Goal: Transaction & Acquisition: Book appointment/travel/reservation

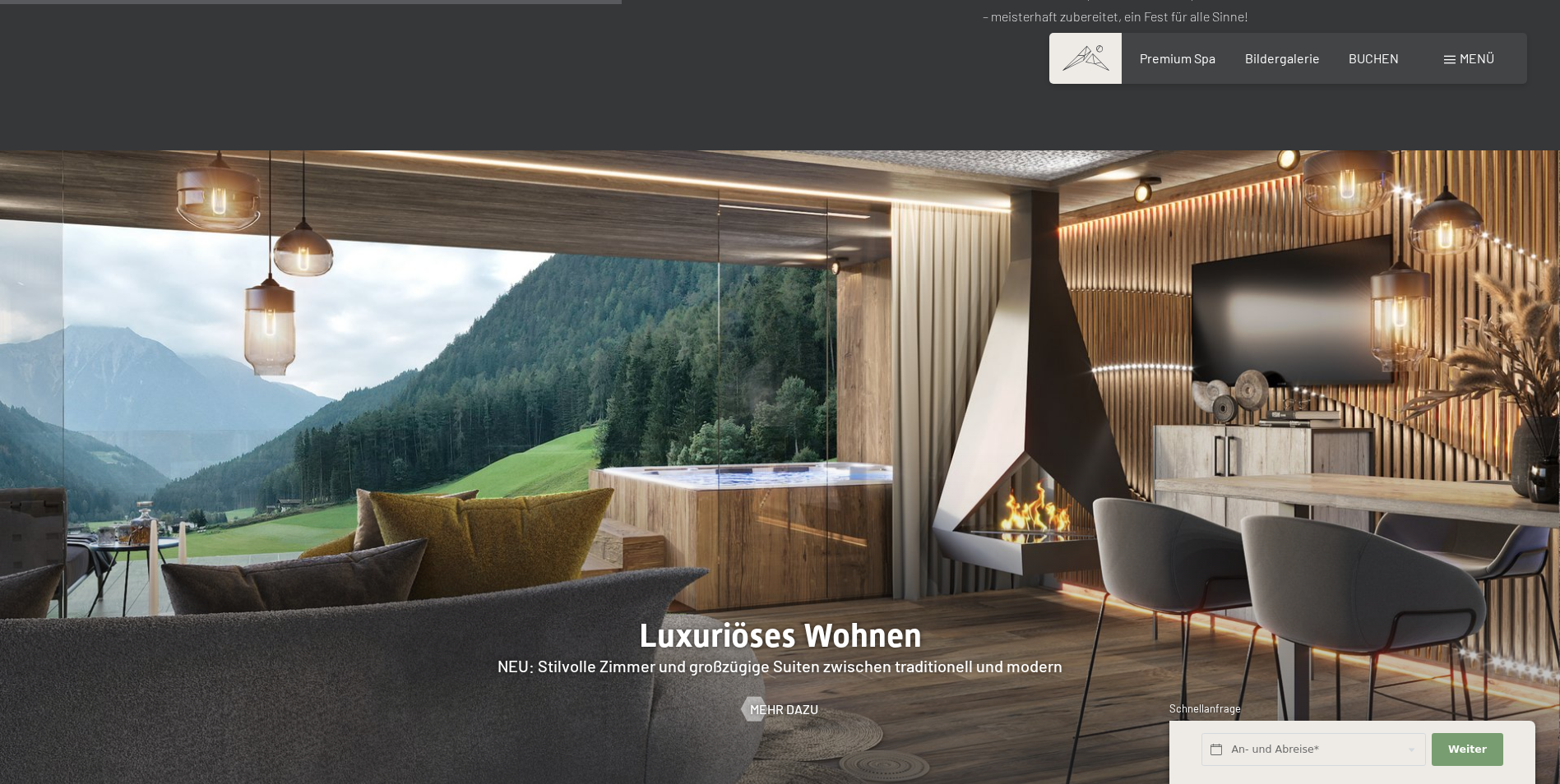
scroll to position [102, 0]
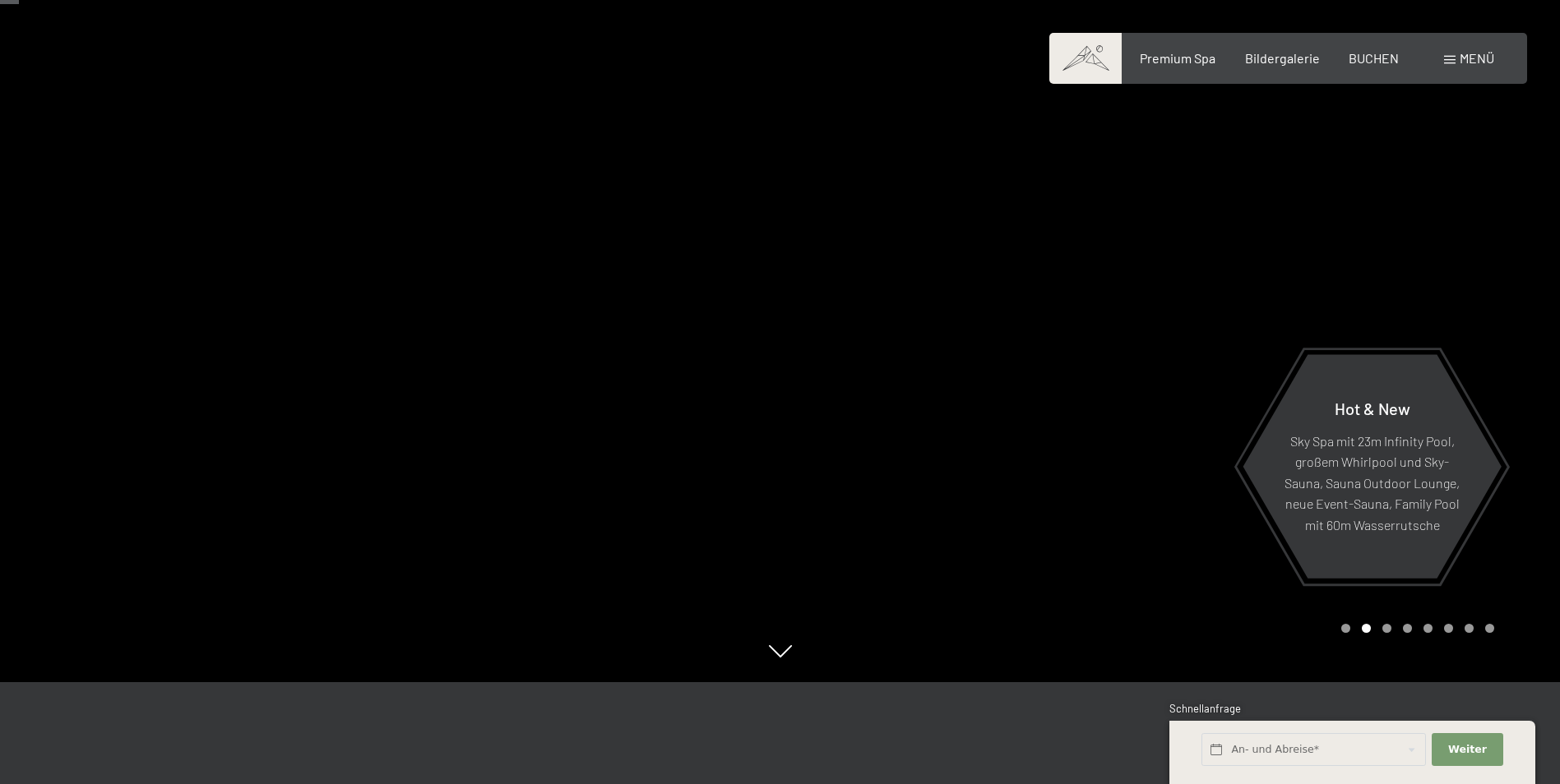
click at [1347, 628] on div "Carousel Page 1" at bounding box center [1345, 628] width 9 height 9
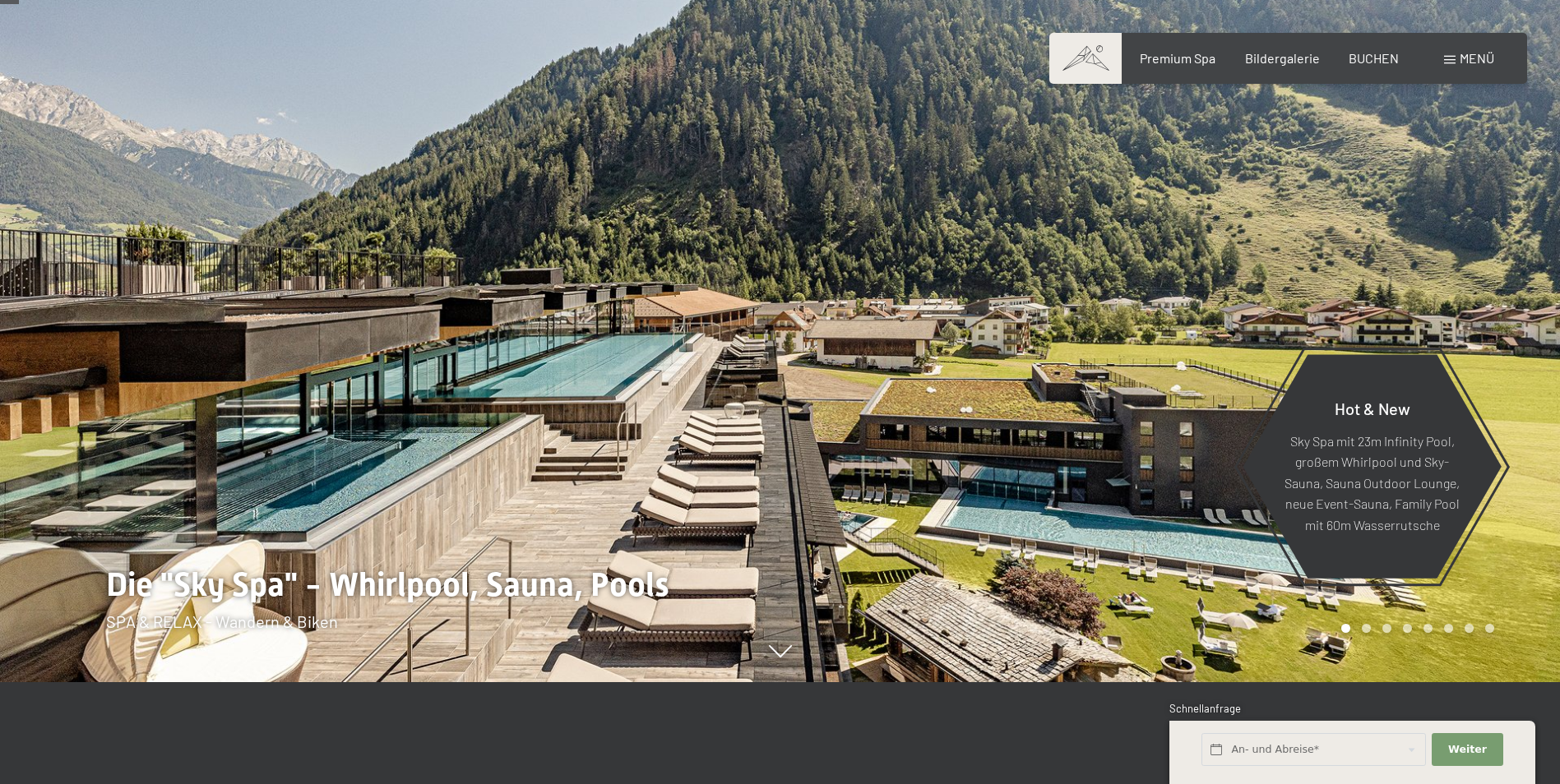
click at [588, 577] on div at bounding box center [390, 290] width 780 height 784
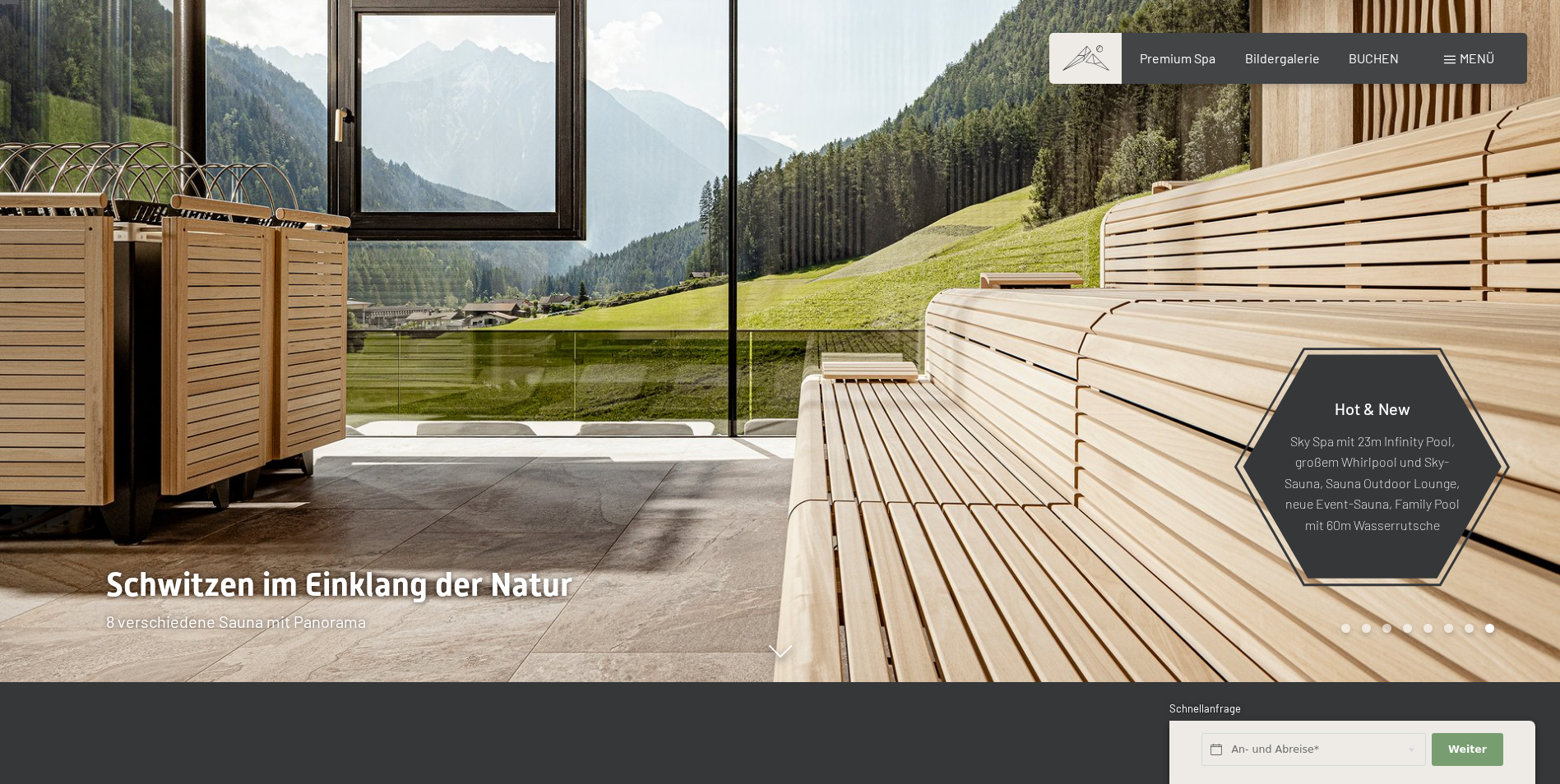
click at [1444, 173] on div at bounding box center [1170, 290] width 780 height 784
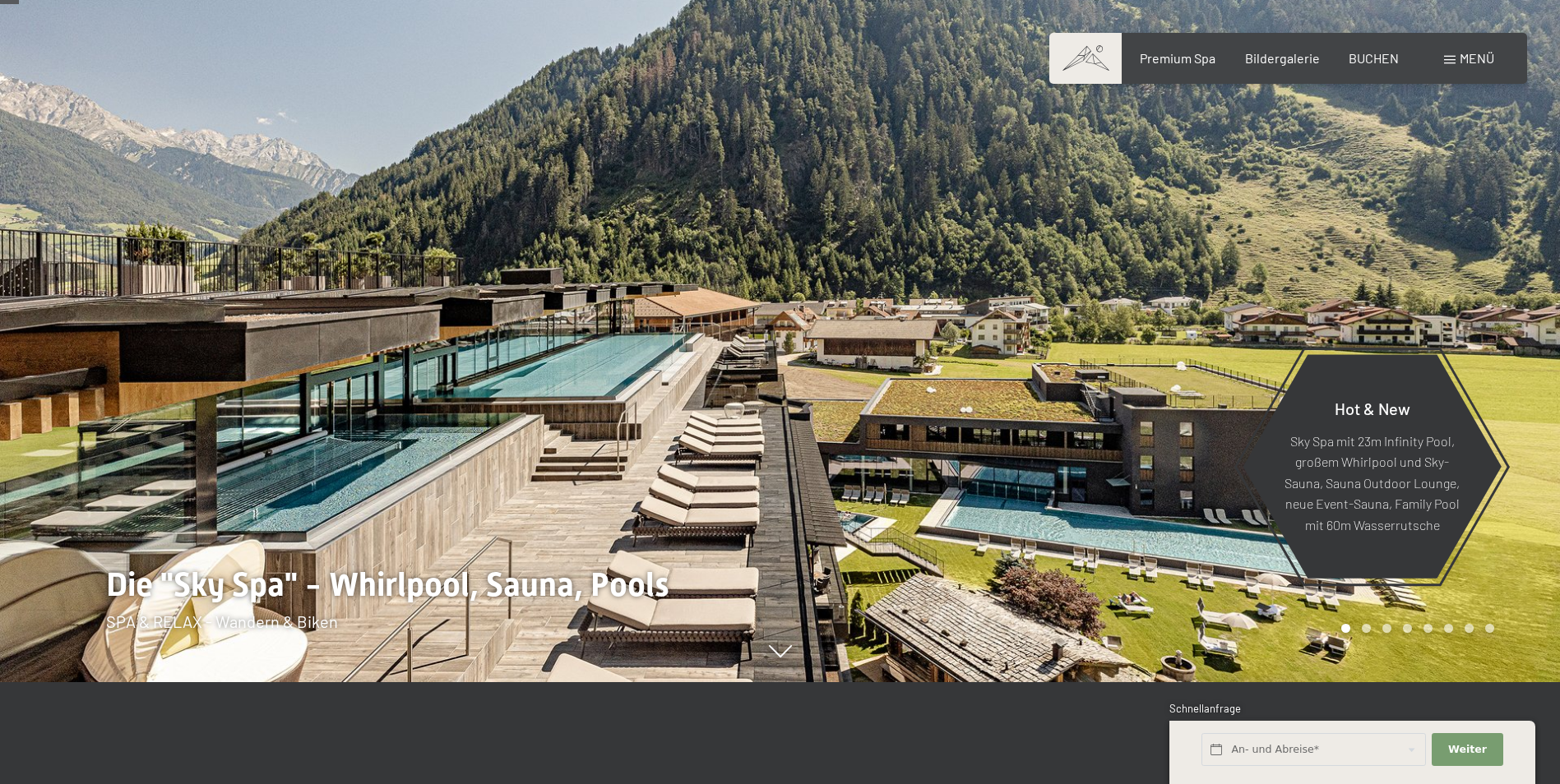
click at [1444, 173] on div at bounding box center [1170, 290] width 780 height 784
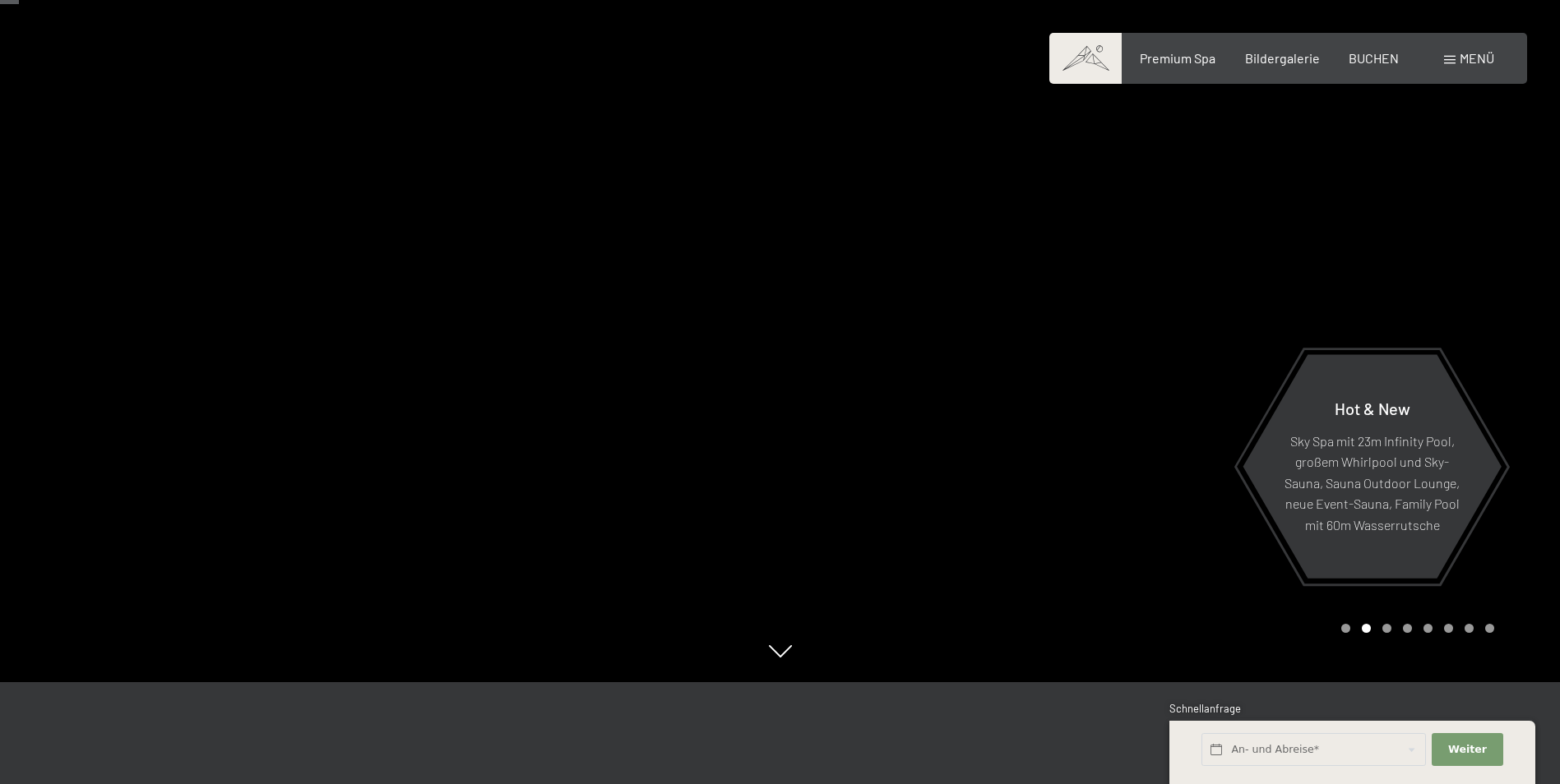
click at [1444, 173] on div at bounding box center [1170, 290] width 780 height 784
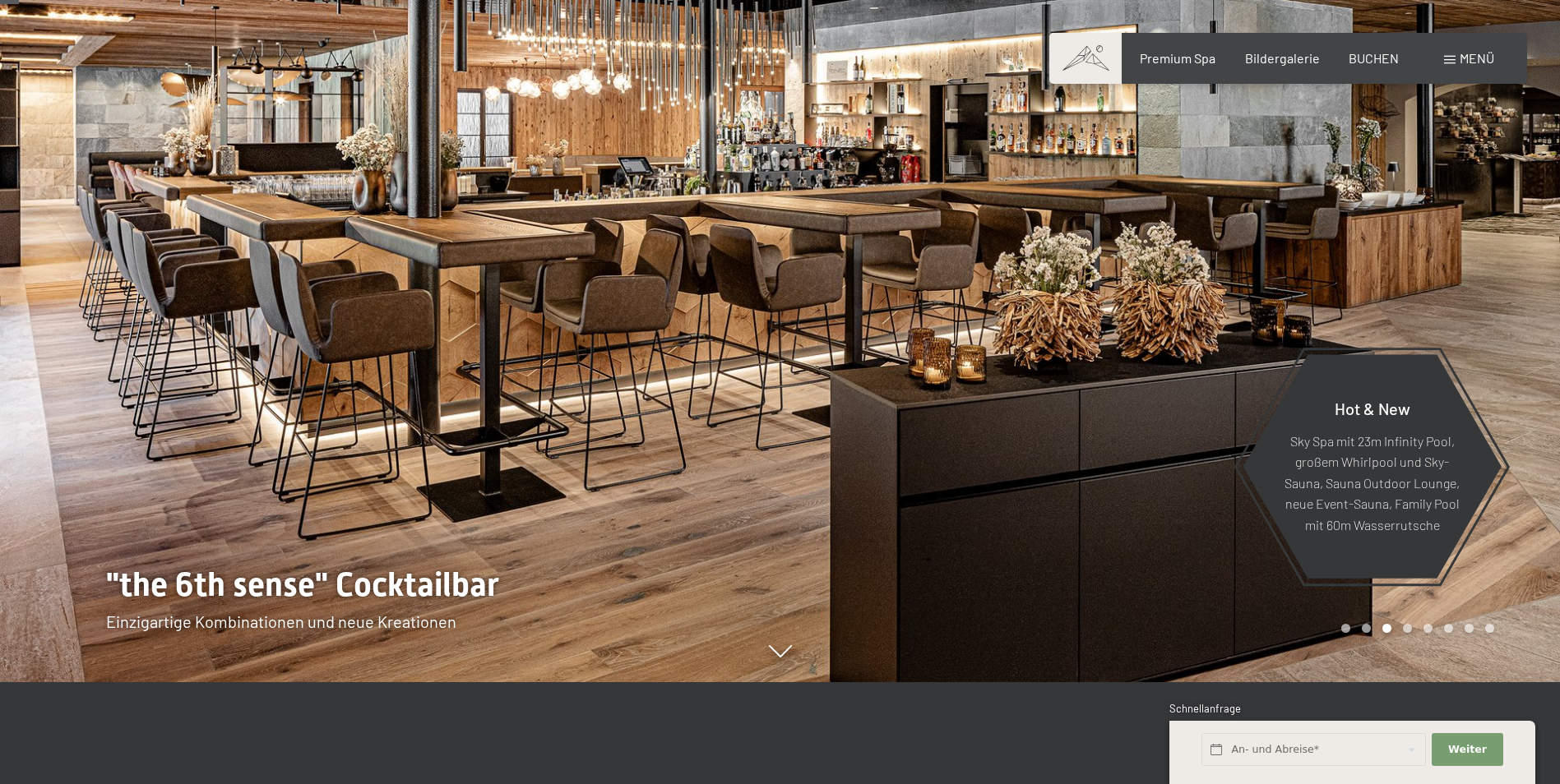
click at [1448, 218] on div at bounding box center [1170, 290] width 780 height 784
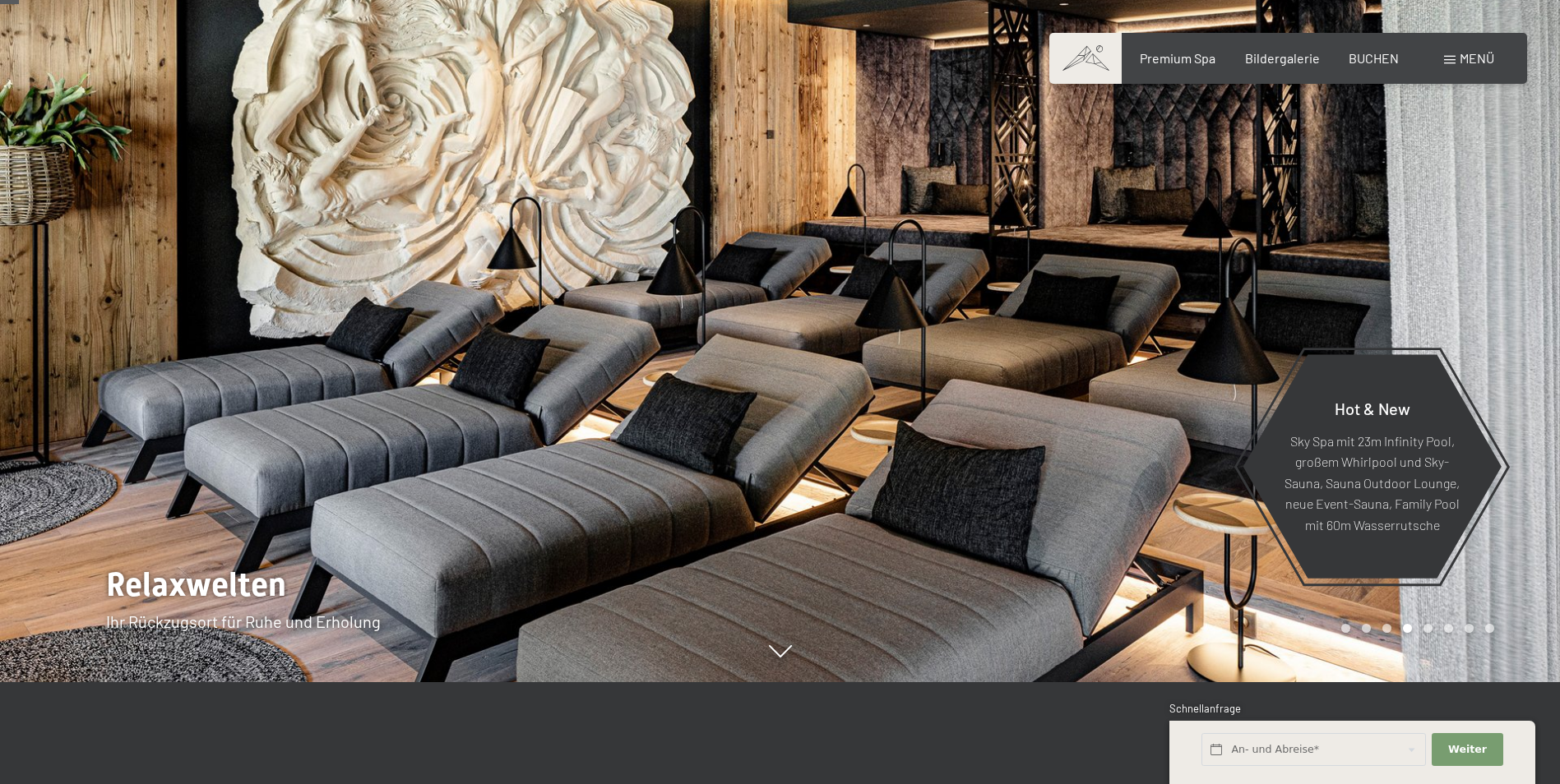
click at [197, 325] on div at bounding box center [390, 290] width 780 height 784
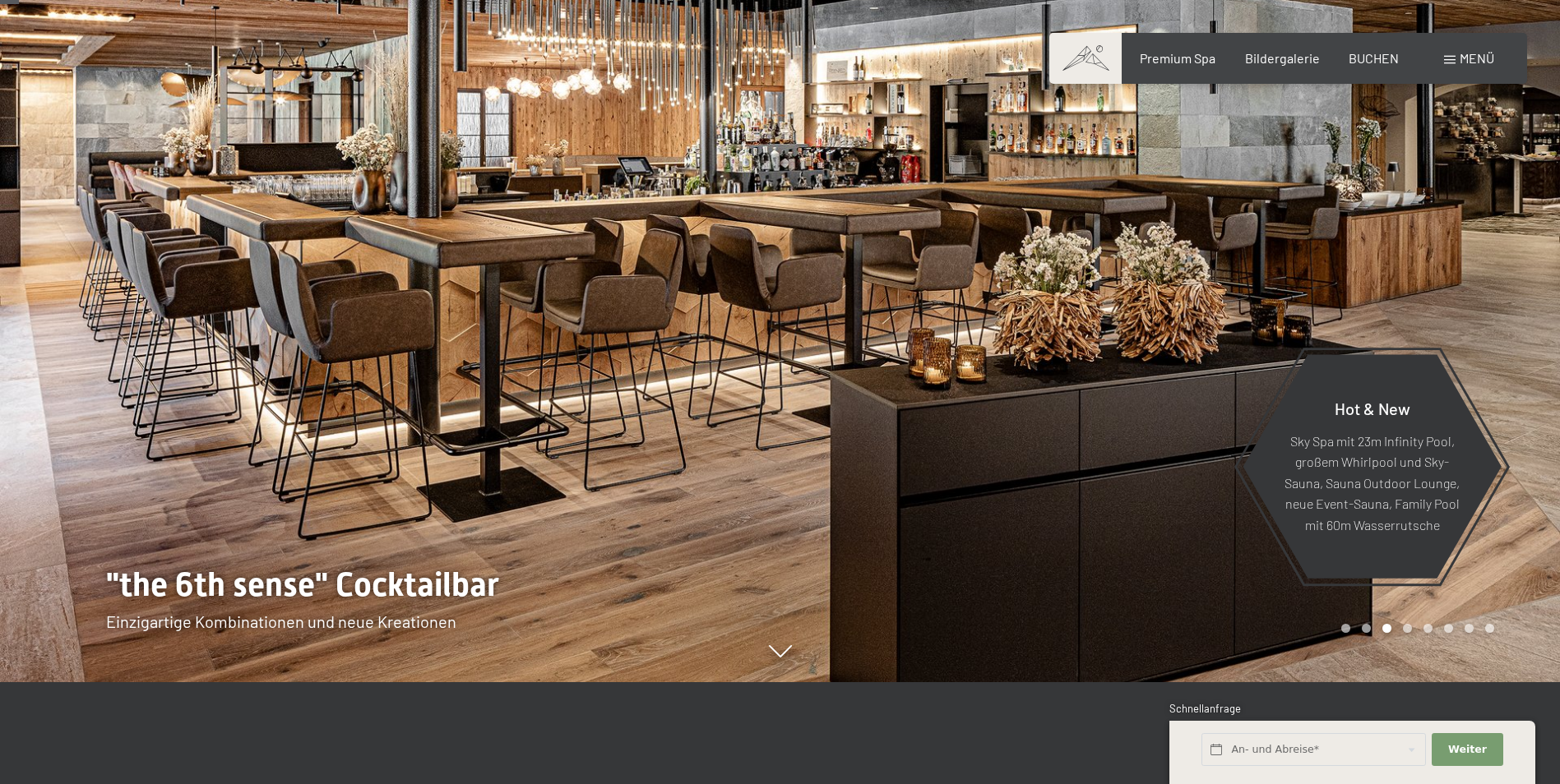
click at [1375, 193] on div at bounding box center [1170, 290] width 780 height 784
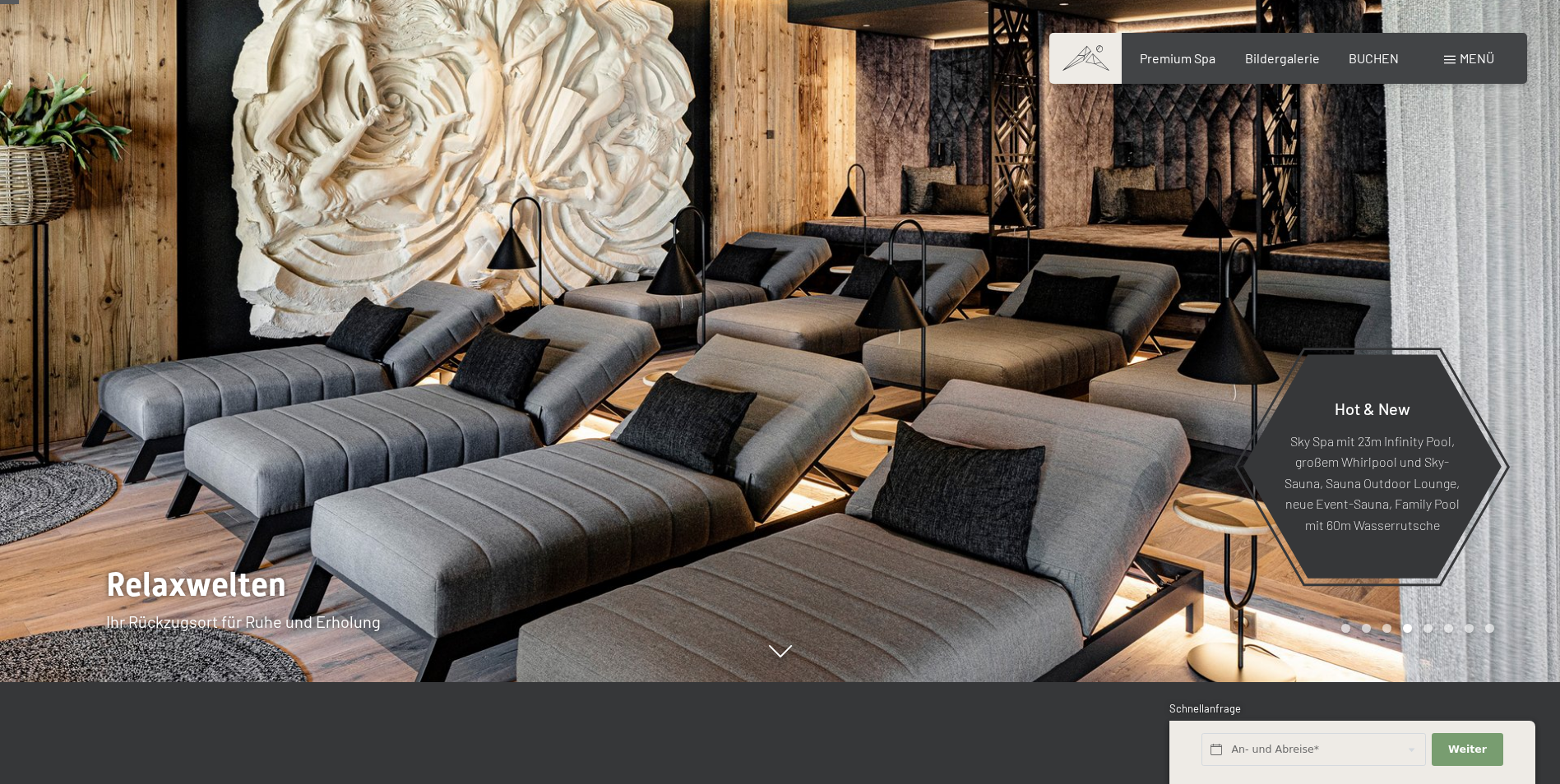
click at [1437, 256] on div at bounding box center [1170, 290] width 780 height 784
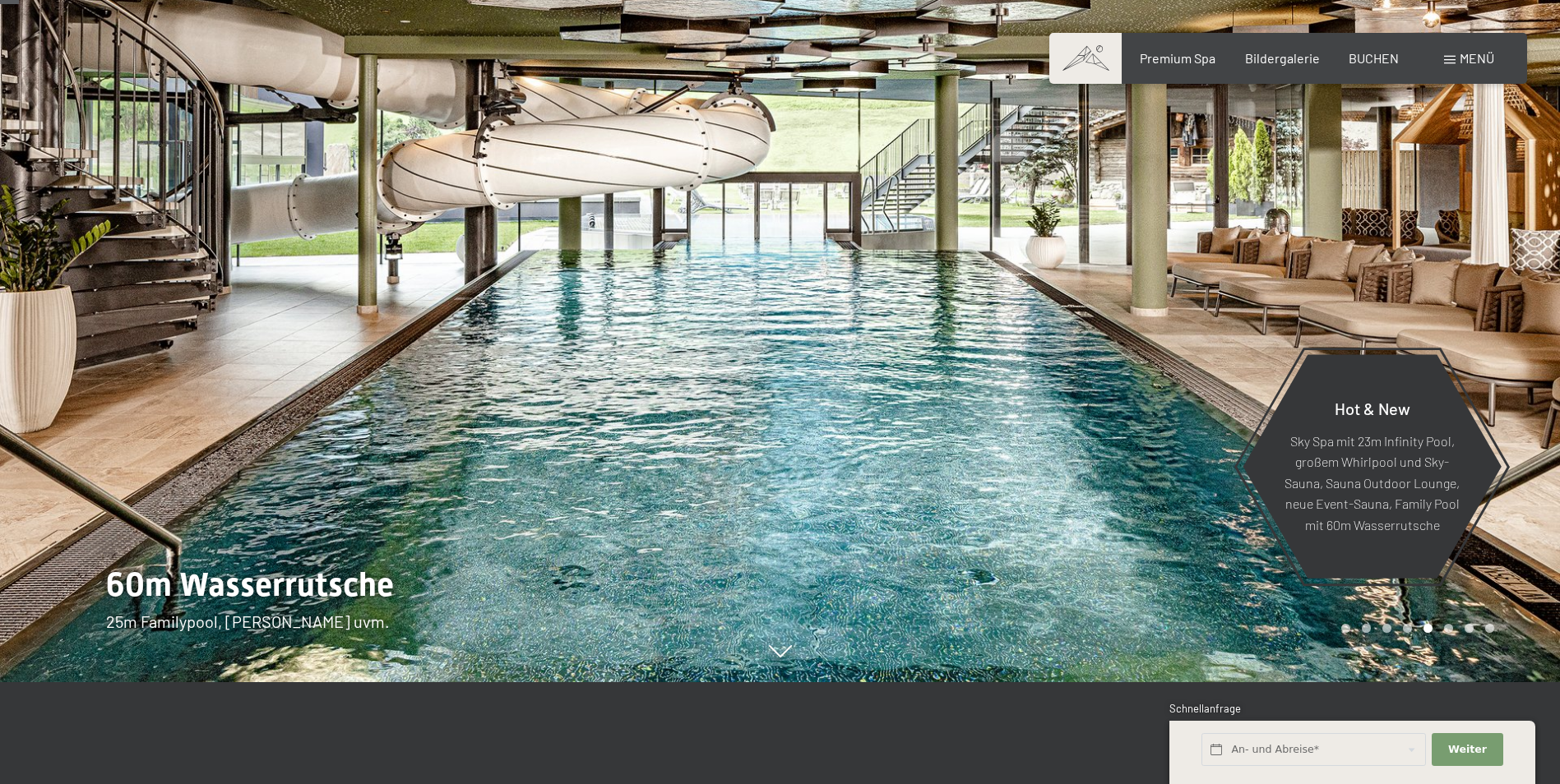
click at [1387, 232] on div at bounding box center [1170, 290] width 780 height 784
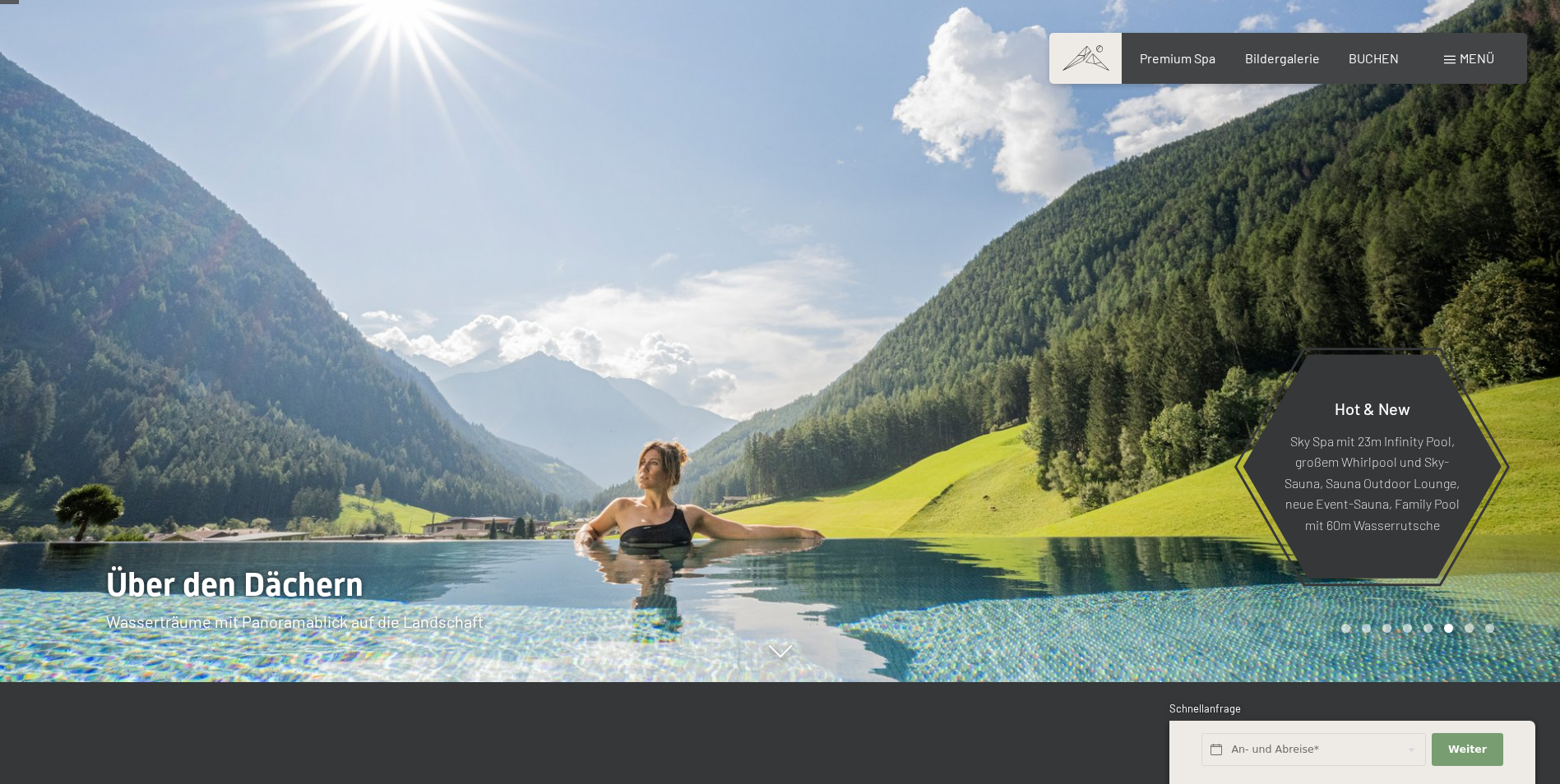
click at [1326, 222] on div at bounding box center [1170, 290] width 780 height 784
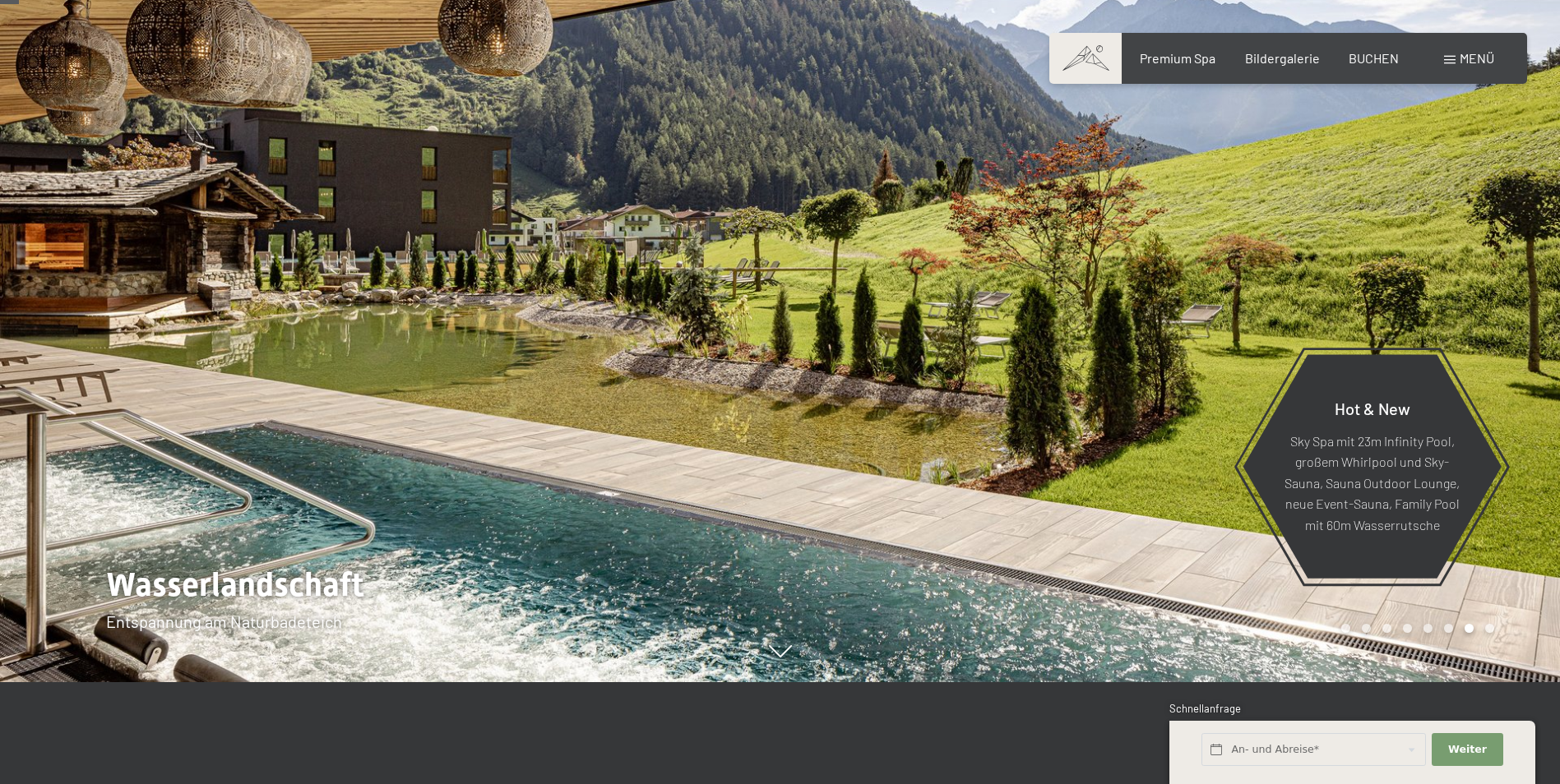
click at [1325, 213] on div at bounding box center [1170, 290] width 780 height 784
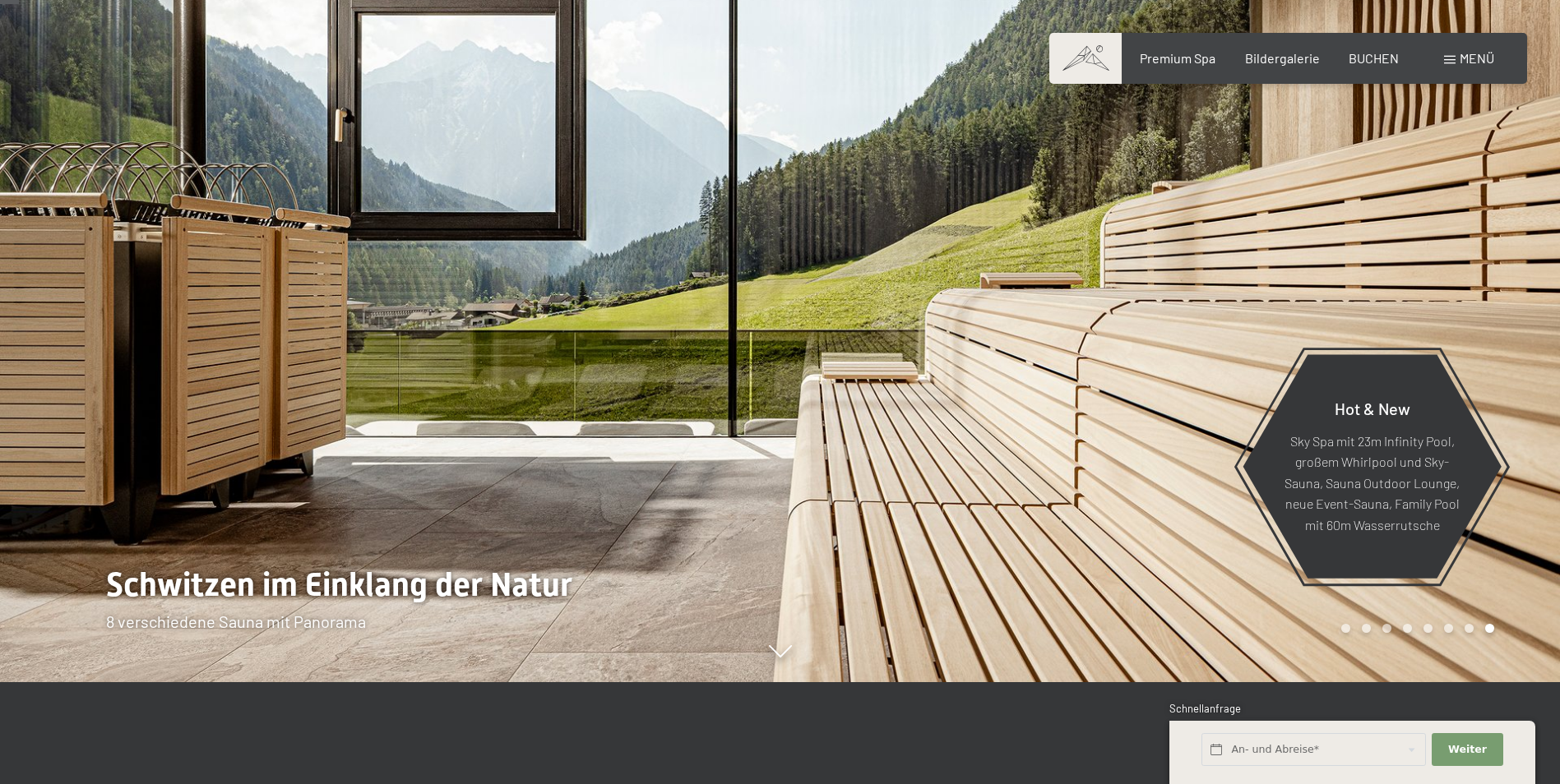
click at [1325, 213] on div at bounding box center [1170, 290] width 780 height 784
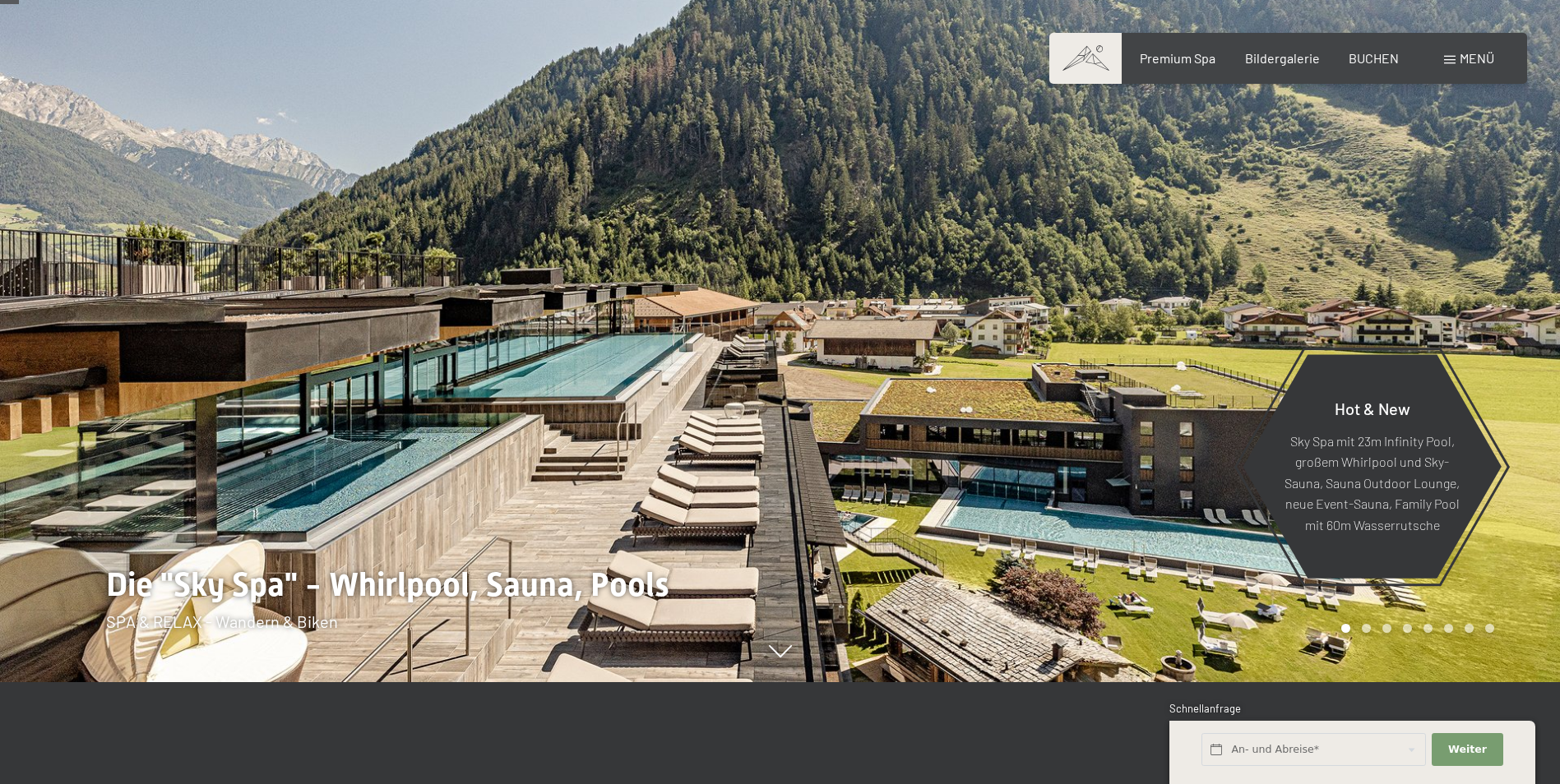
click at [1452, 64] on div "Menü" at bounding box center [1469, 58] width 50 height 18
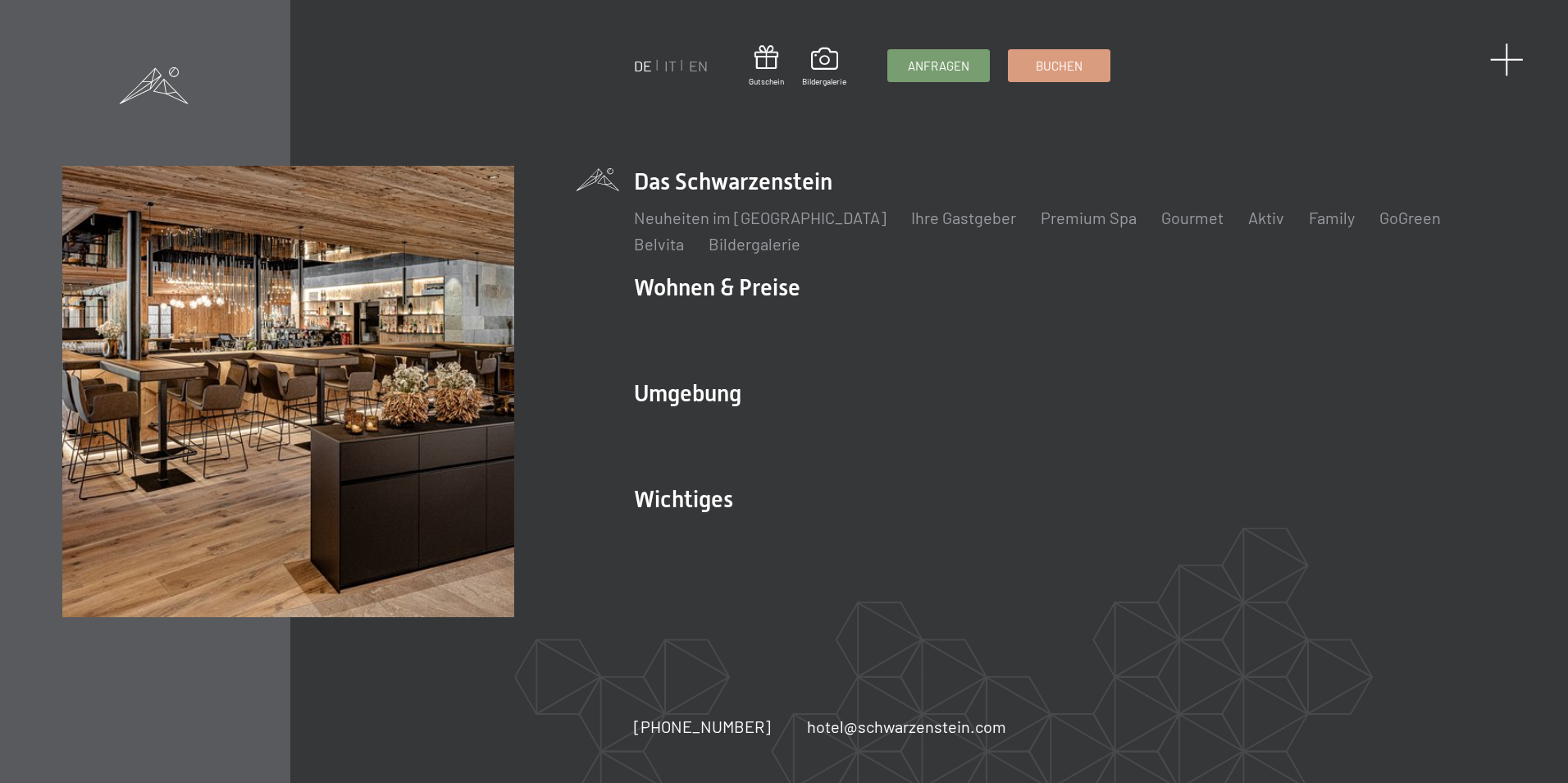
click at [1507, 59] on span at bounding box center [1507, 60] width 34 height 34
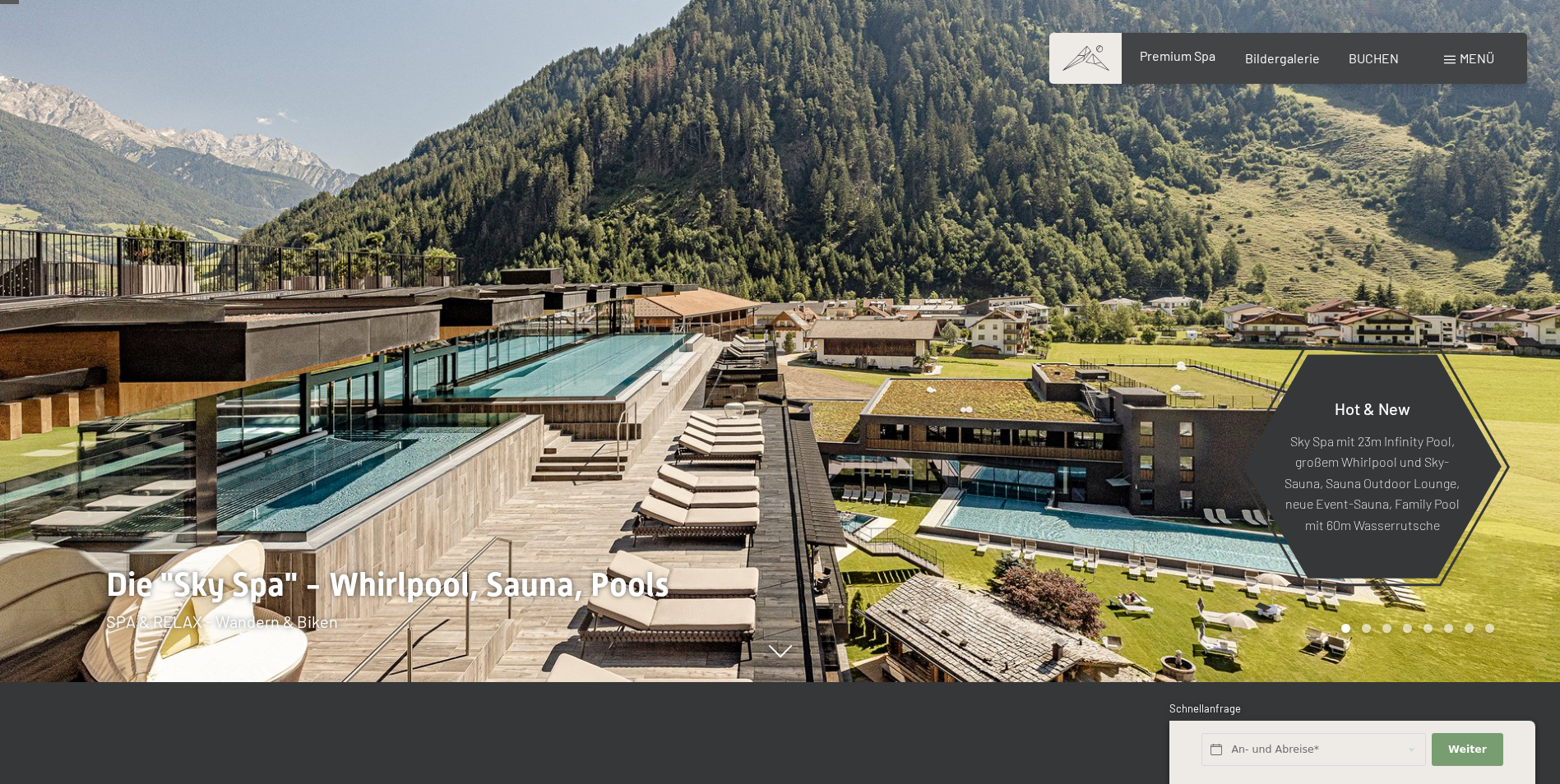
click at [1184, 60] on span "Premium Spa" at bounding box center [1177, 55] width 76 height 15
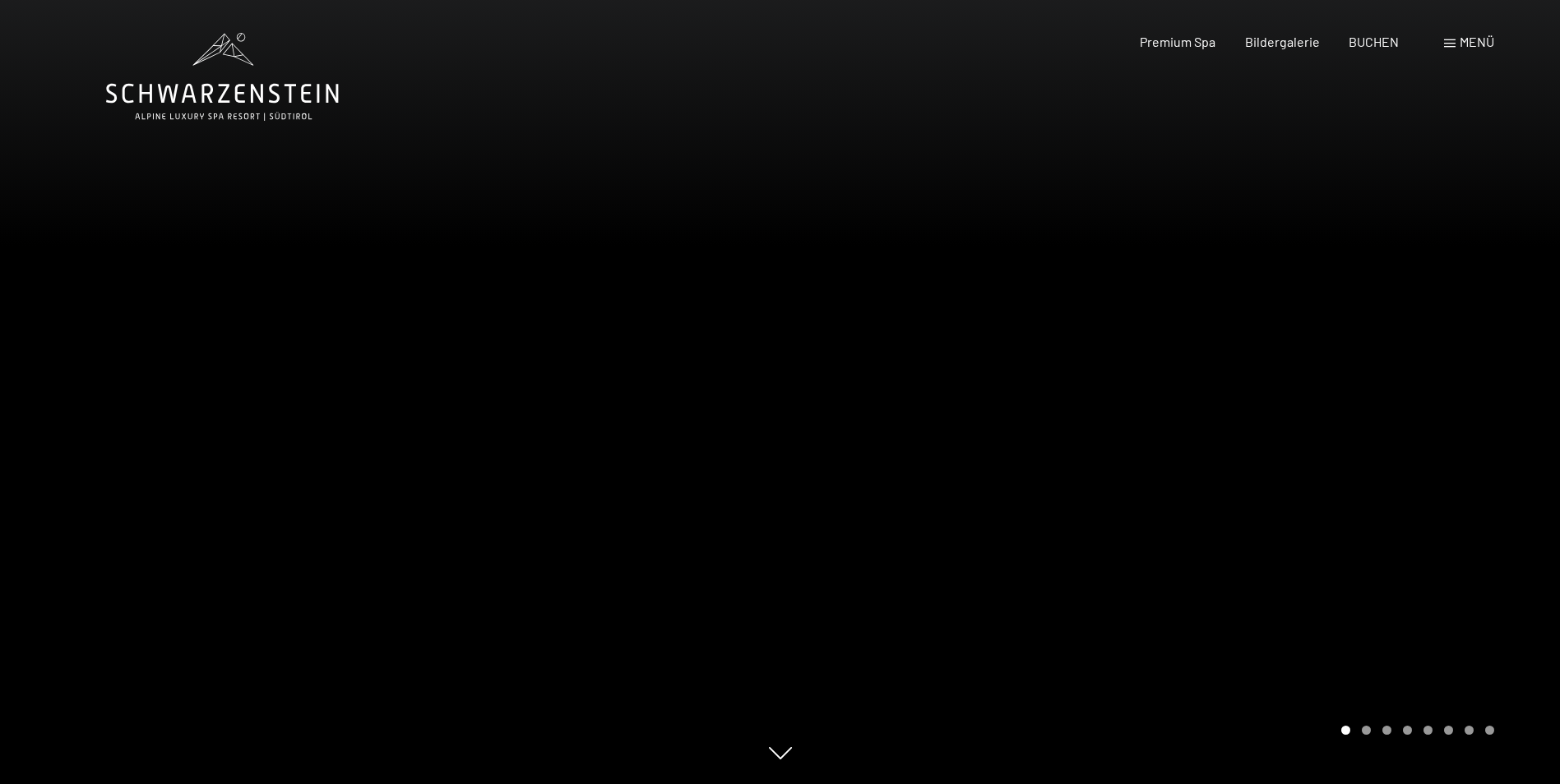
click at [1399, 383] on div at bounding box center [1170, 392] width 780 height 784
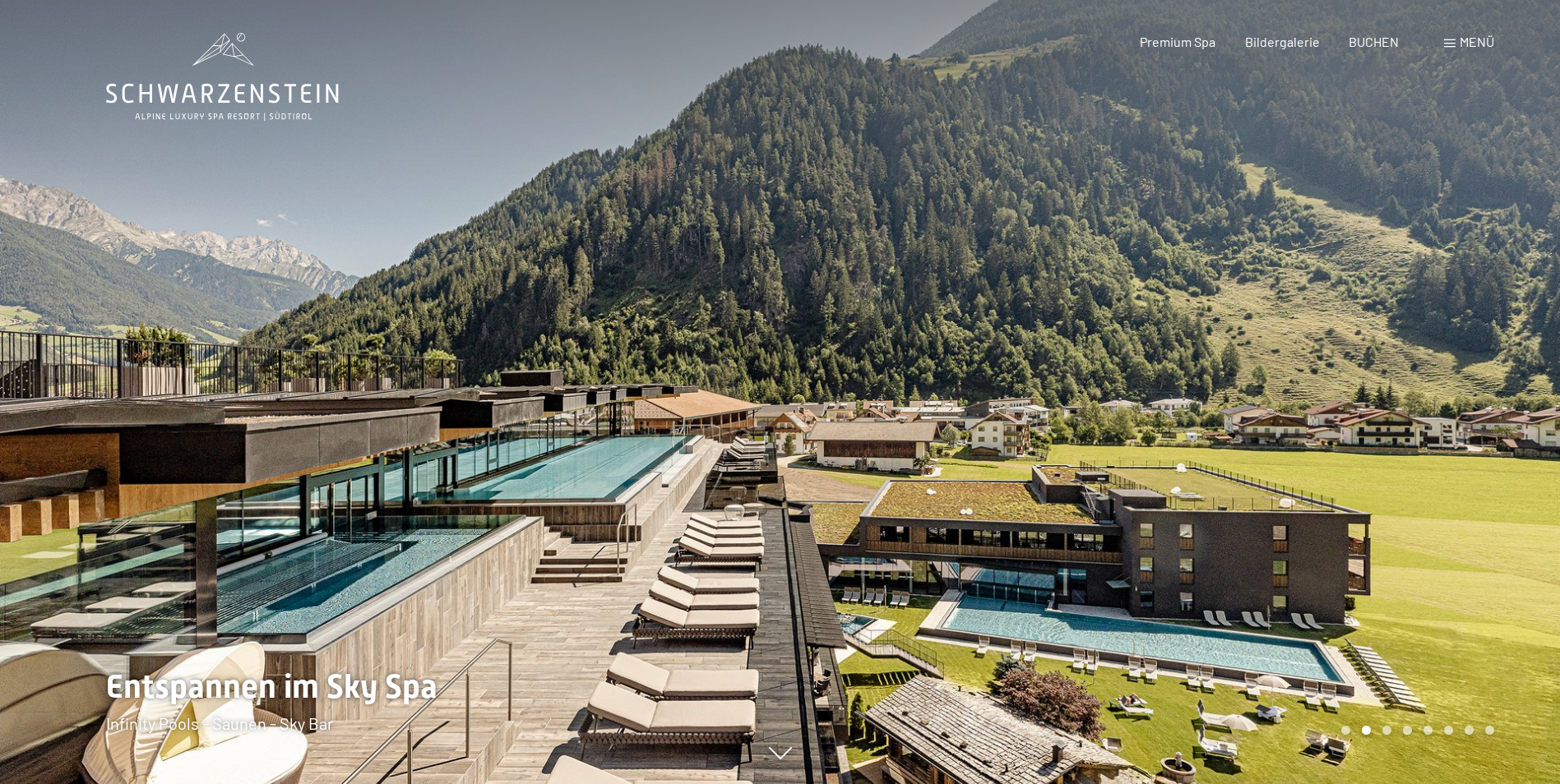
click at [1399, 383] on div at bounding box center [1170, 392] width 780 height 784
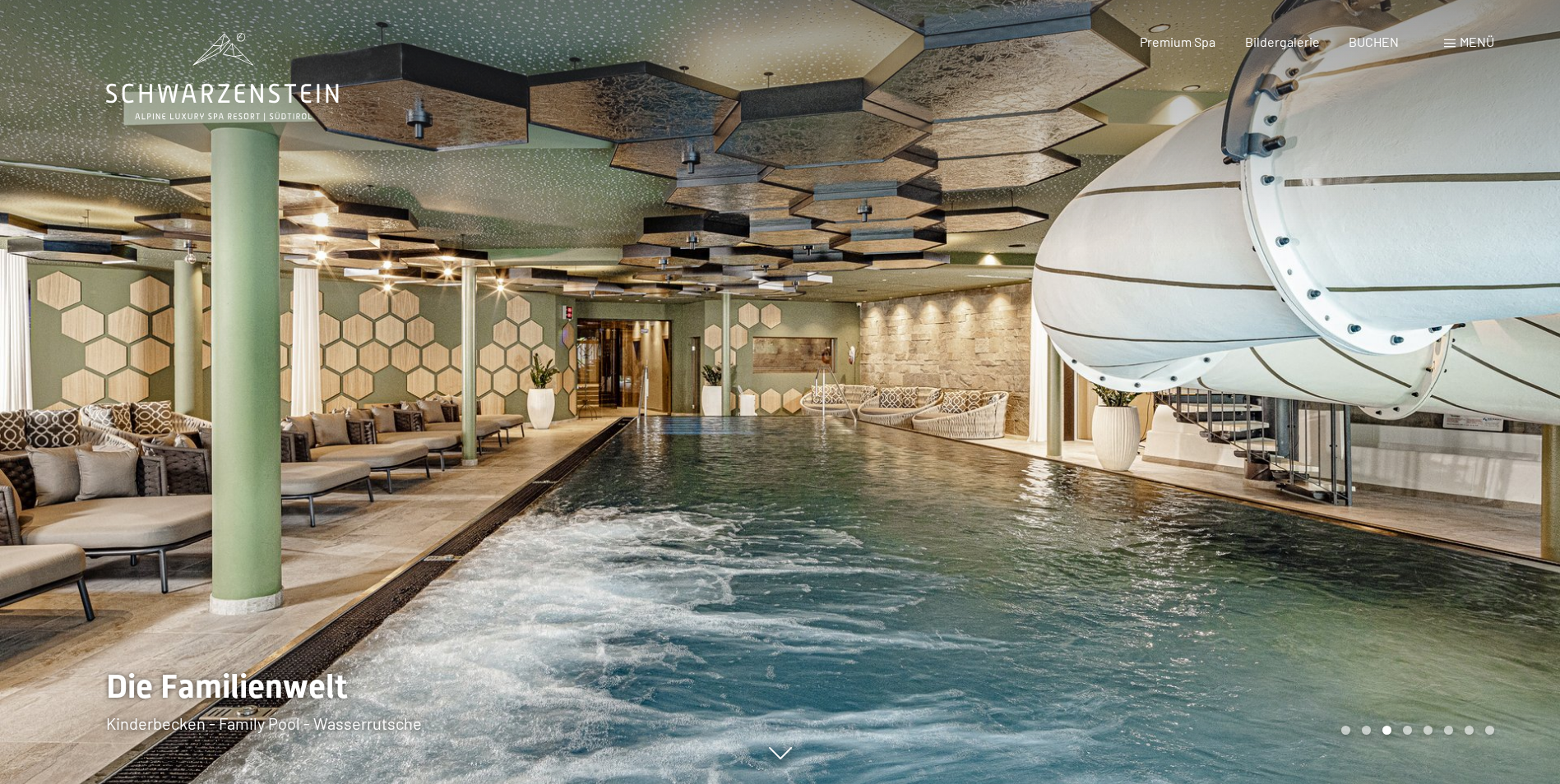
click at [1400, 383] on div at bounding box center [1170, 392] width 780 height 784
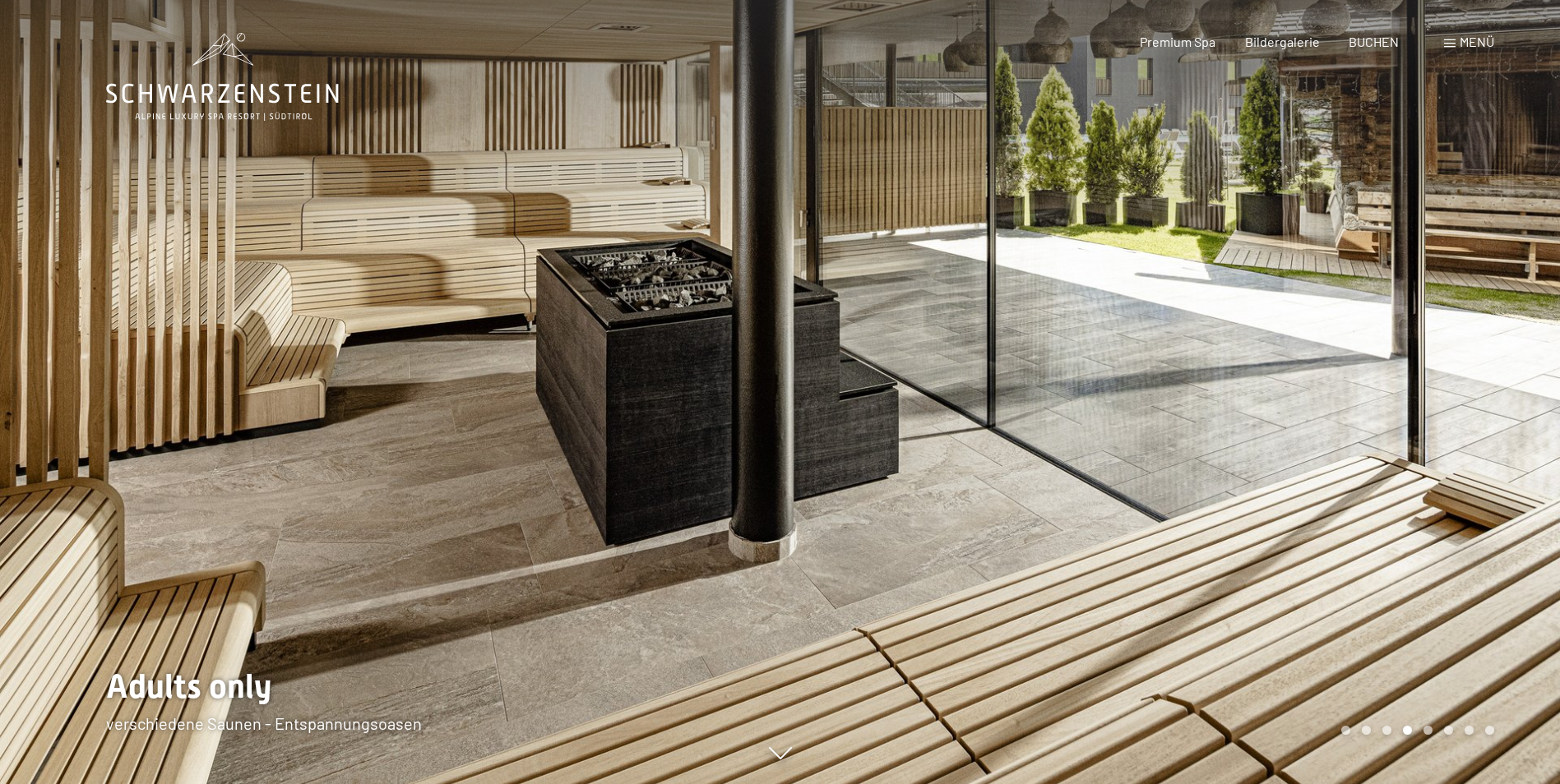
click at [1397, 380] on div at bounding box center [1170, 392] width 780 height 784
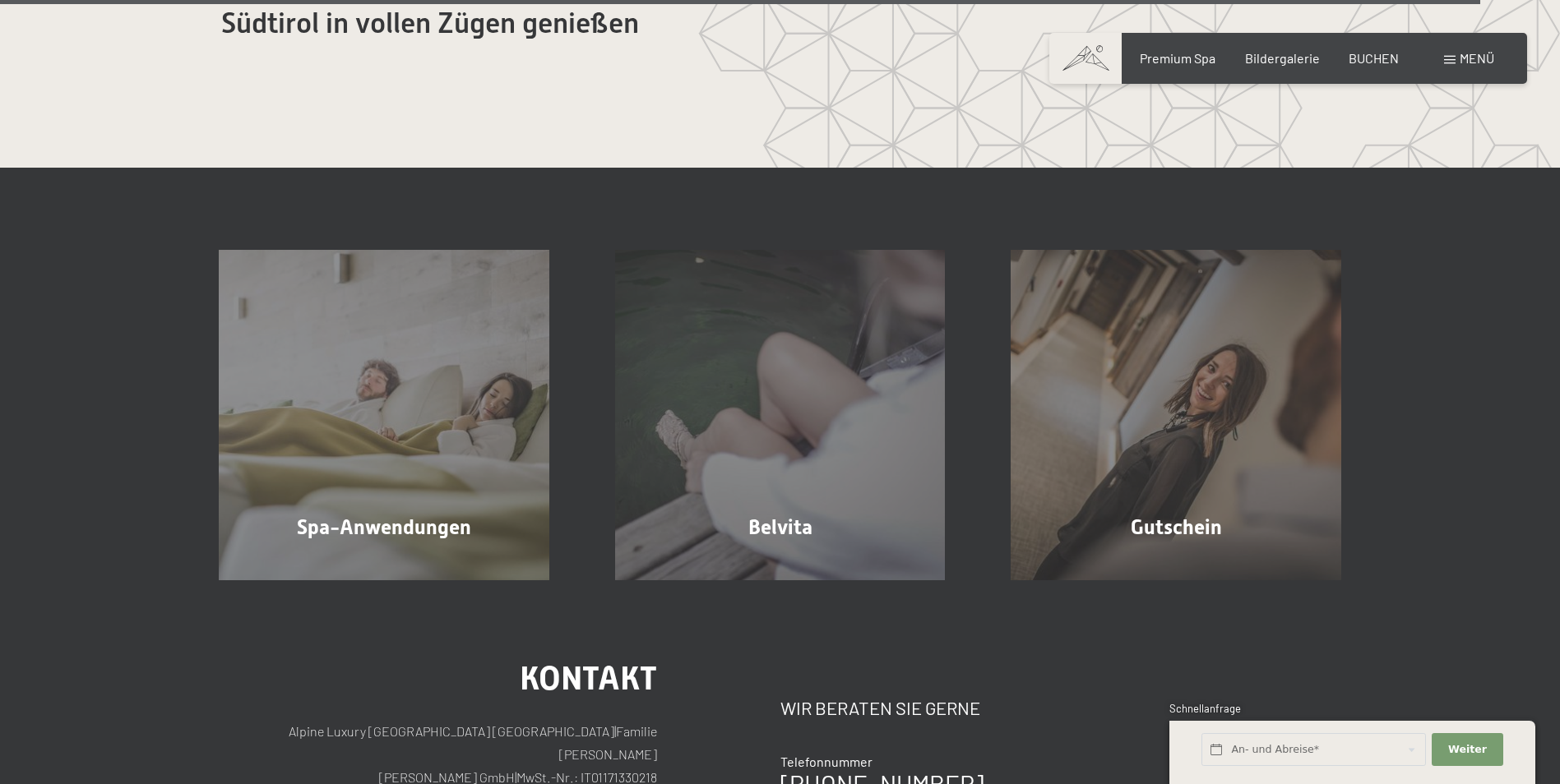
scroll to position [10044, 0]
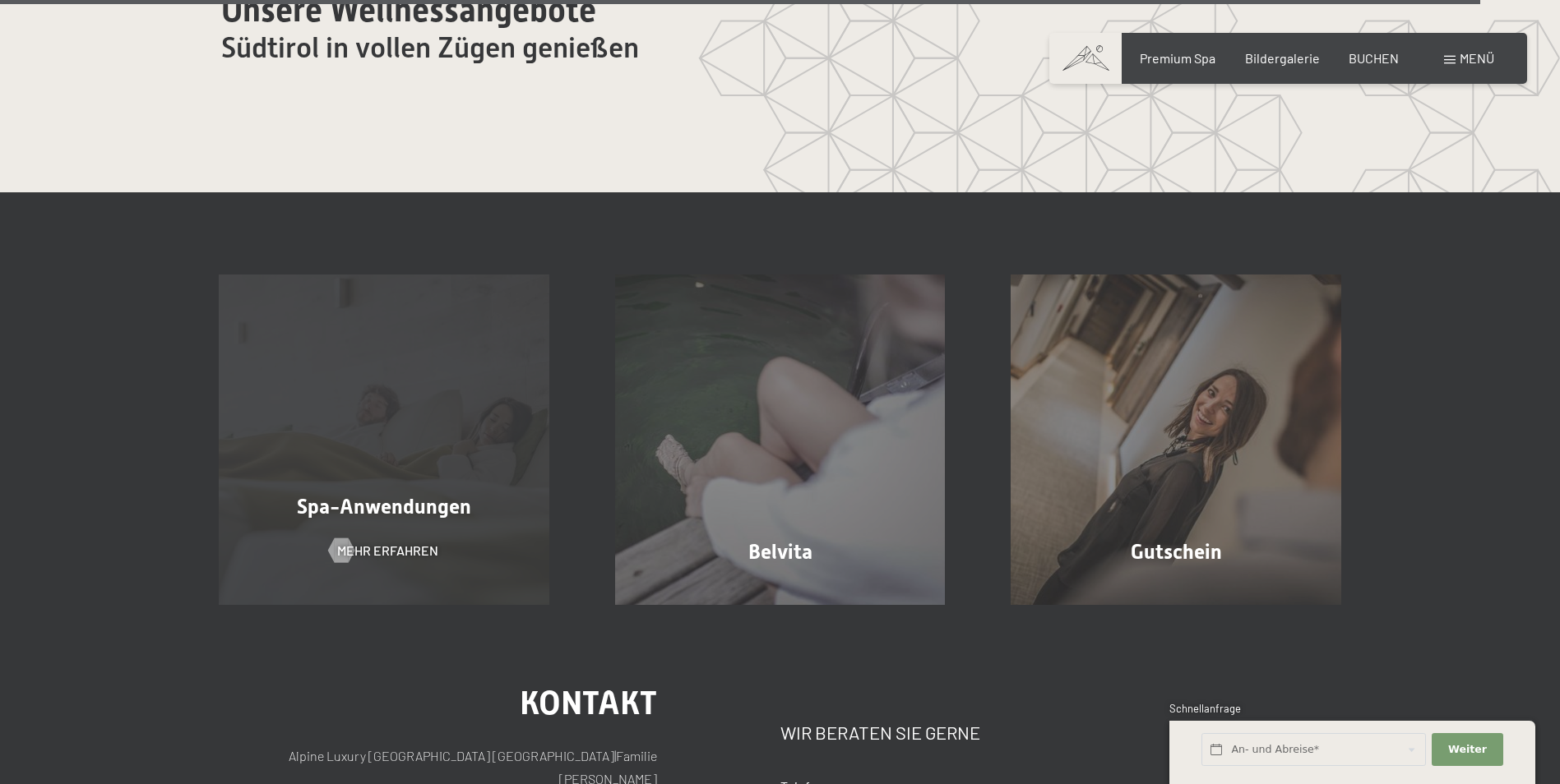
click at [396, 494] on span "Spa-Anwendungen" at bounding box center [384, 506] width 174 height 24
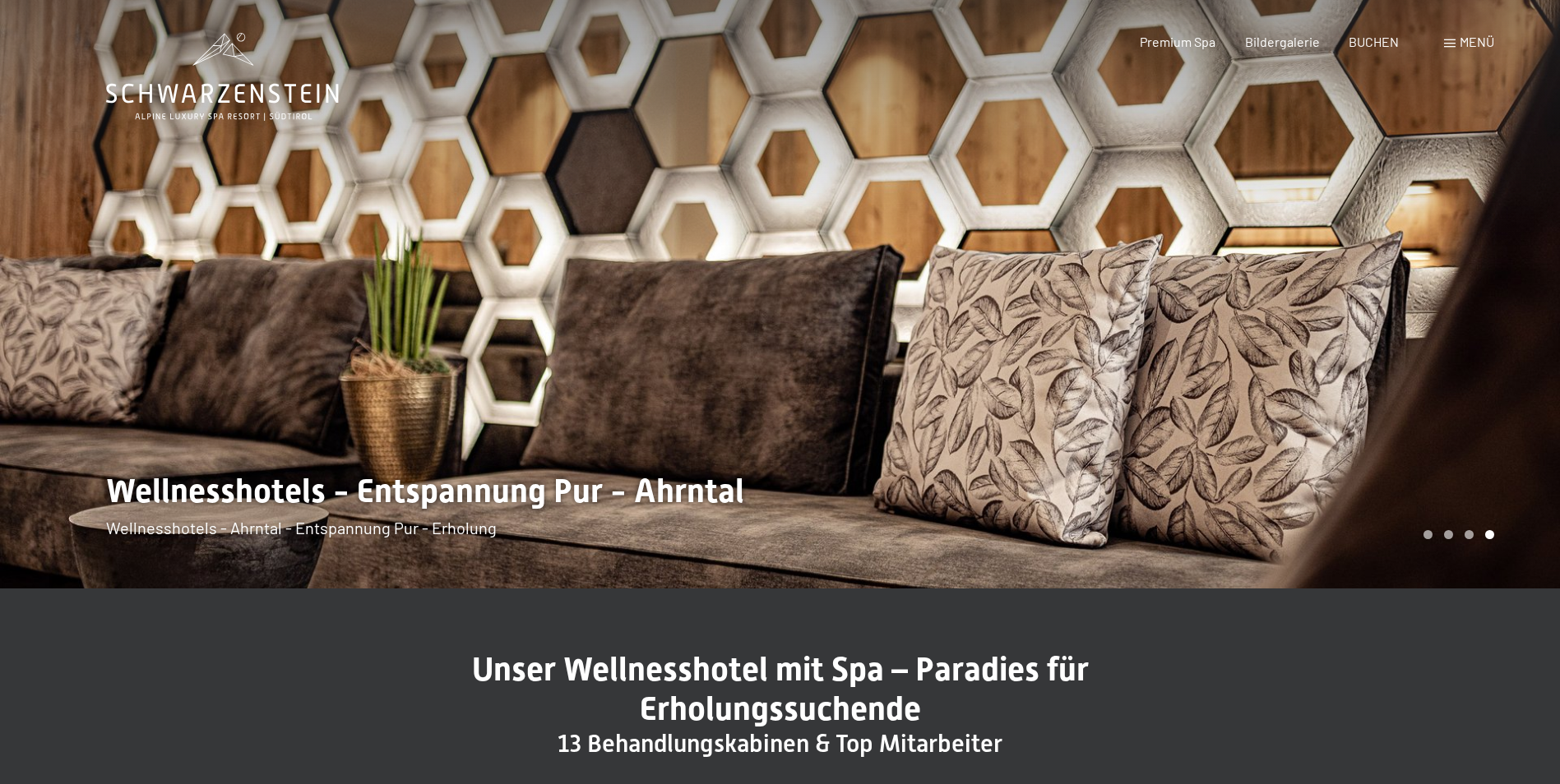
click at [1434, 288] on div at bounding box center [1170, 294] width 780 height 588
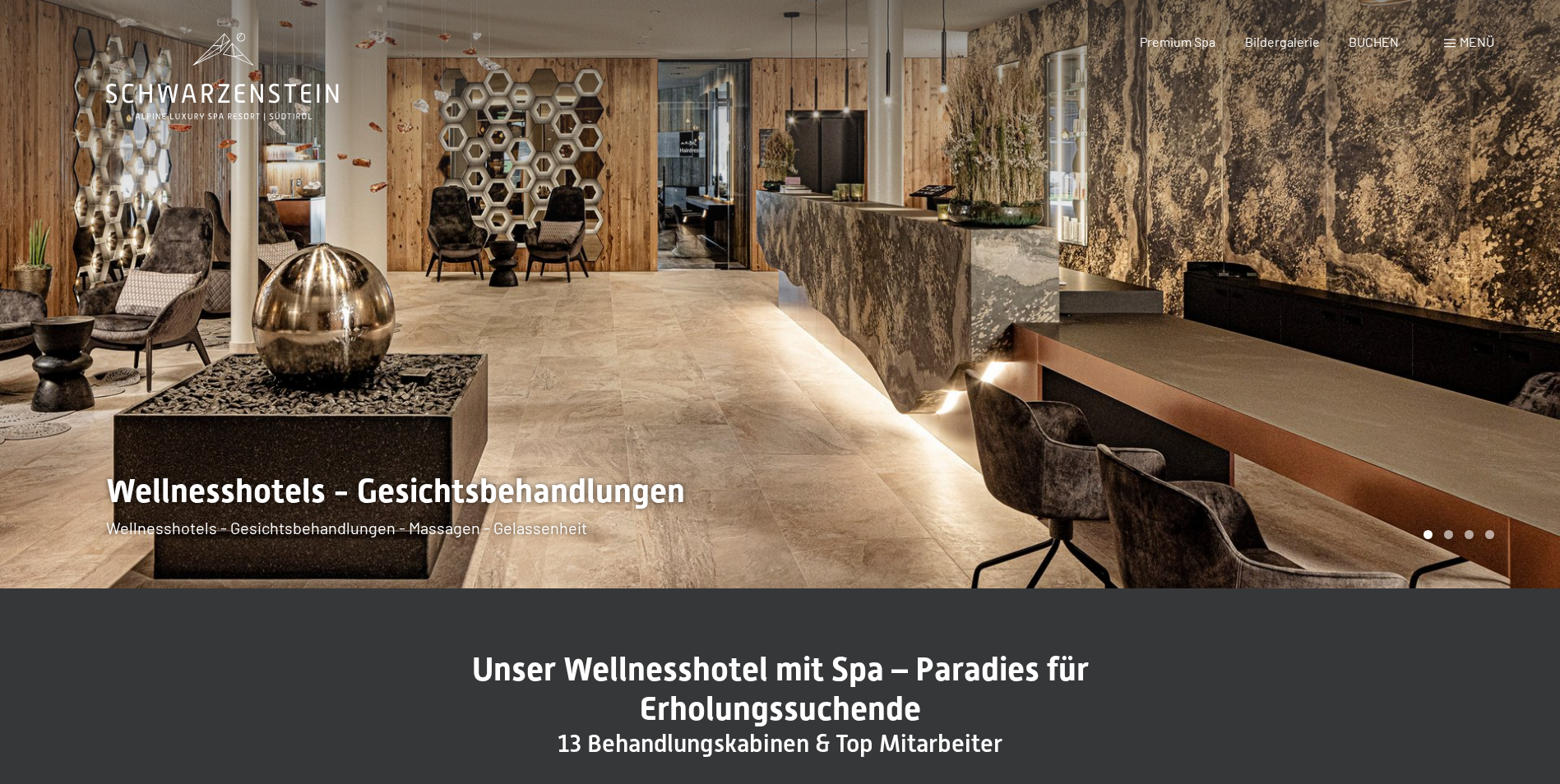
click at [1434, 288] on div at bounding box center [1170, 294] width 780 height 588
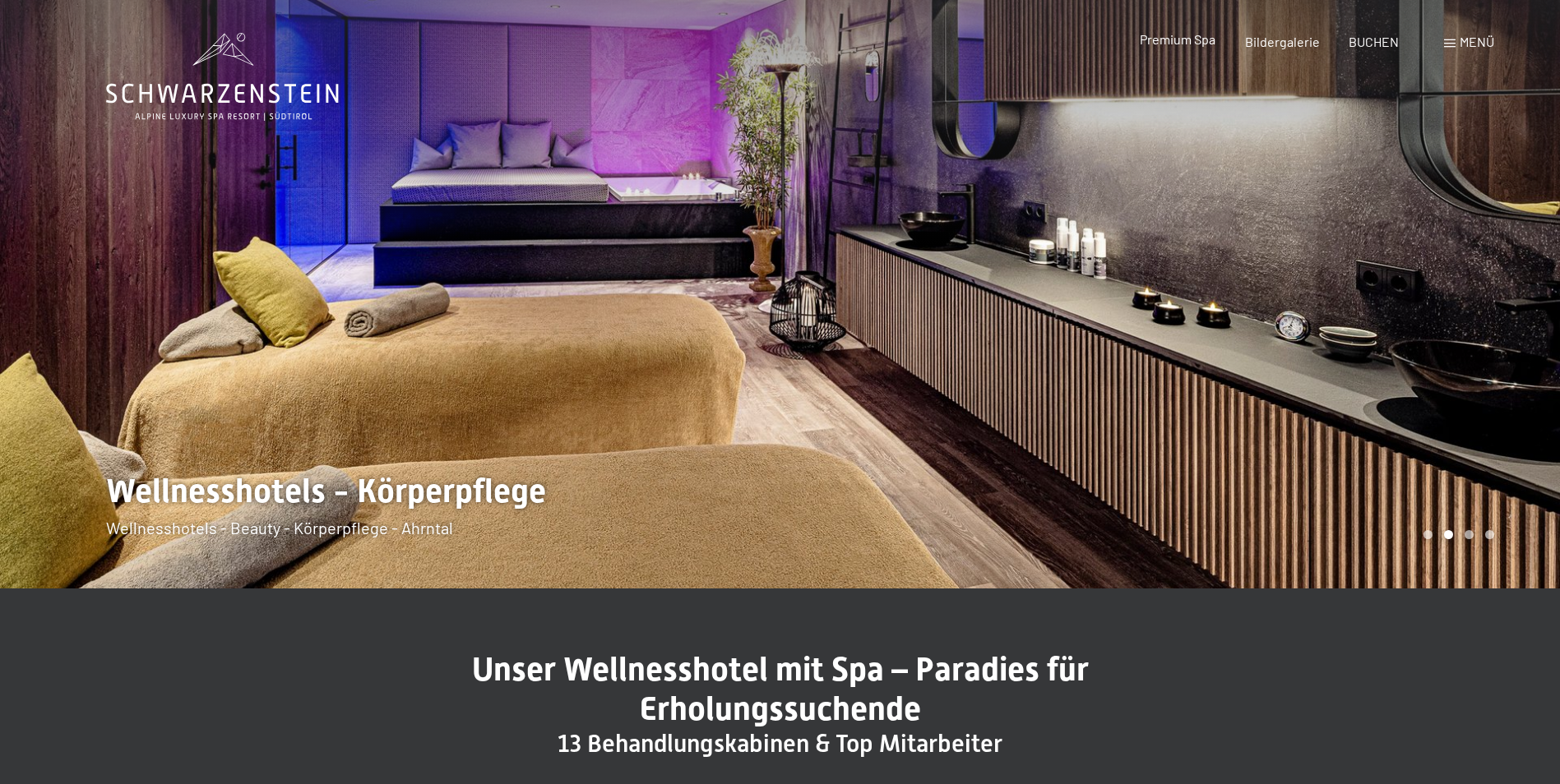
click at [1174, 45] on span "Premium Spa" at bounding box center [1177, 38] width 76 height 15
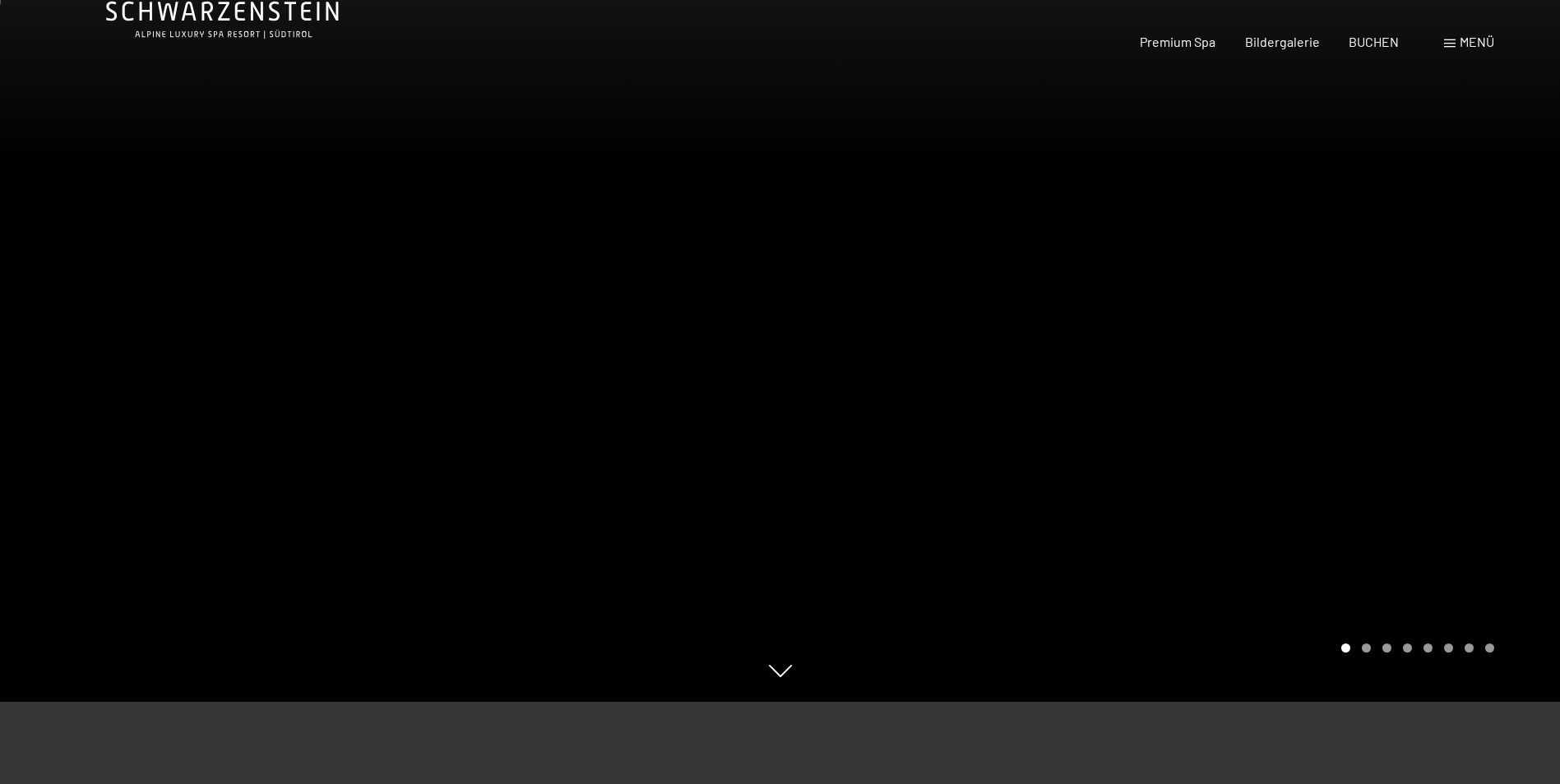
scroll to position [7, 0]
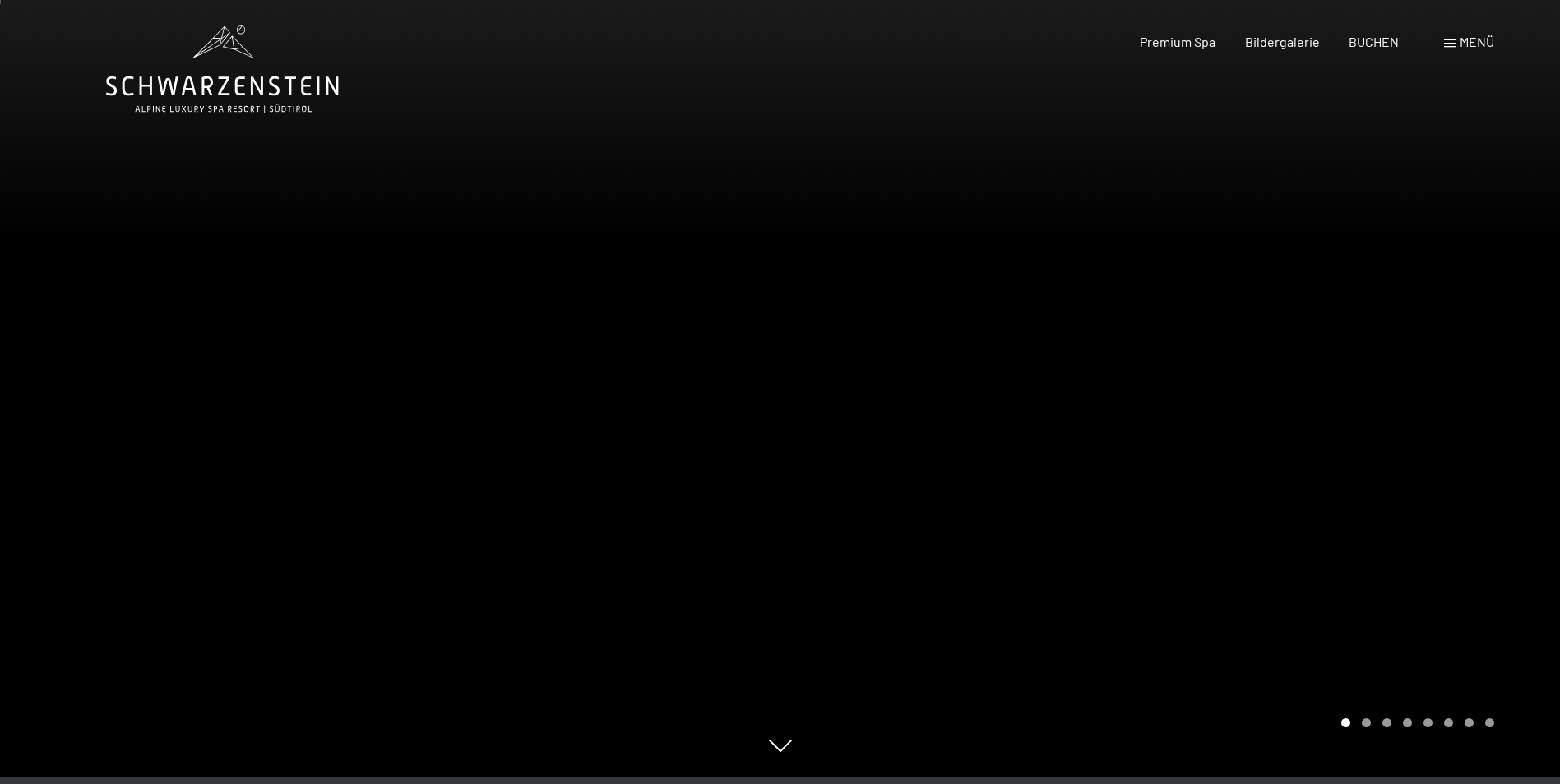
click at [1420, 334] on div at bounding box center [1170, 384] width 780 height 784
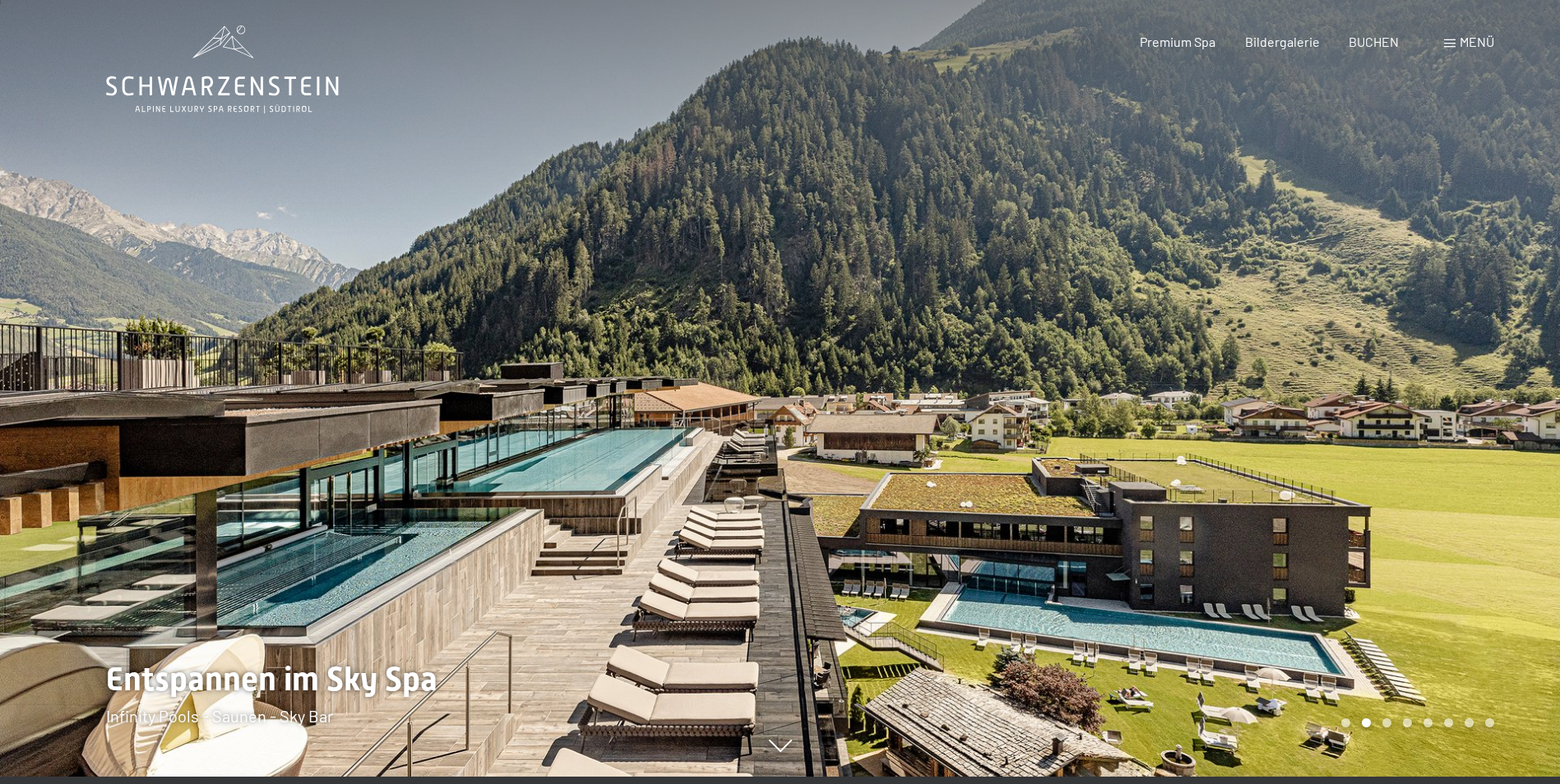
click at [1451, 376] on div at bounding box center [1170, 384] width 780 height 784
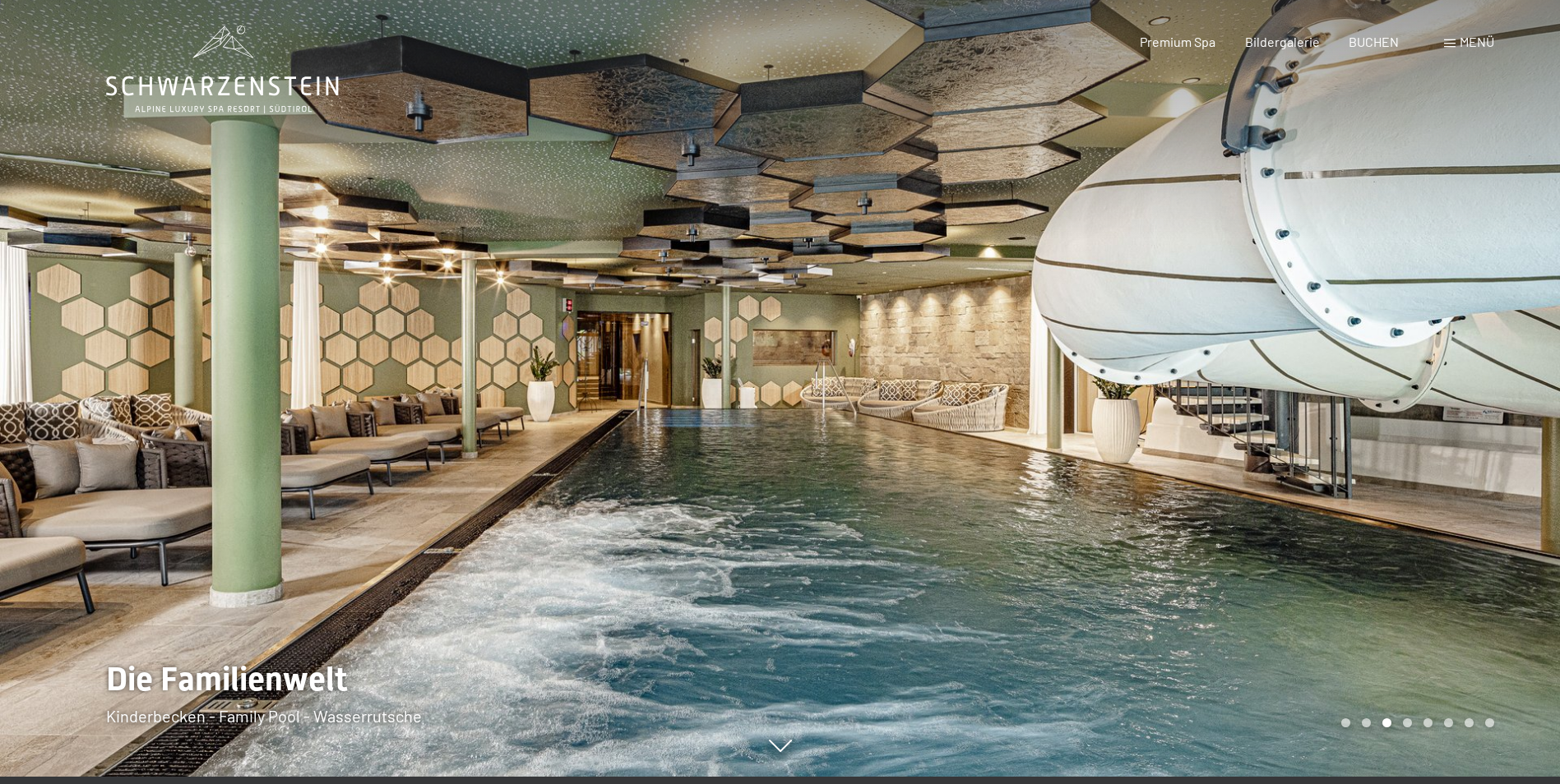
click at [1439, 377] on div at bounding box center [1170, 384] width 780 height 784
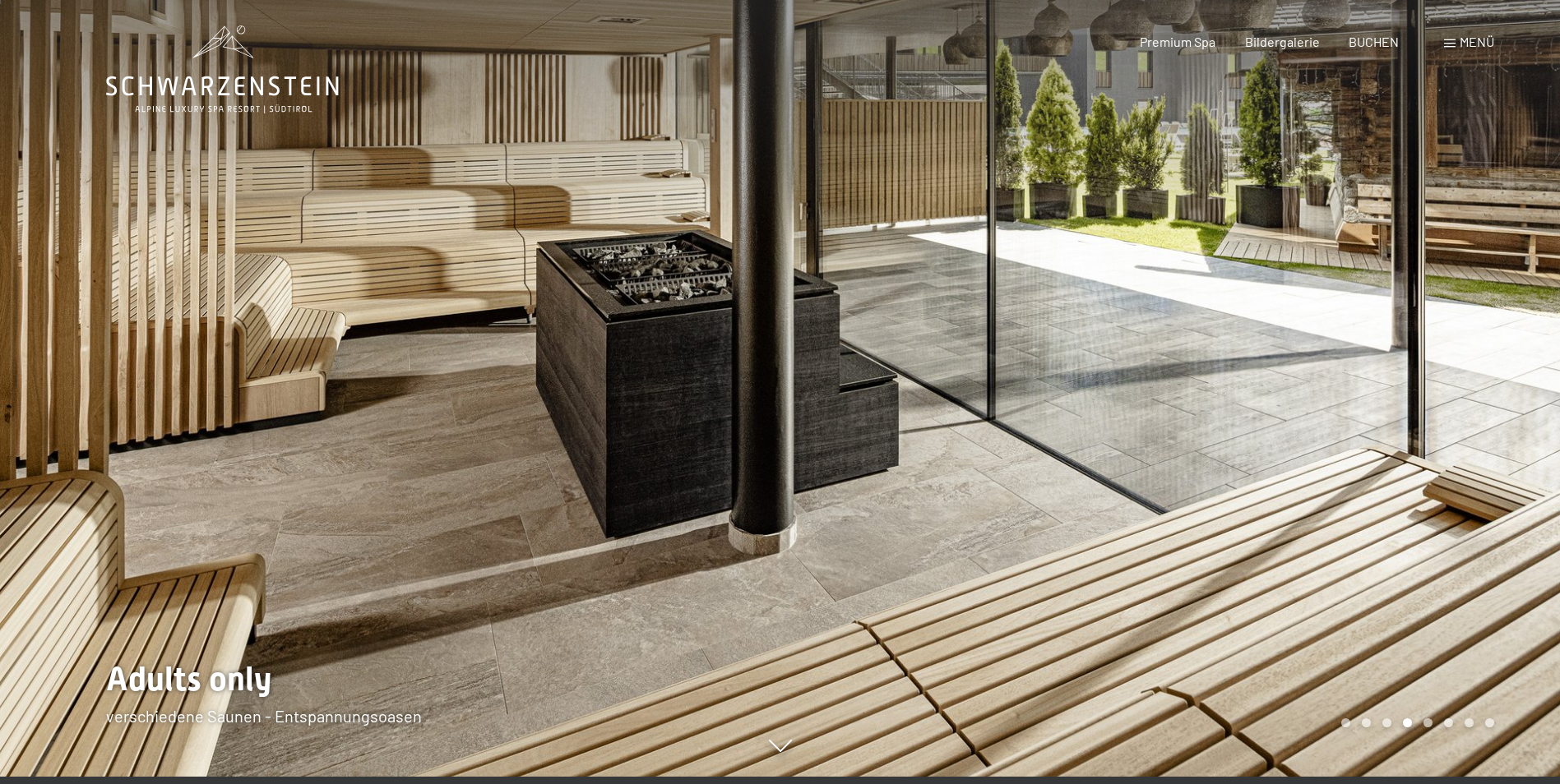
click at [1439, 377] on div at bounding box center [1170, 384] width 780 height 784
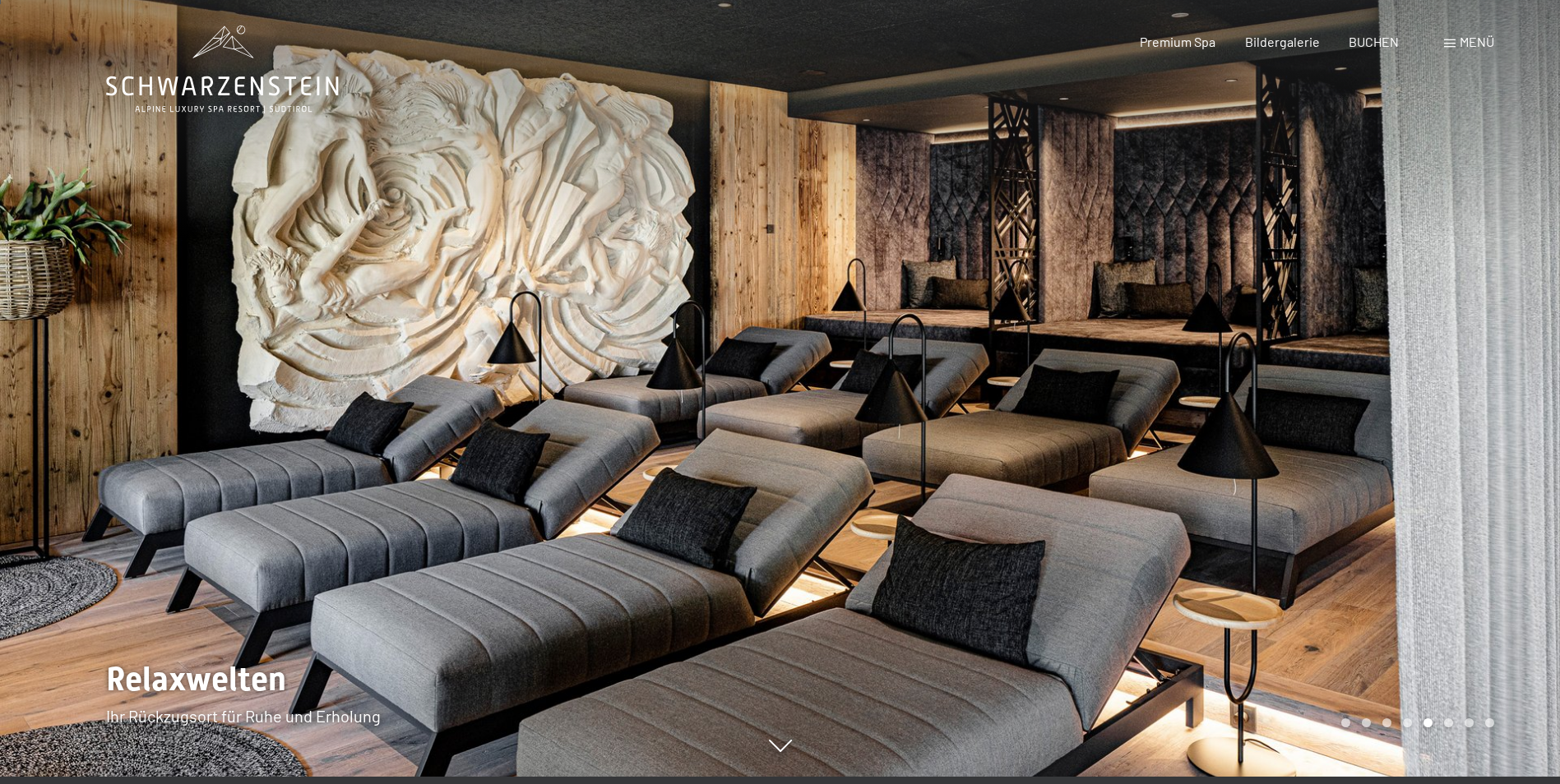
click at [1439, 377] on div at bounding box center [1170, 384] width 780 height 784
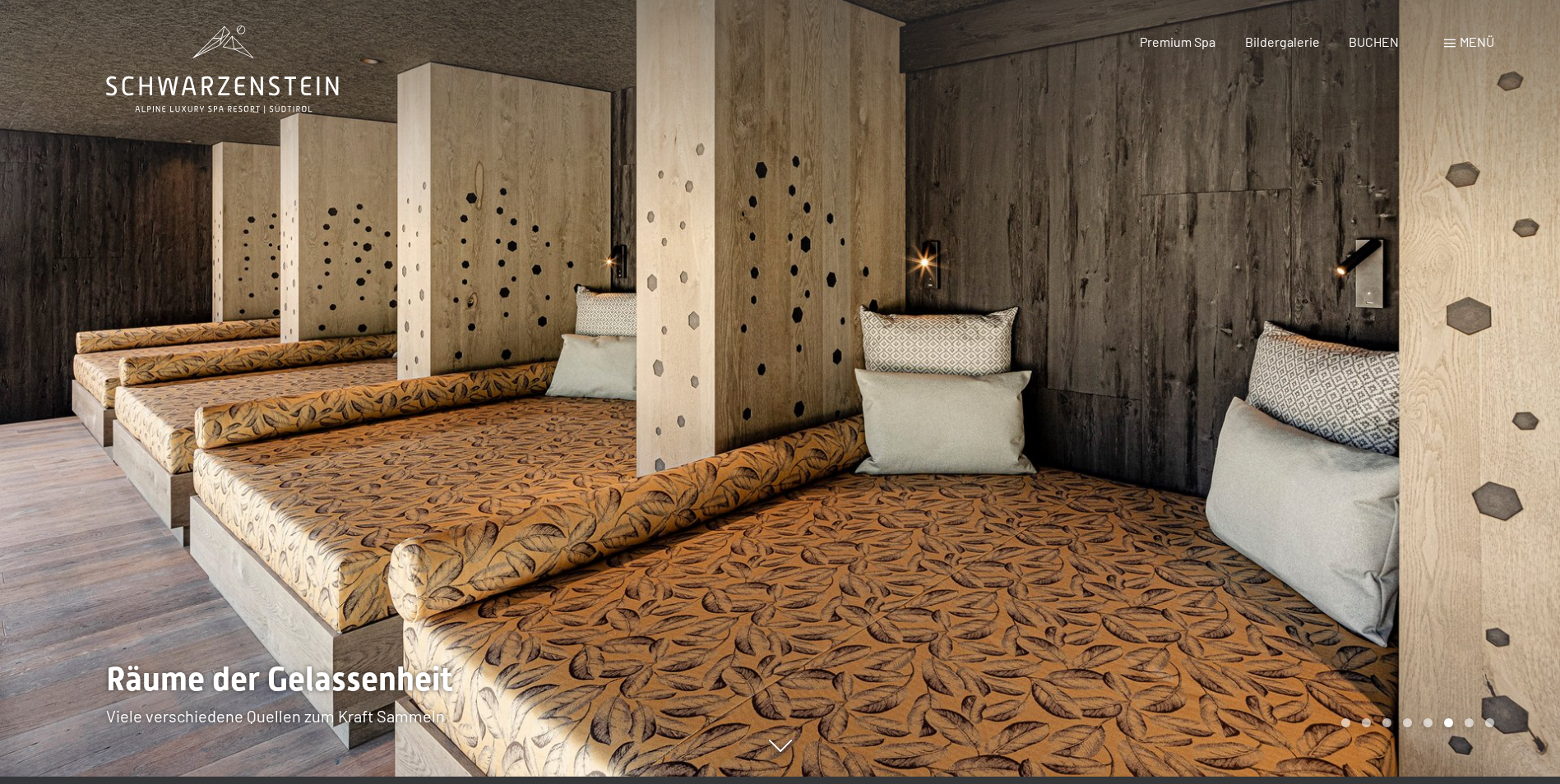
click at [1432, 396] on div at bounding box center [1170, 384] width 780 height 784
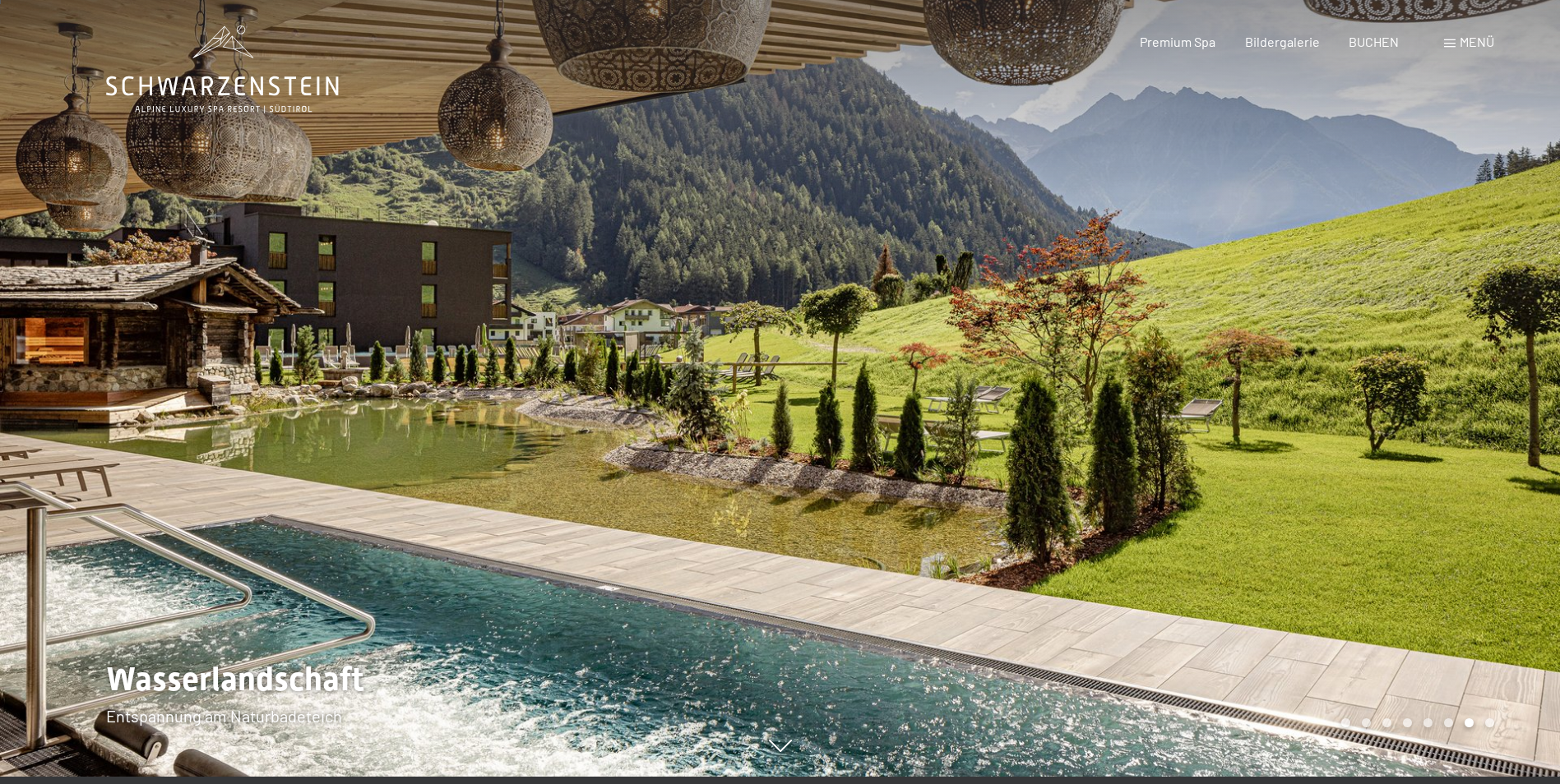
click at [1432, 396] on div at bounding box center [1170, 384] width 780 height 784
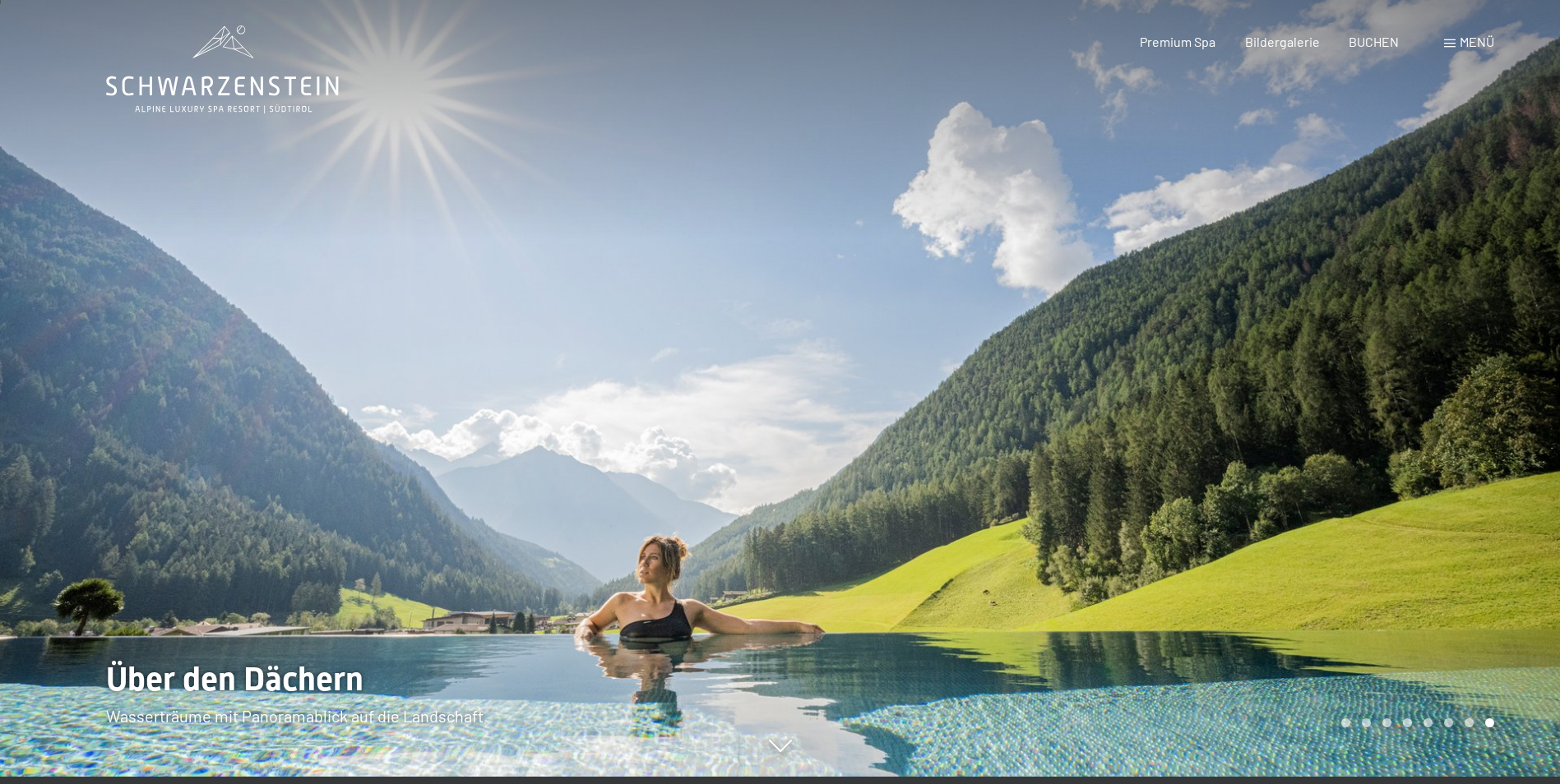
click at [1432, 396] on div at bounding box center [1170, 384] width 780 height 784
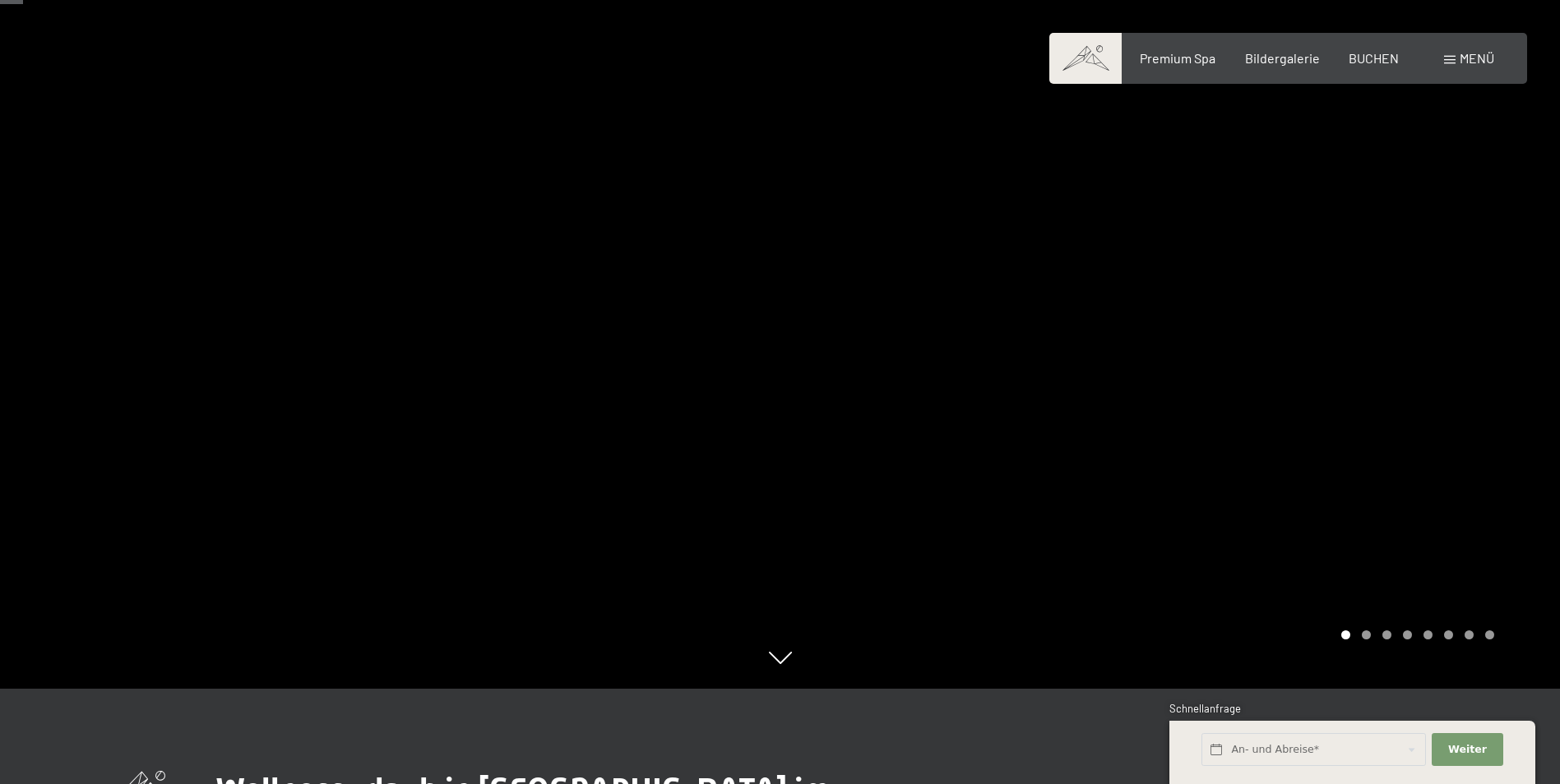
scroll to position [82, 0]
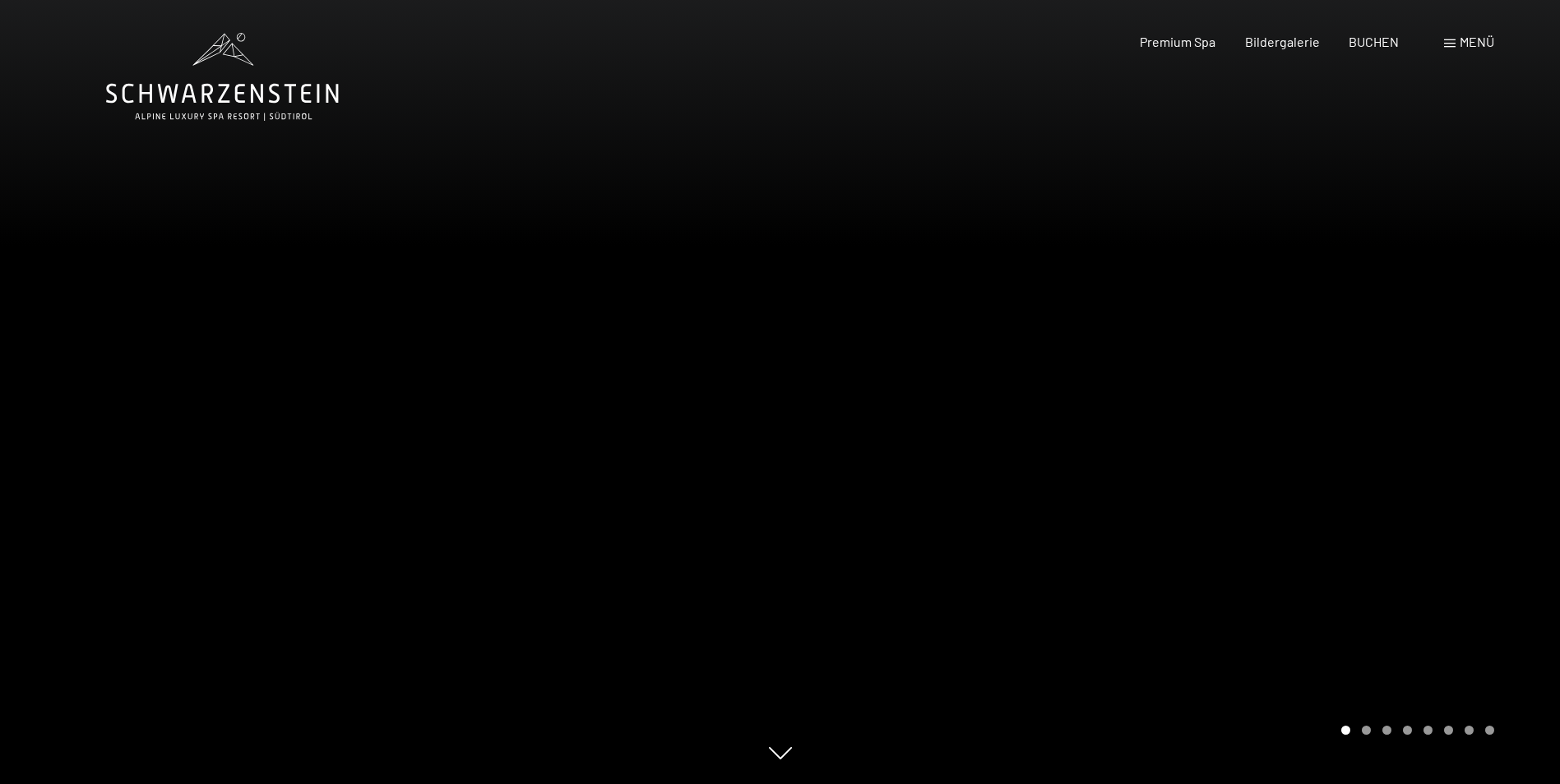
click at [1382, 526] on div at bounding box center [1170, 392] width 780 height 784
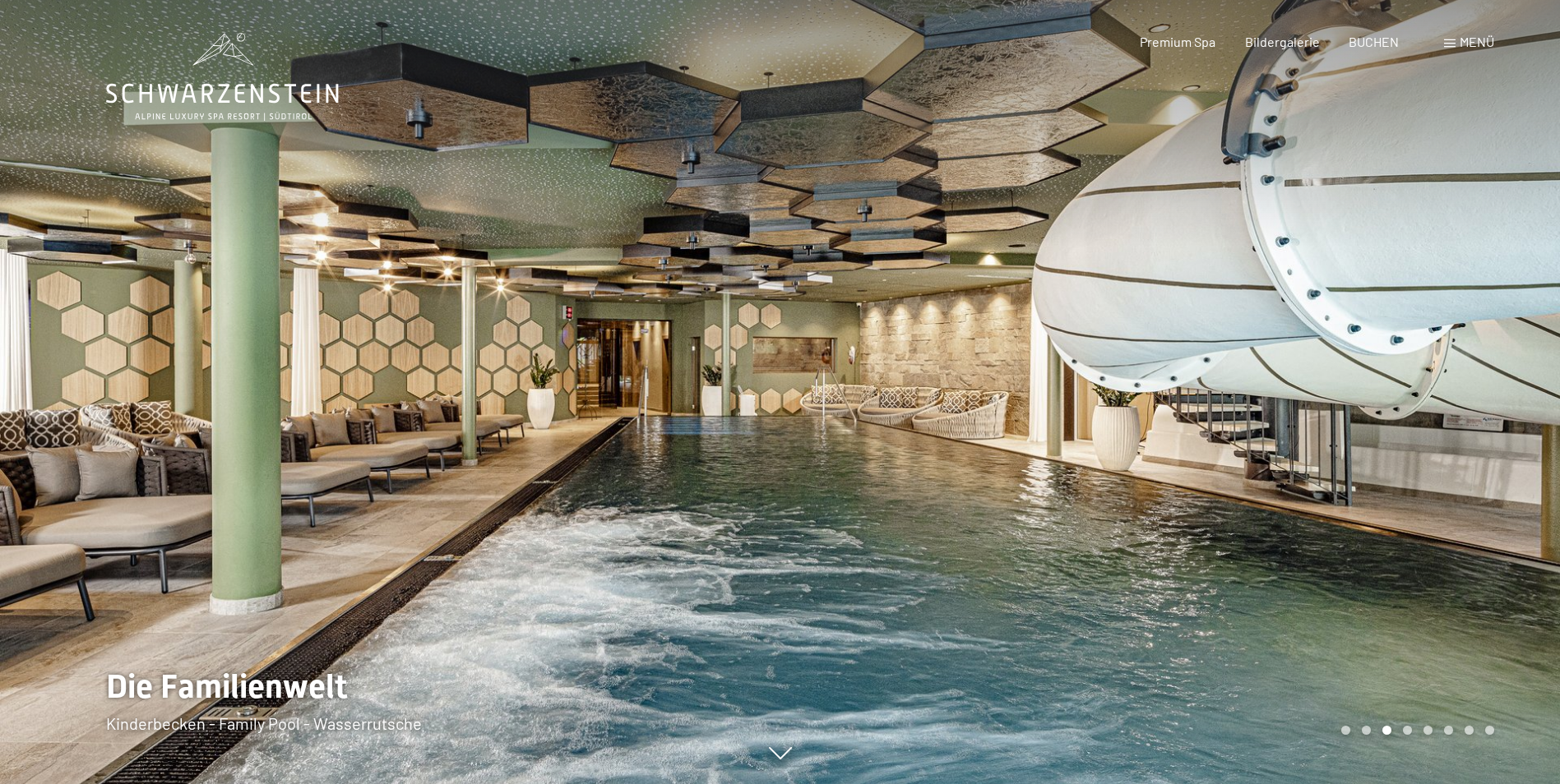
click at [1393, 444] on div at bounding box center [1170, 392] width 780 height 784
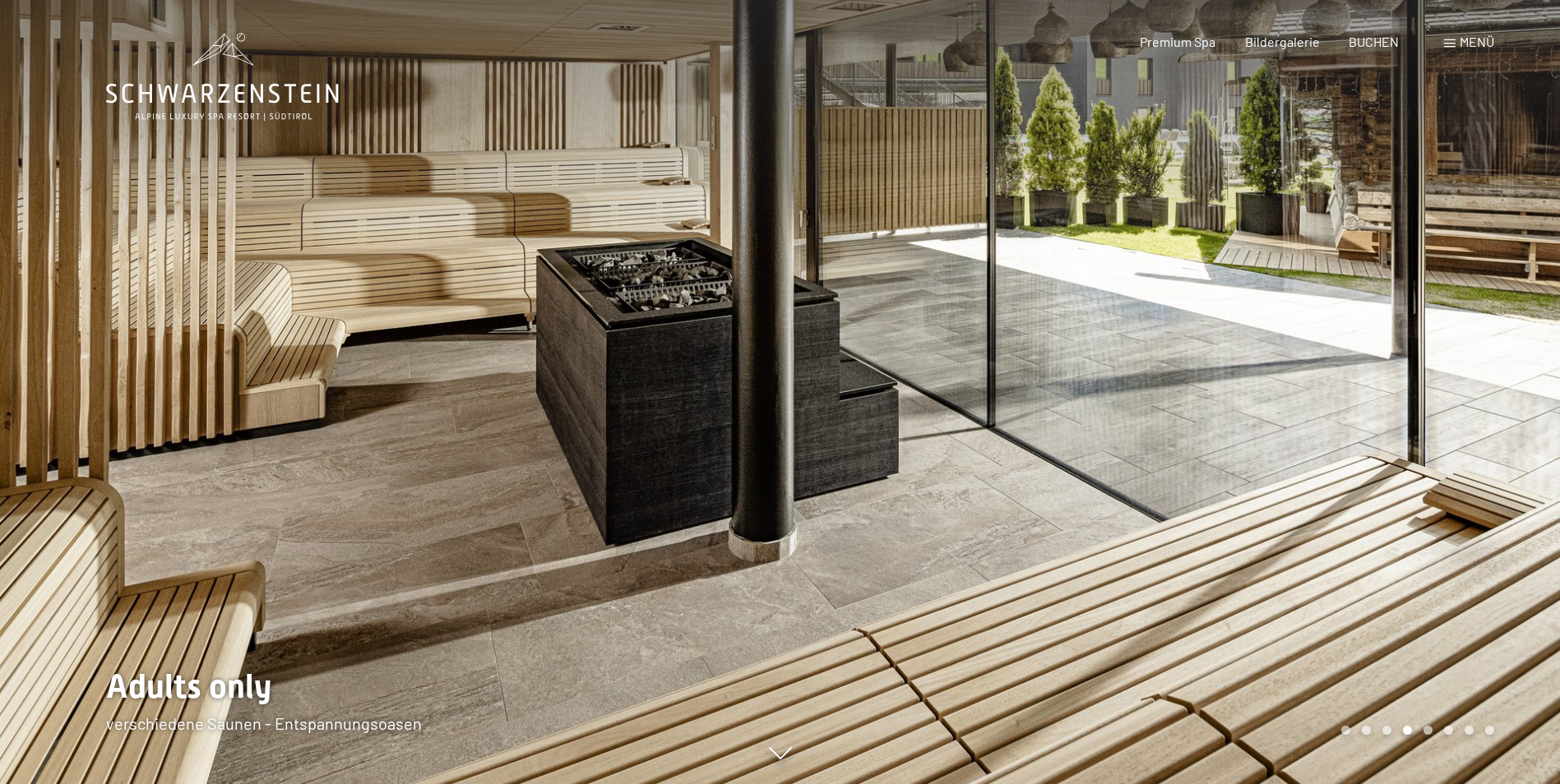
click at [1393, 444] on div at bounding box center [1170, 392] width 780 height 784
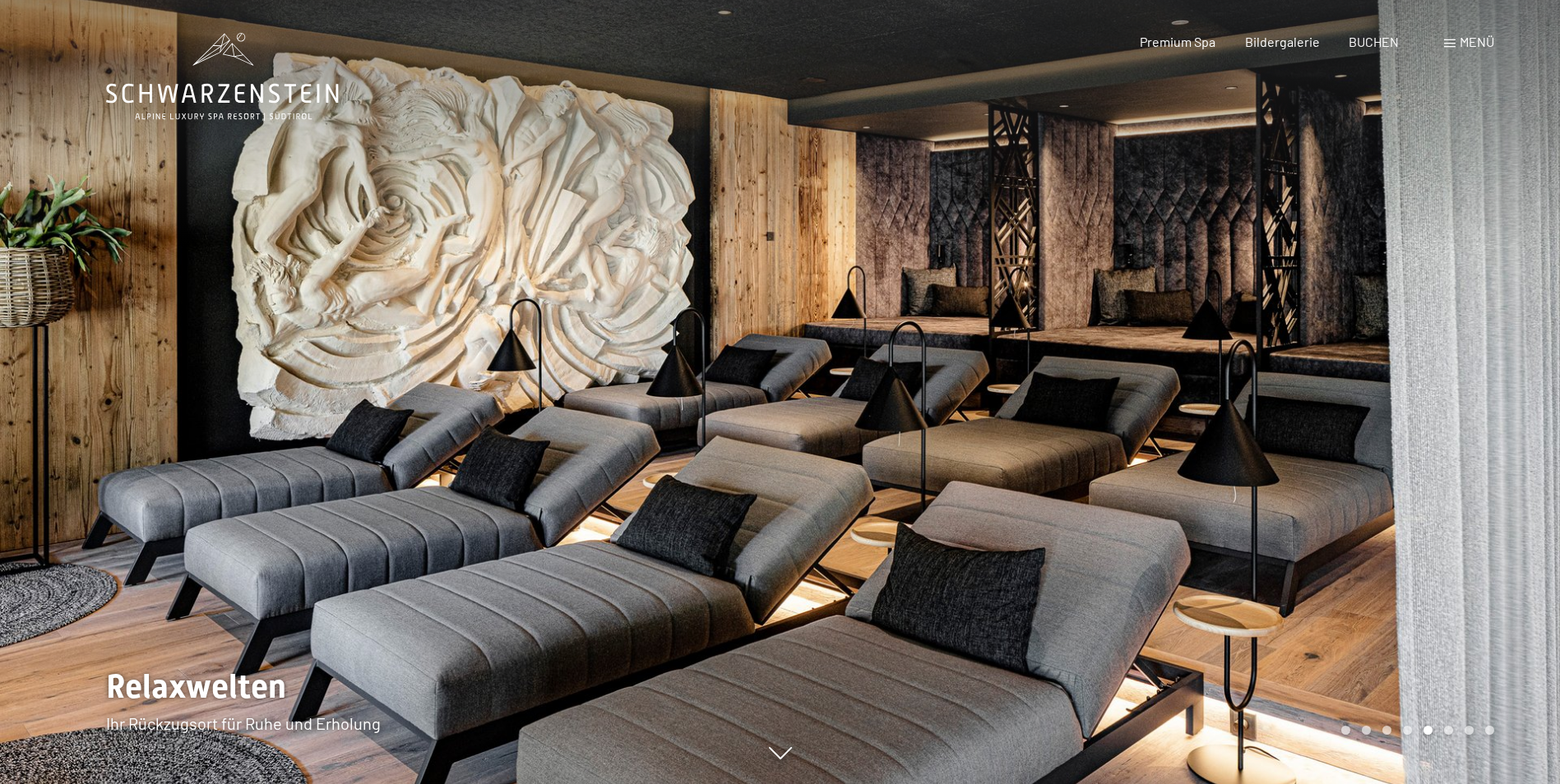
click at [1423, 426] on div at bounding box center [1170, 392] width 780 height 784
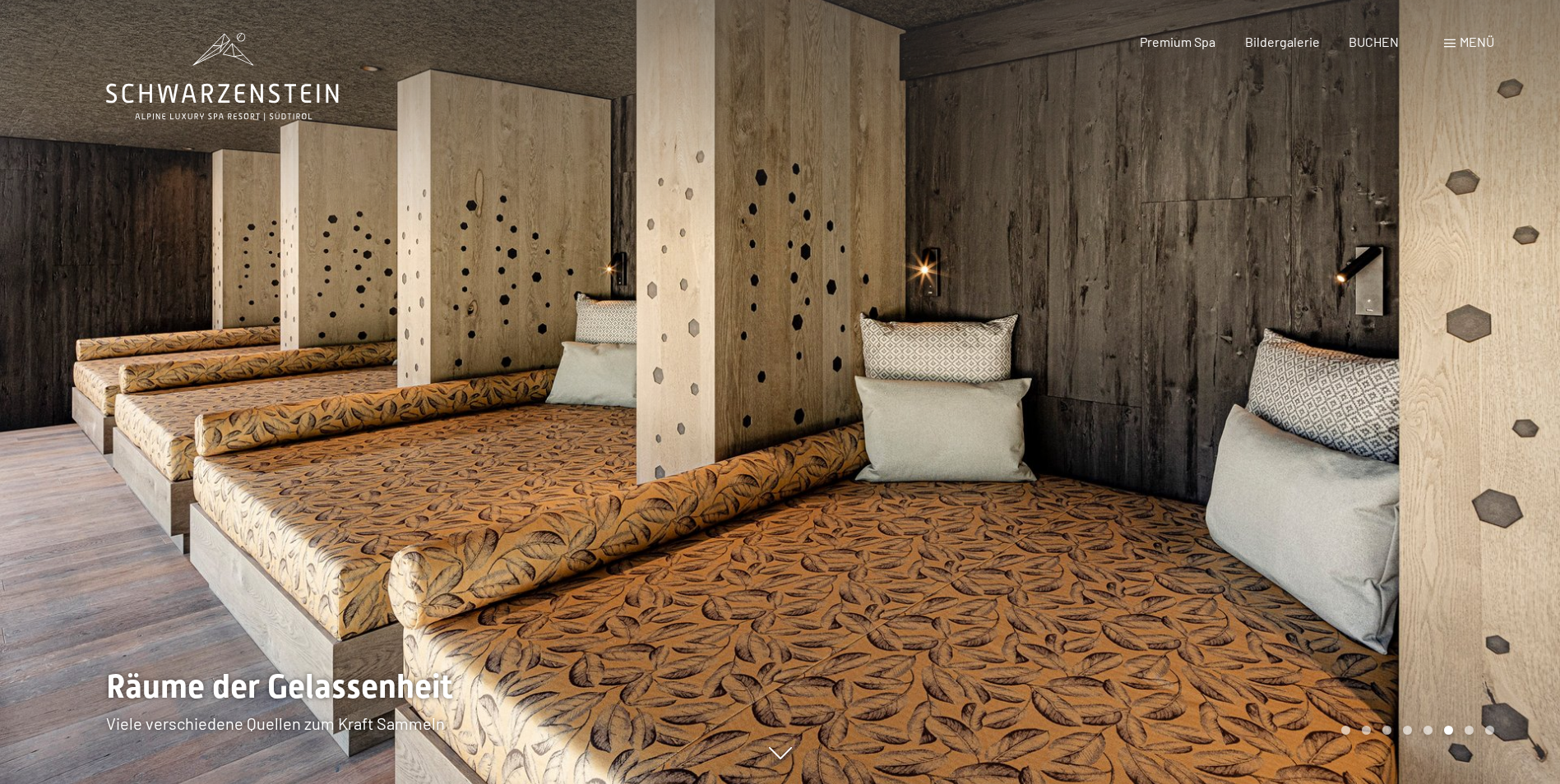
click at [1423, 426] on div at bounding box center [1170, 392] width 780 height 784
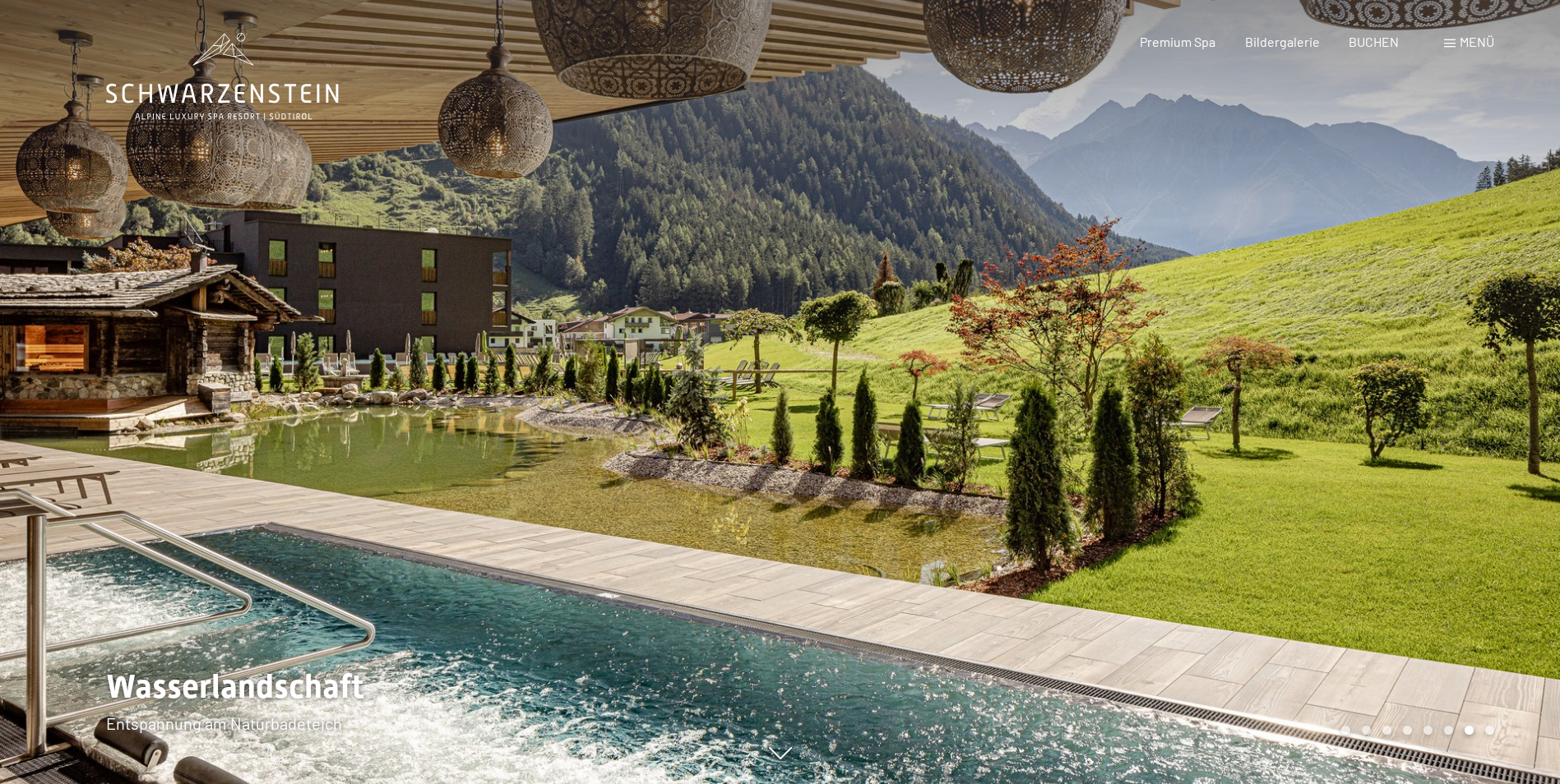
click at [1423, 426] on div at bounding box center [1170, 392] width 780 height 784
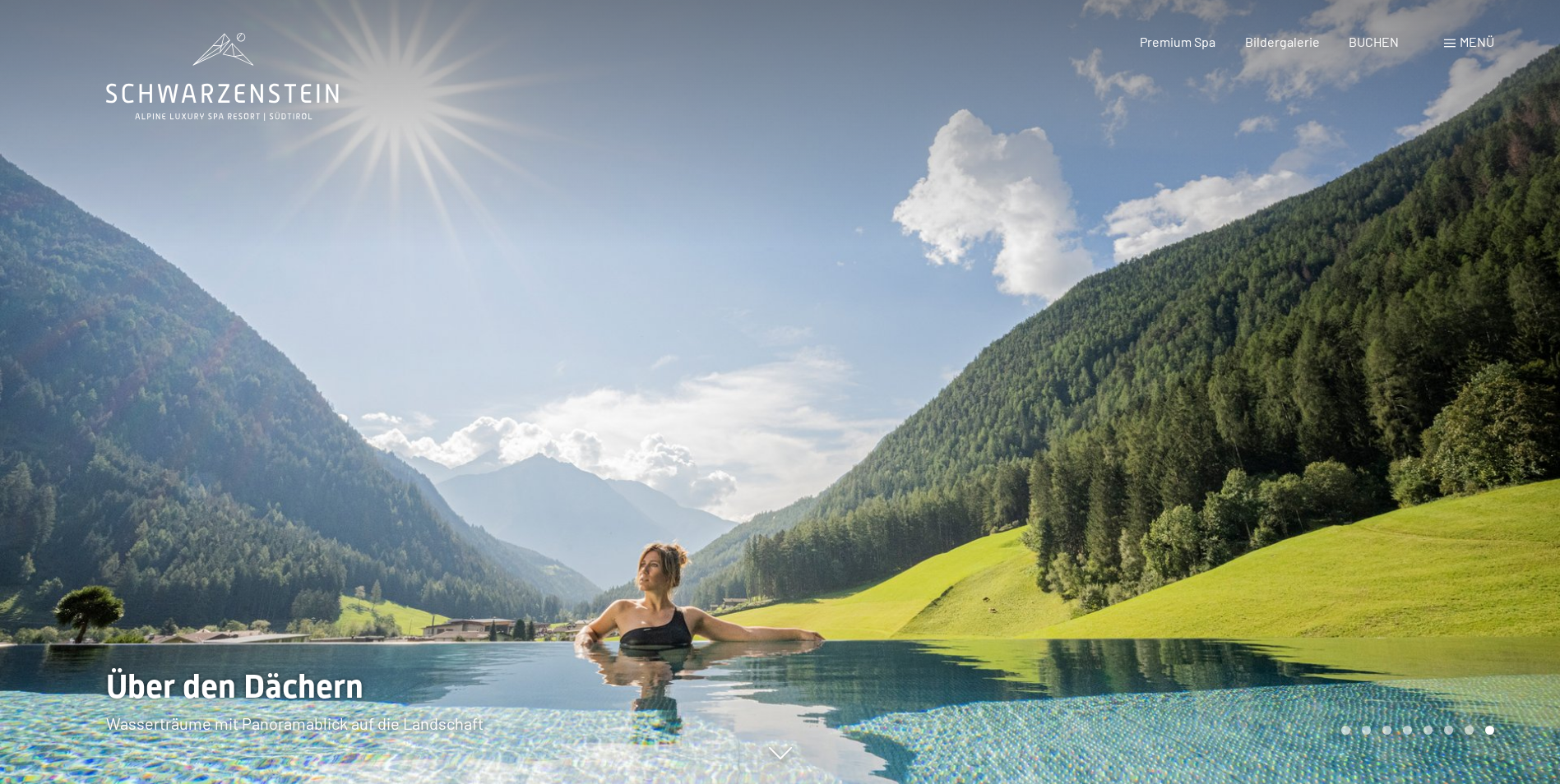
click at [1423, 426] on div at bounding box center [1170, 392] width 780 height 784
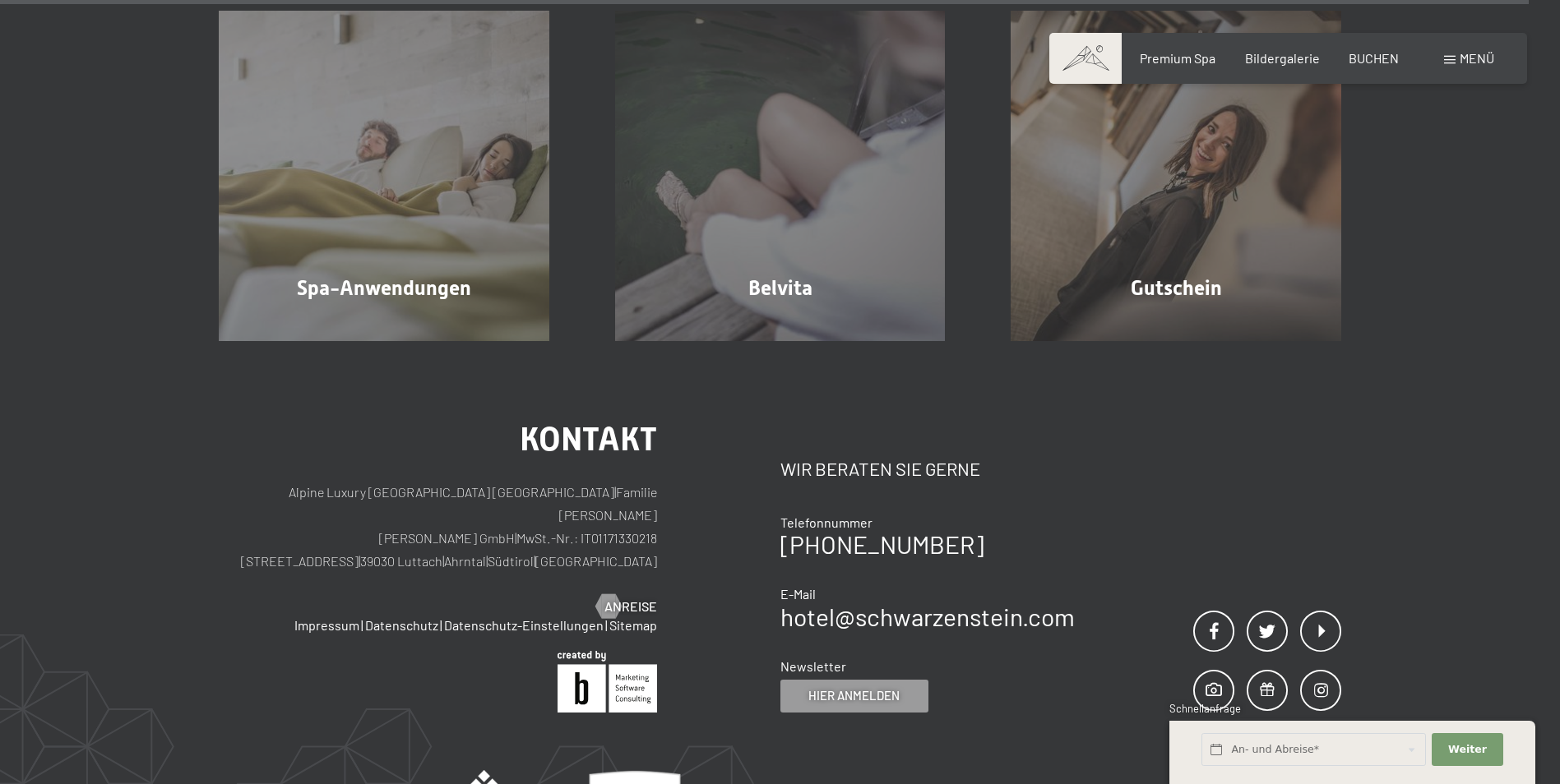
scroll to position [10421, 0]
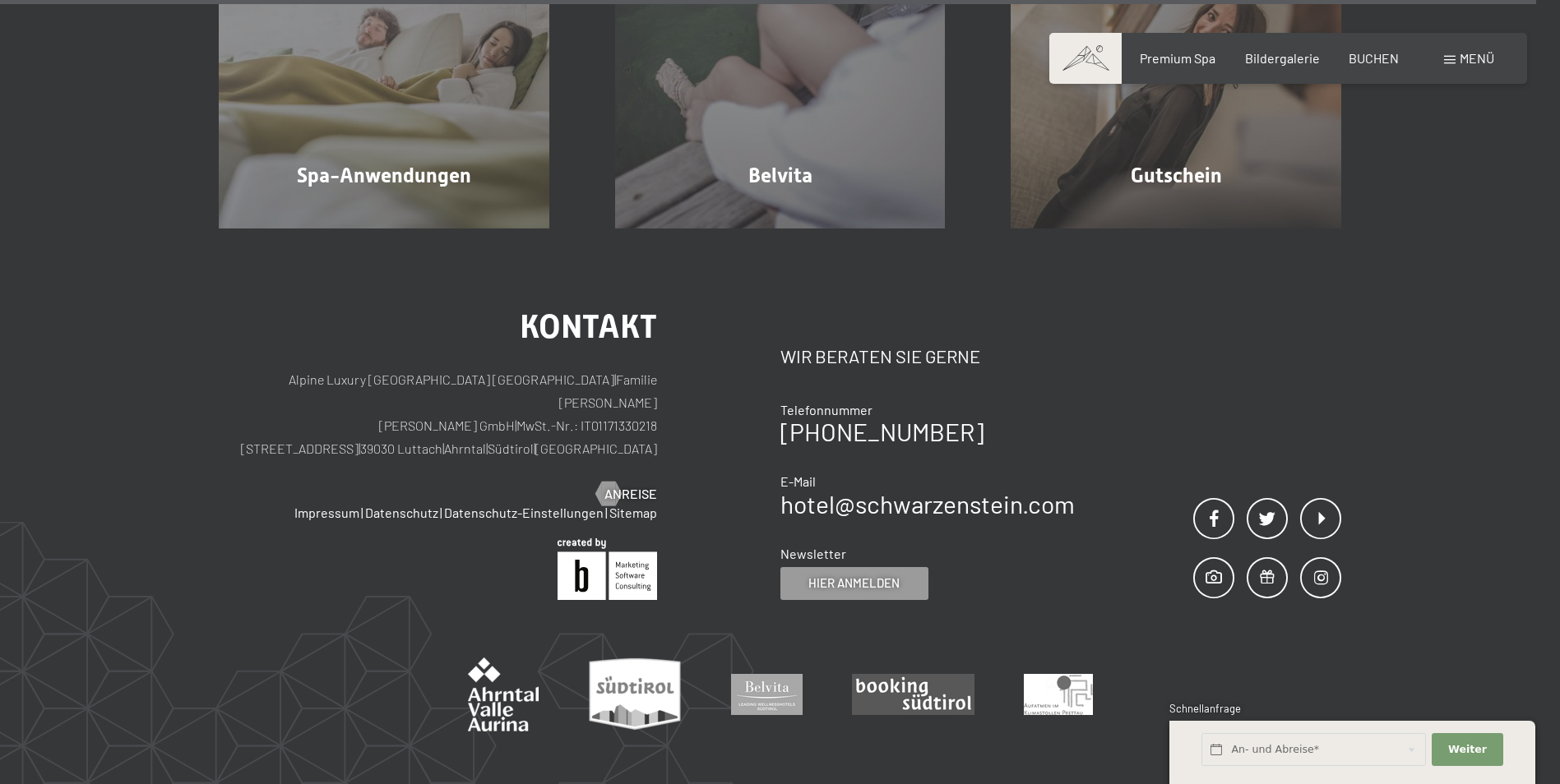
click at [1191, 49] on div "Buchen Anfragen Premium Spa Bildergalerie BUCHEN Menü DE IT EN Gutschein Bilder…" at bounding box center [1288, 58] width 411 height 18
click at [1190, 62] on span "Premium Spa" at bounding box center [1177, 55] width 76 height 15
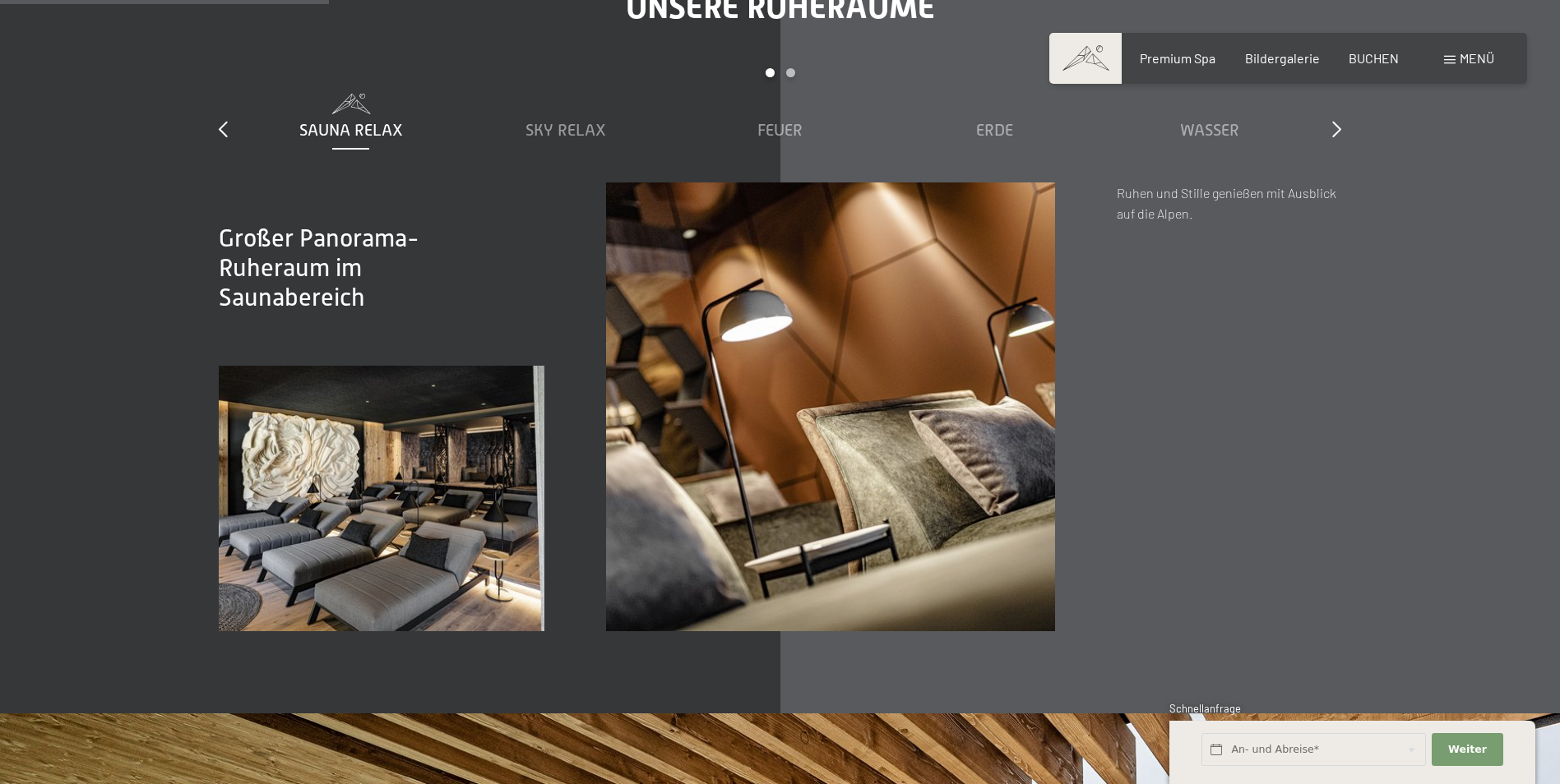
scroll to position [2582, 0]
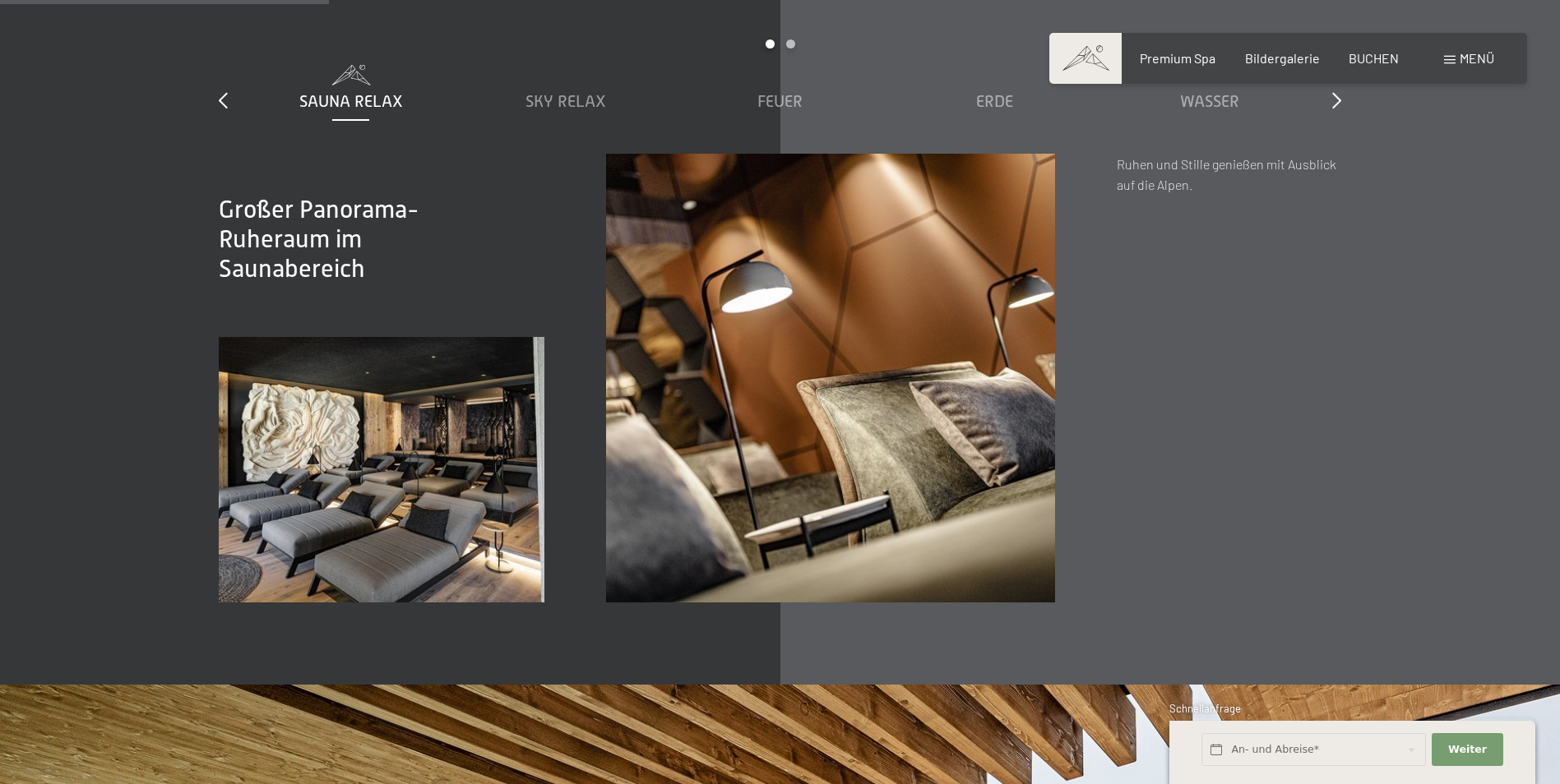
click at [351, 453] on img at bounding box center [381, 469] width 326 height 266
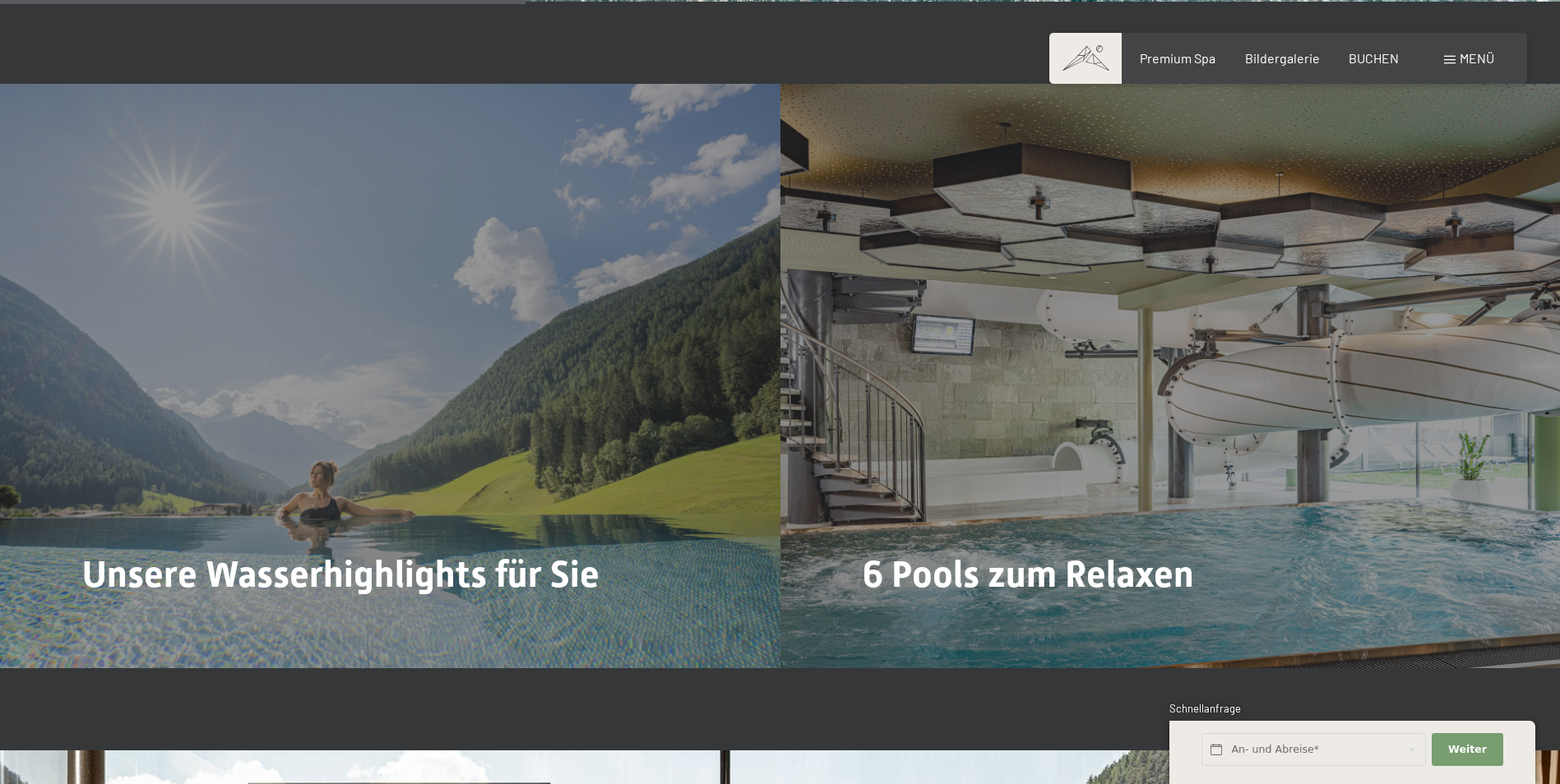
scroll to position [4155, 0]
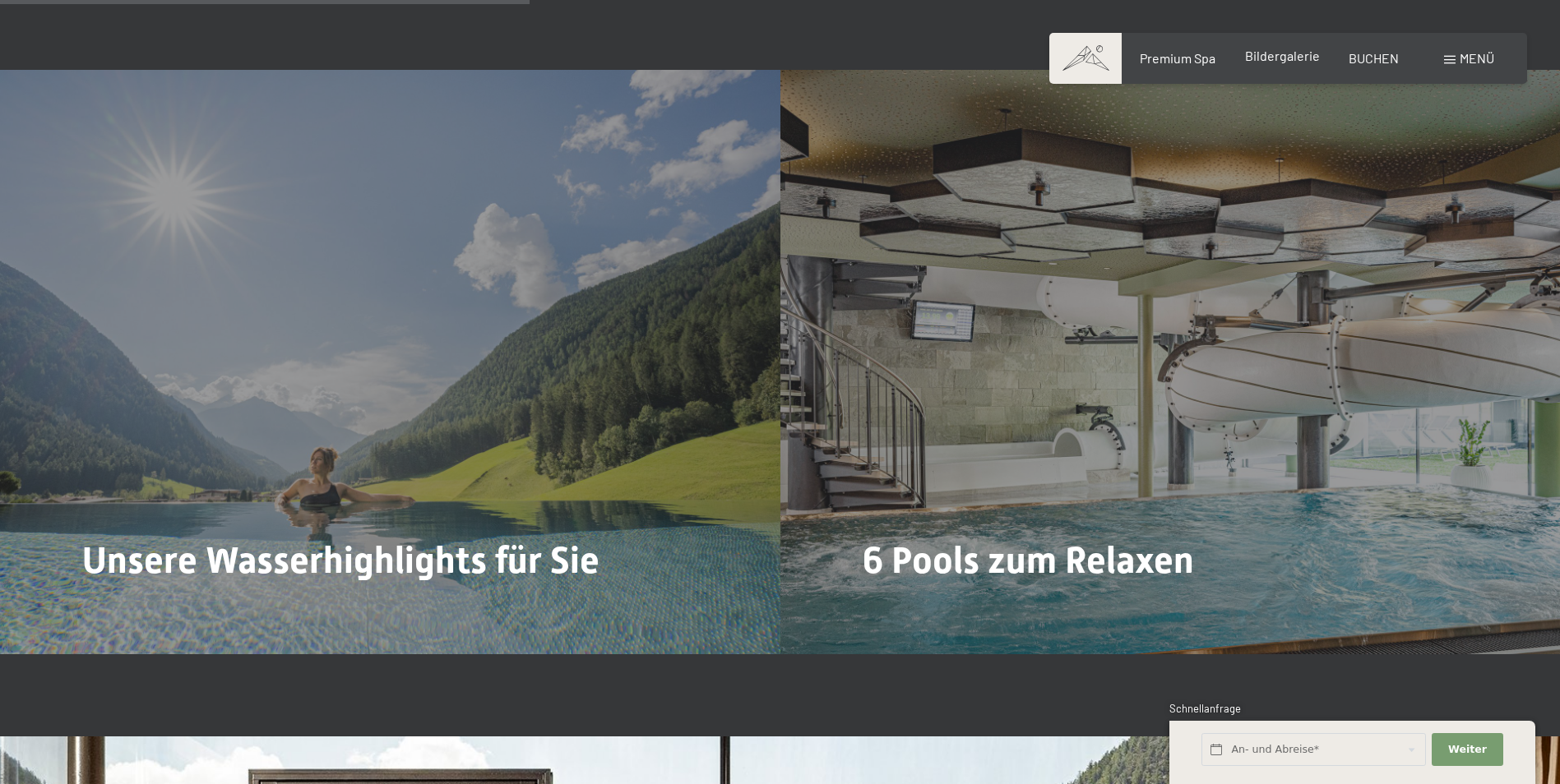
click at [1283, 55] on span "Bildergalerie" at bounding box center [1283, 55] width 75 height 15
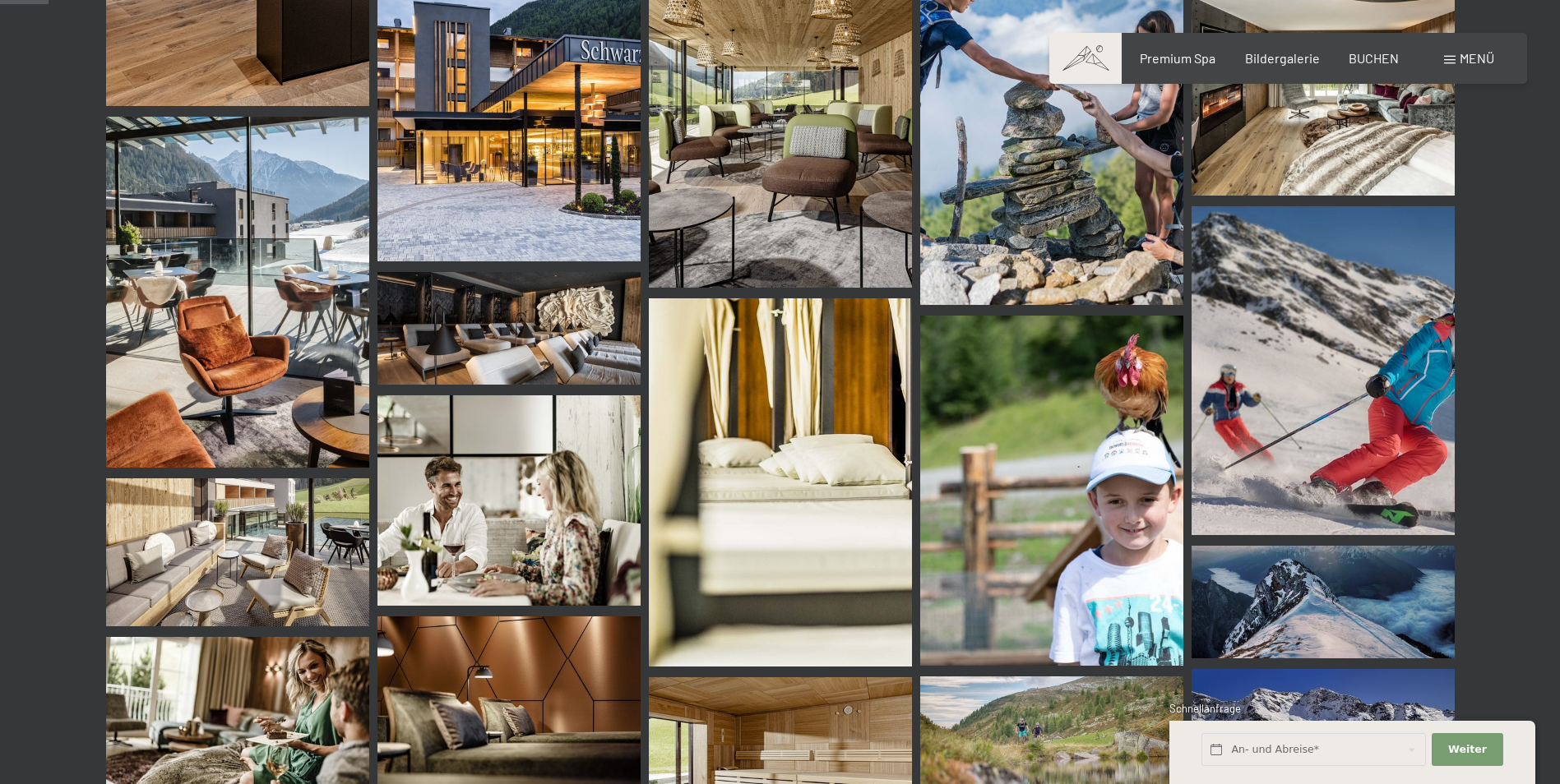
scroll to position [543, 0]
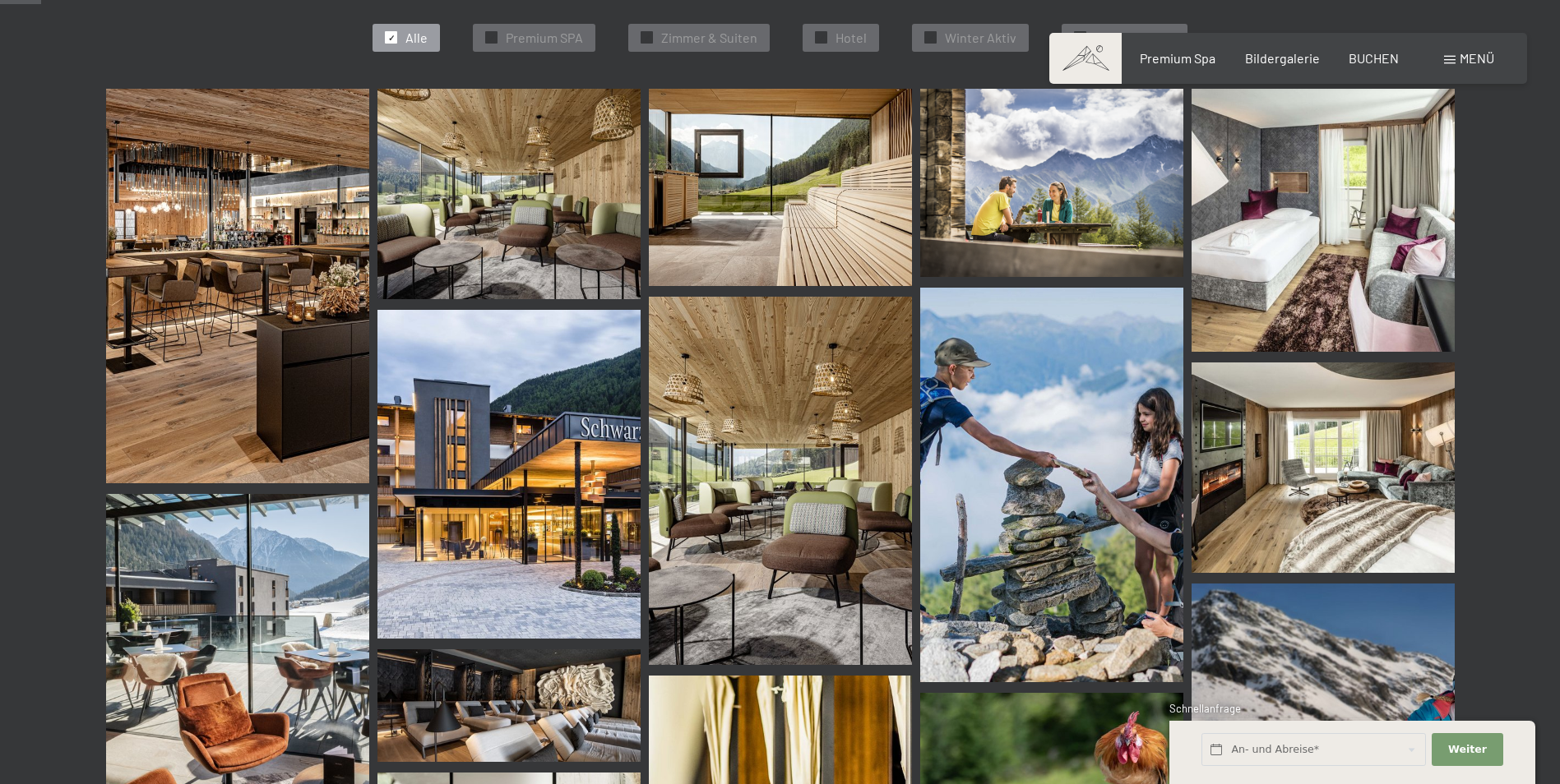
click at [270, 110] on img at bounding box center [238, 285] width 263 height 394
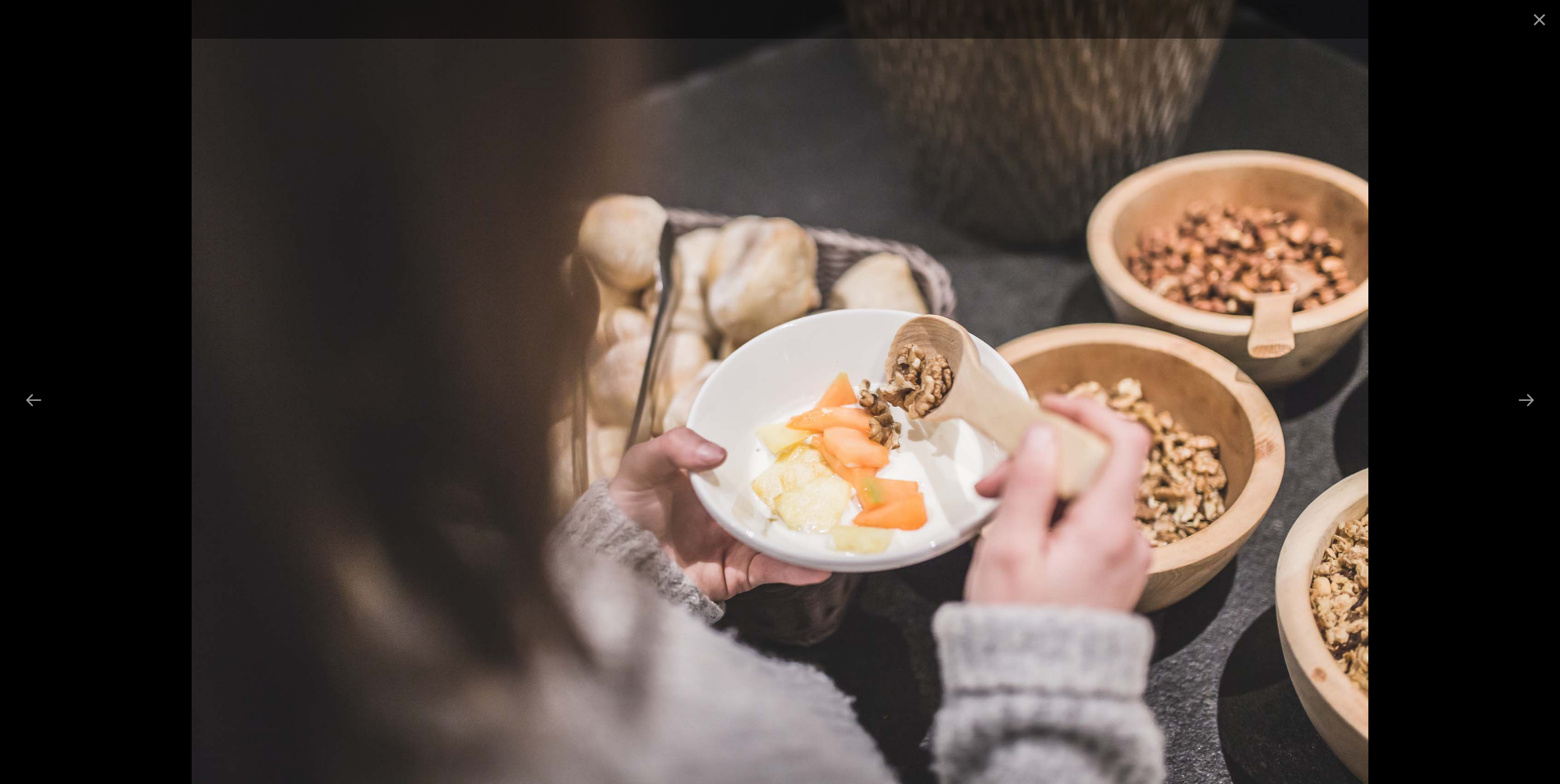
scroll to position [608, 0]
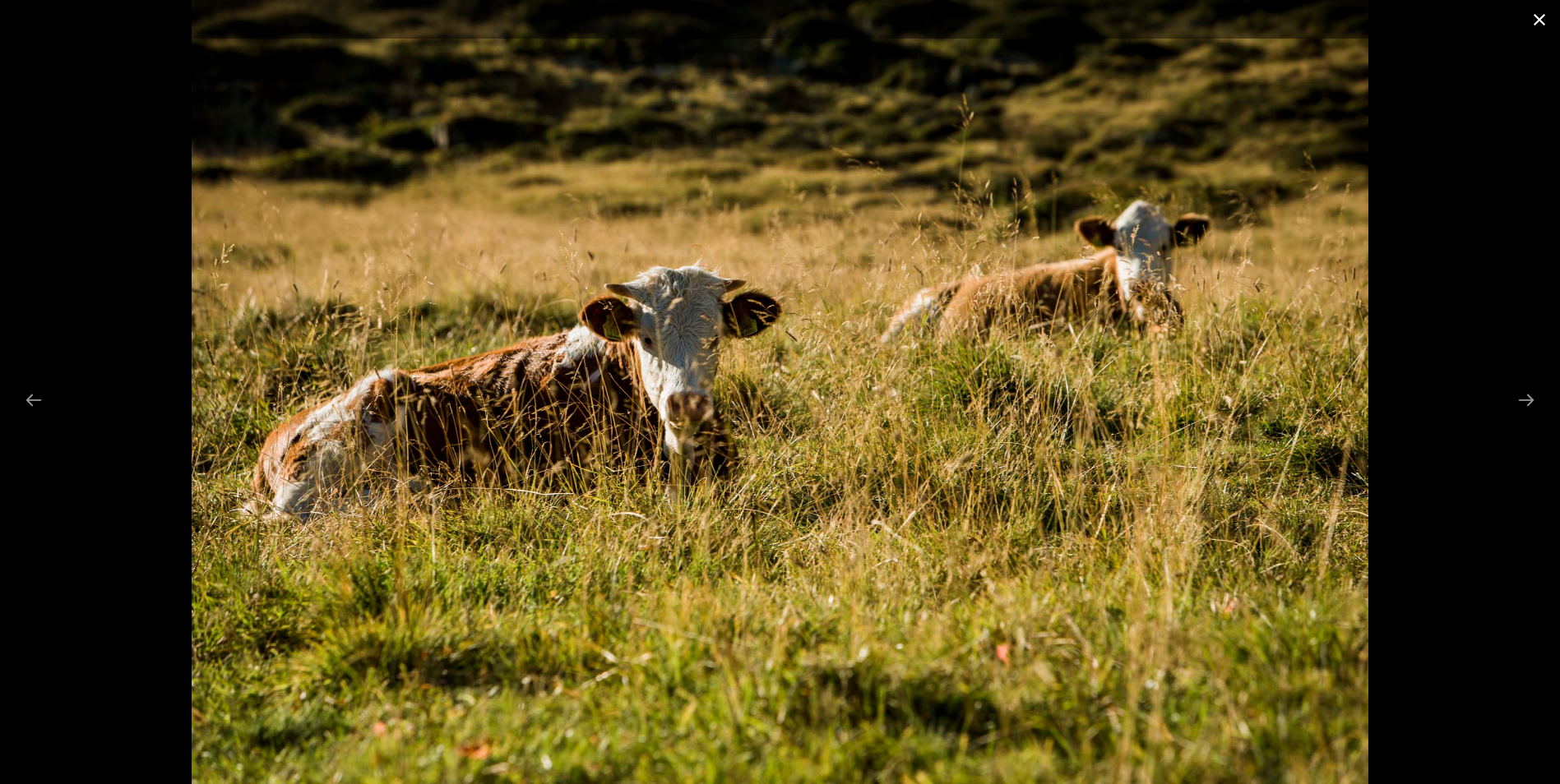
click at [1529, 13] on button "Close gallery" at bounding box center [1539, 19] width 41 height 38
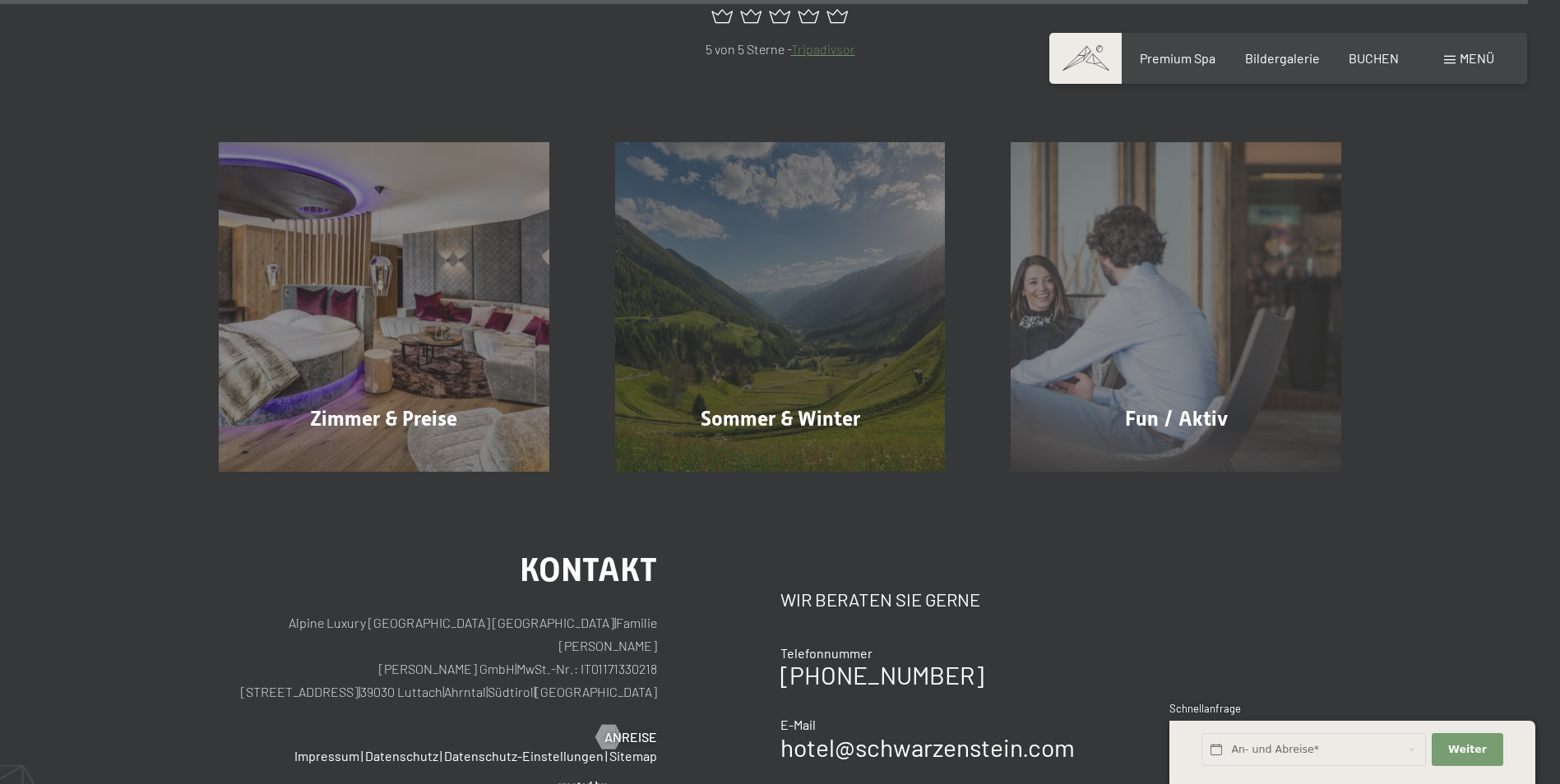
scroll to position [20277, 0]
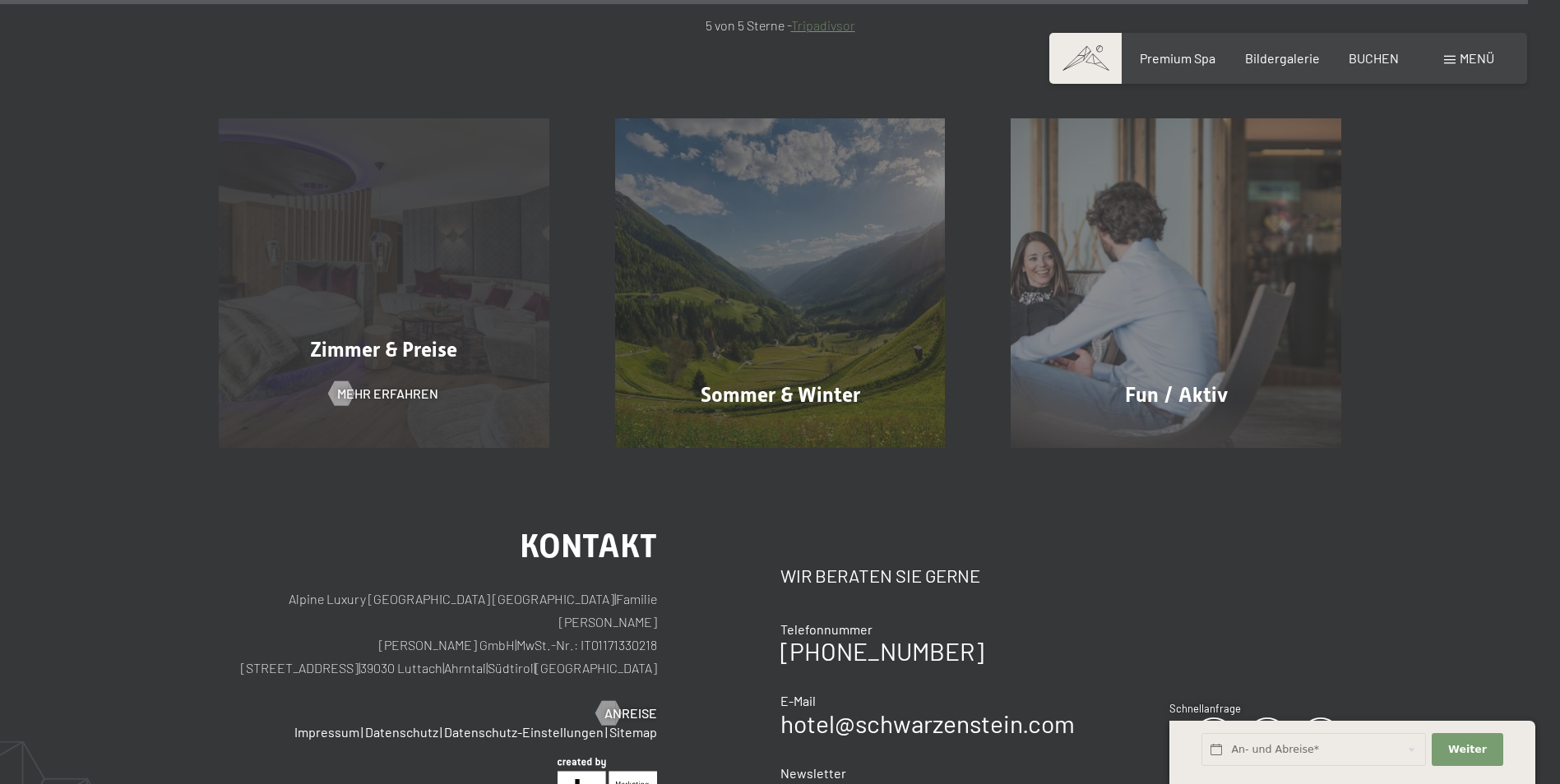
click at [229, 367] on div "Zimmer & Preise Mehr erfahren" at bounding box center [384, 282] width 396 height 330
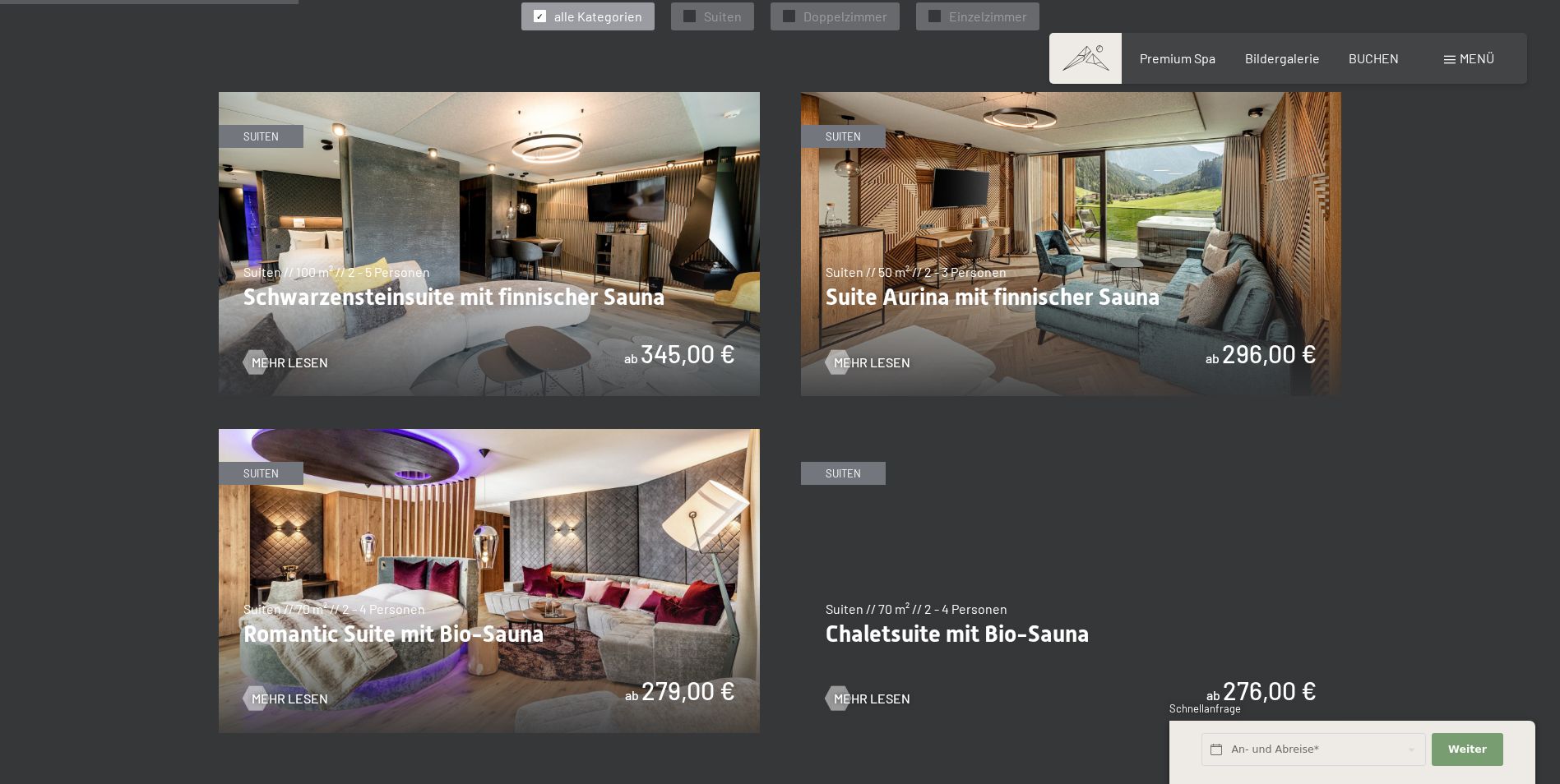
scroll to position [1007, 0]
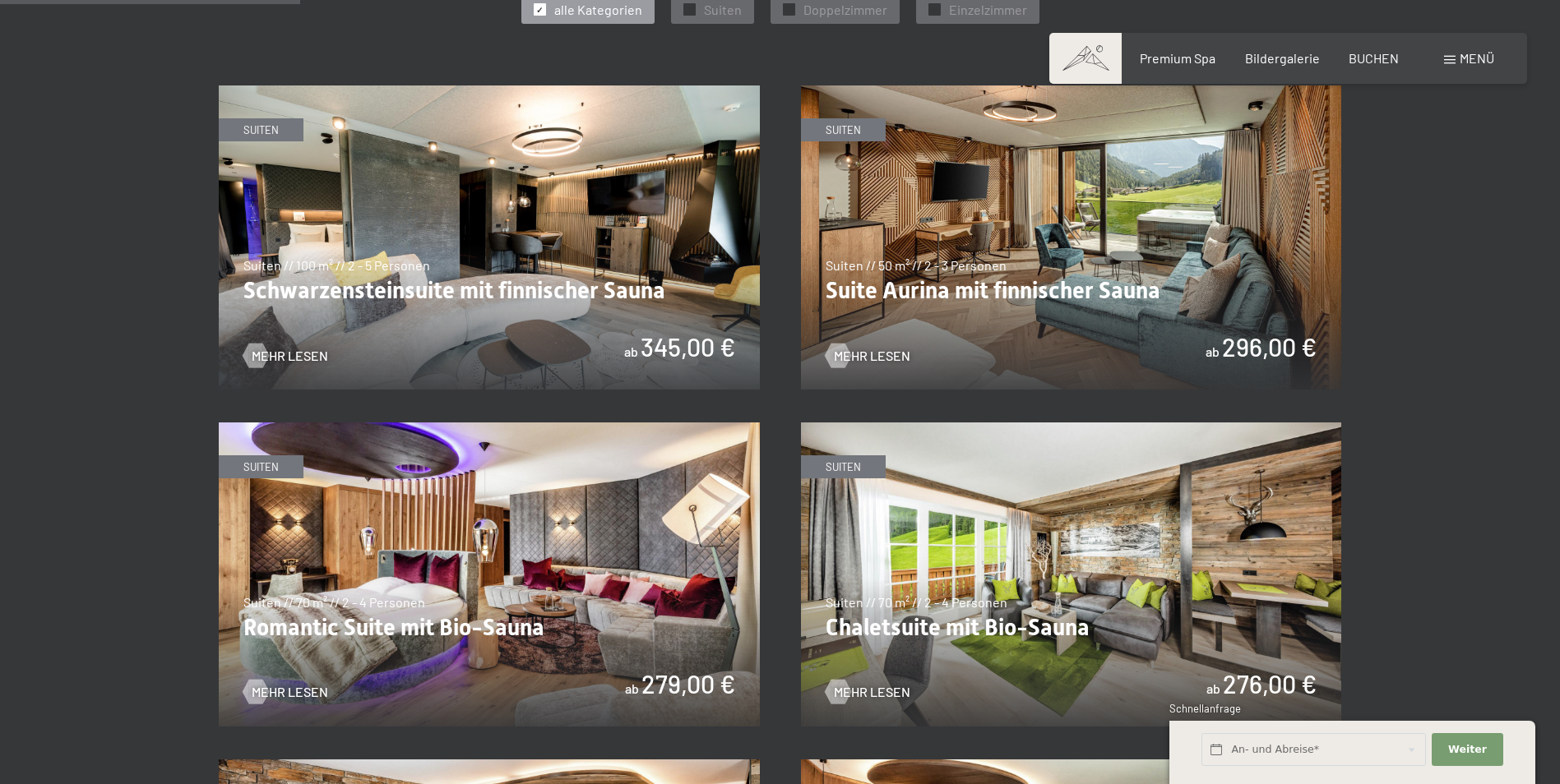
click at [466, 312] on img at bounding box center [488, 238] width 541 height 304
click at [1034, 208] on img at bounding box center [1071, 238] width 541 height 304
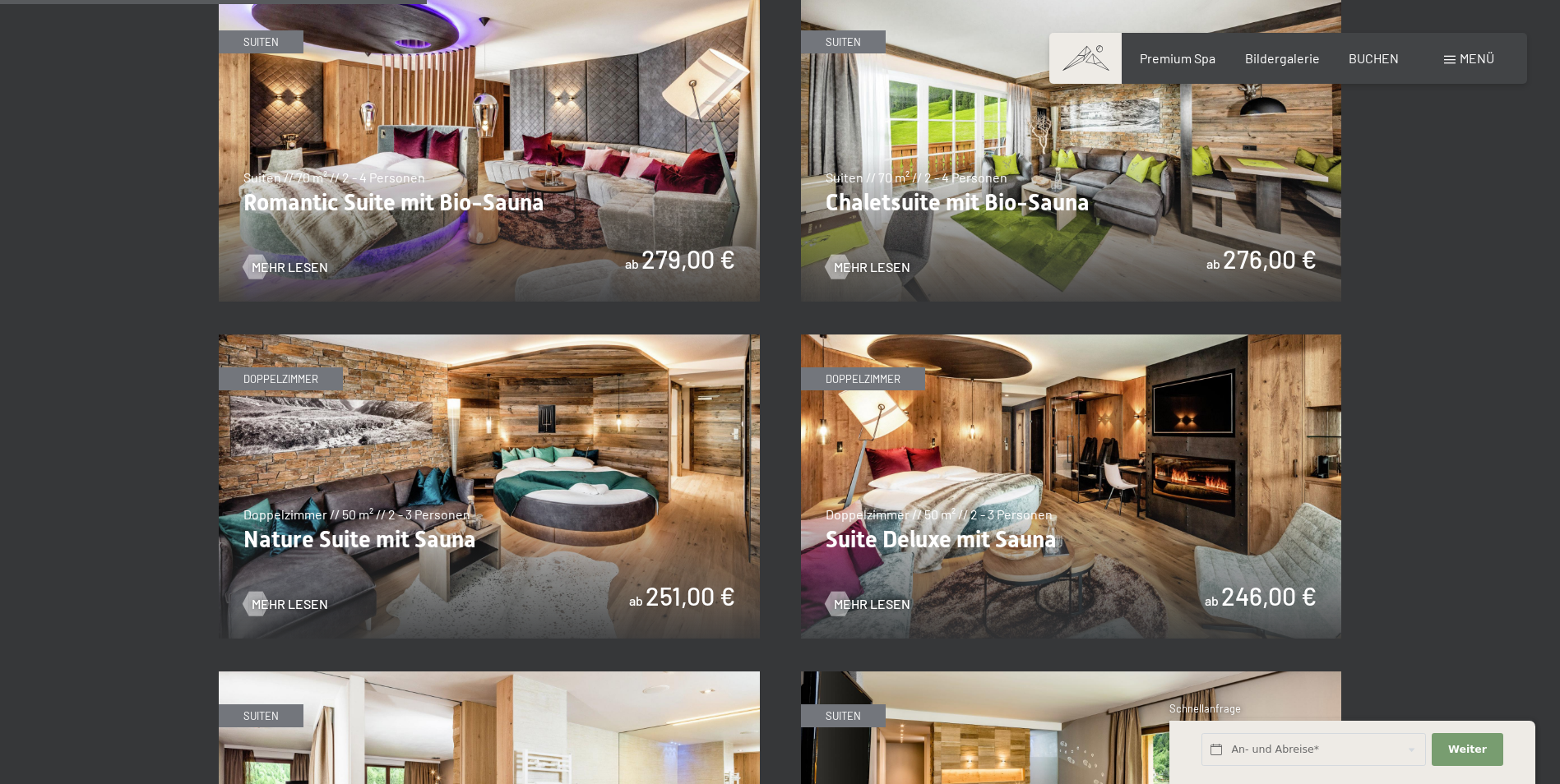
scroll to position [1465, 0]
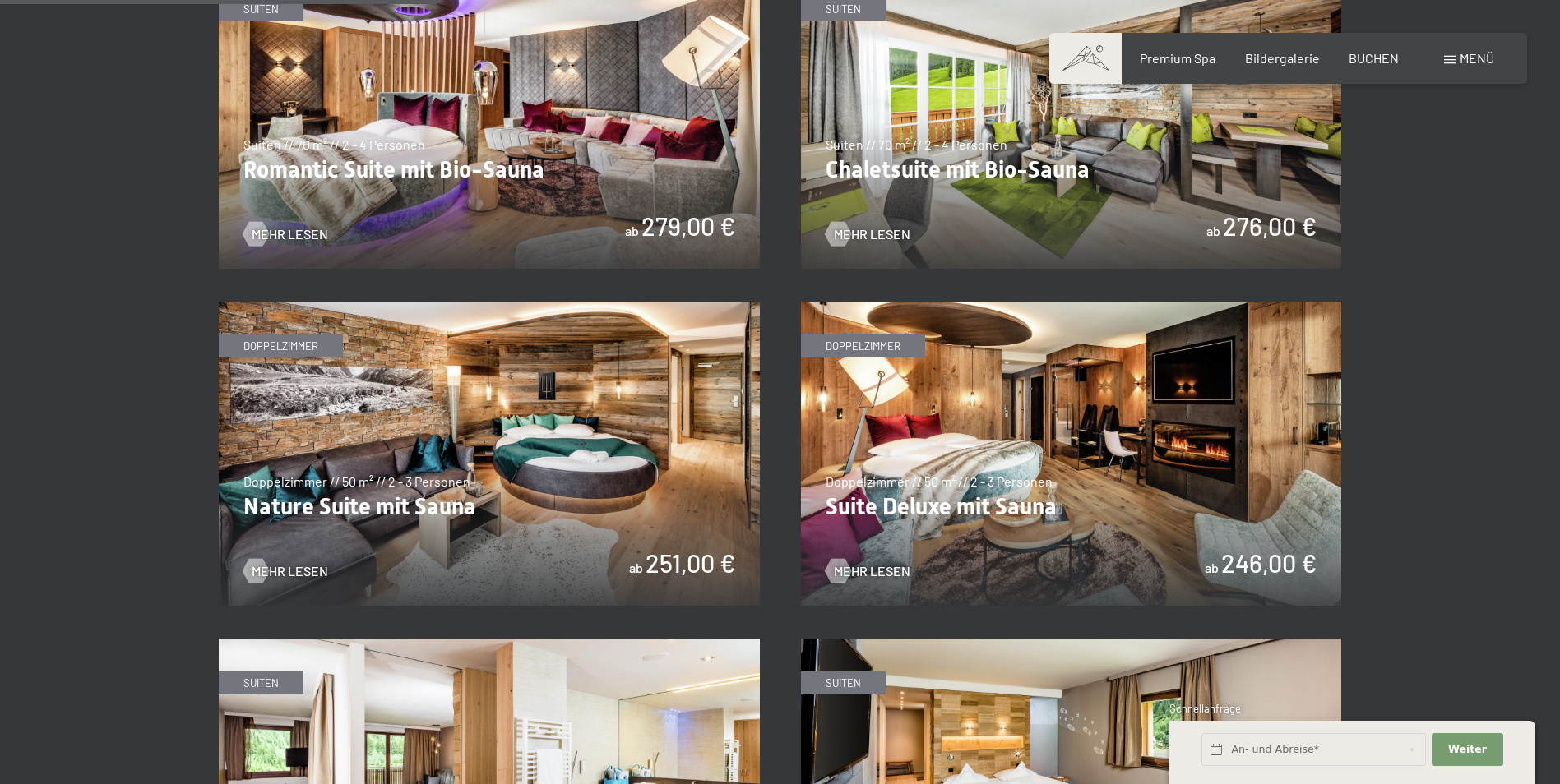
click at [995, 414] on img at bounding box center [1071, 453] width 541 height 304
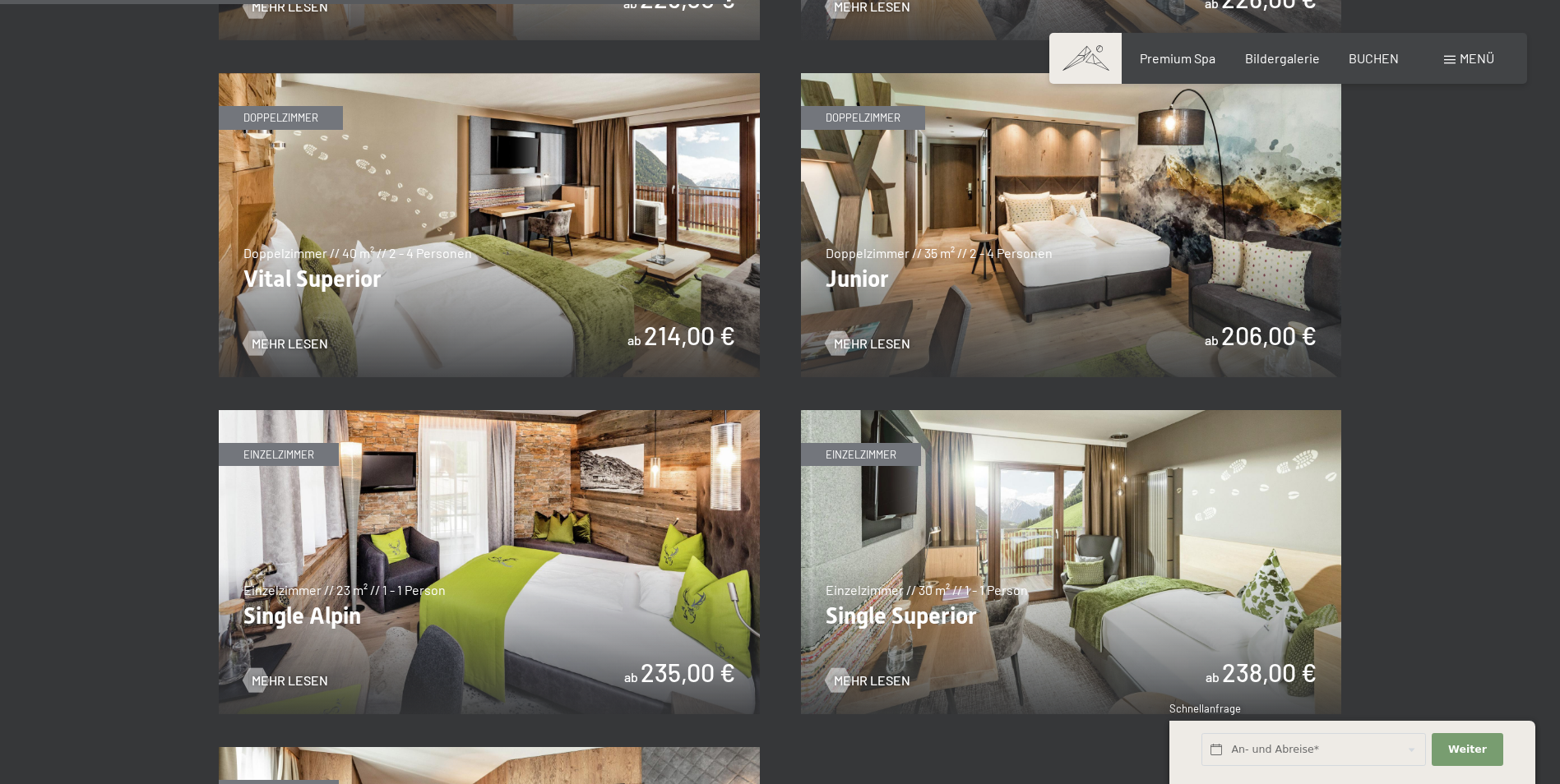
scroll to position [2221, 0]
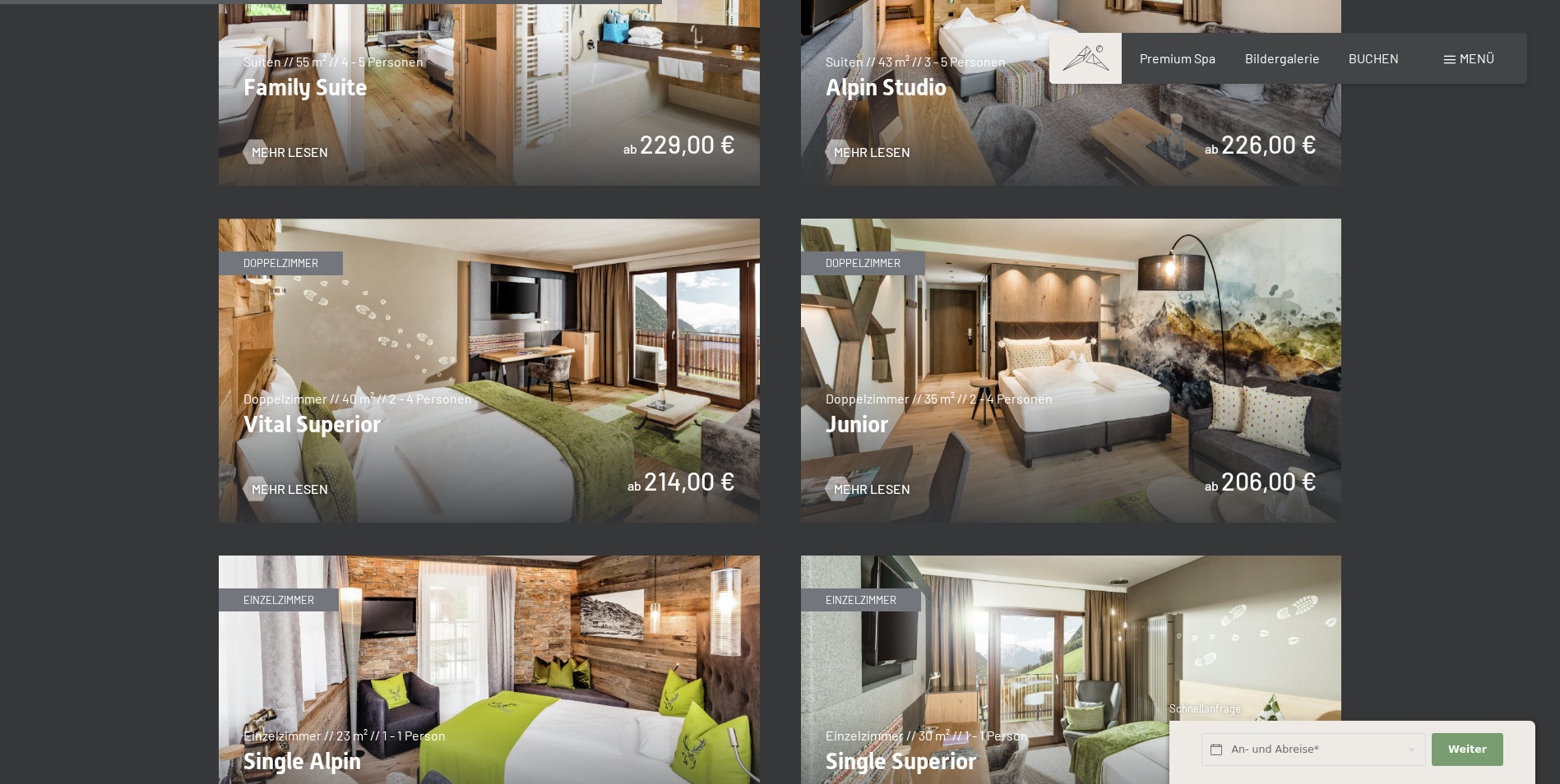
click at [500, 309] on img at bounding box center [488, 370] width 541 height 304
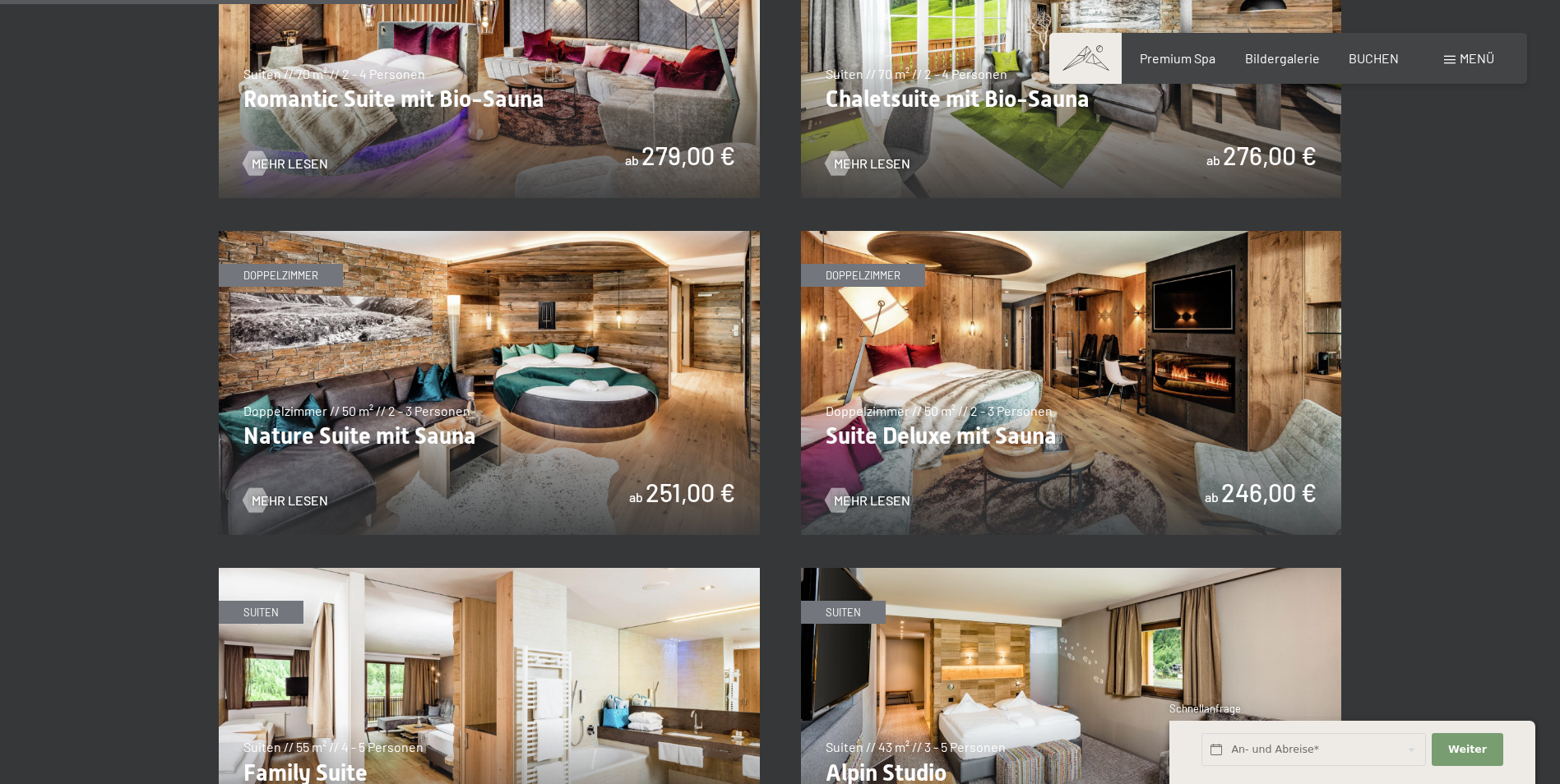
click at [627, 334] on img at bounding box center [488, 383] width 541 height 304
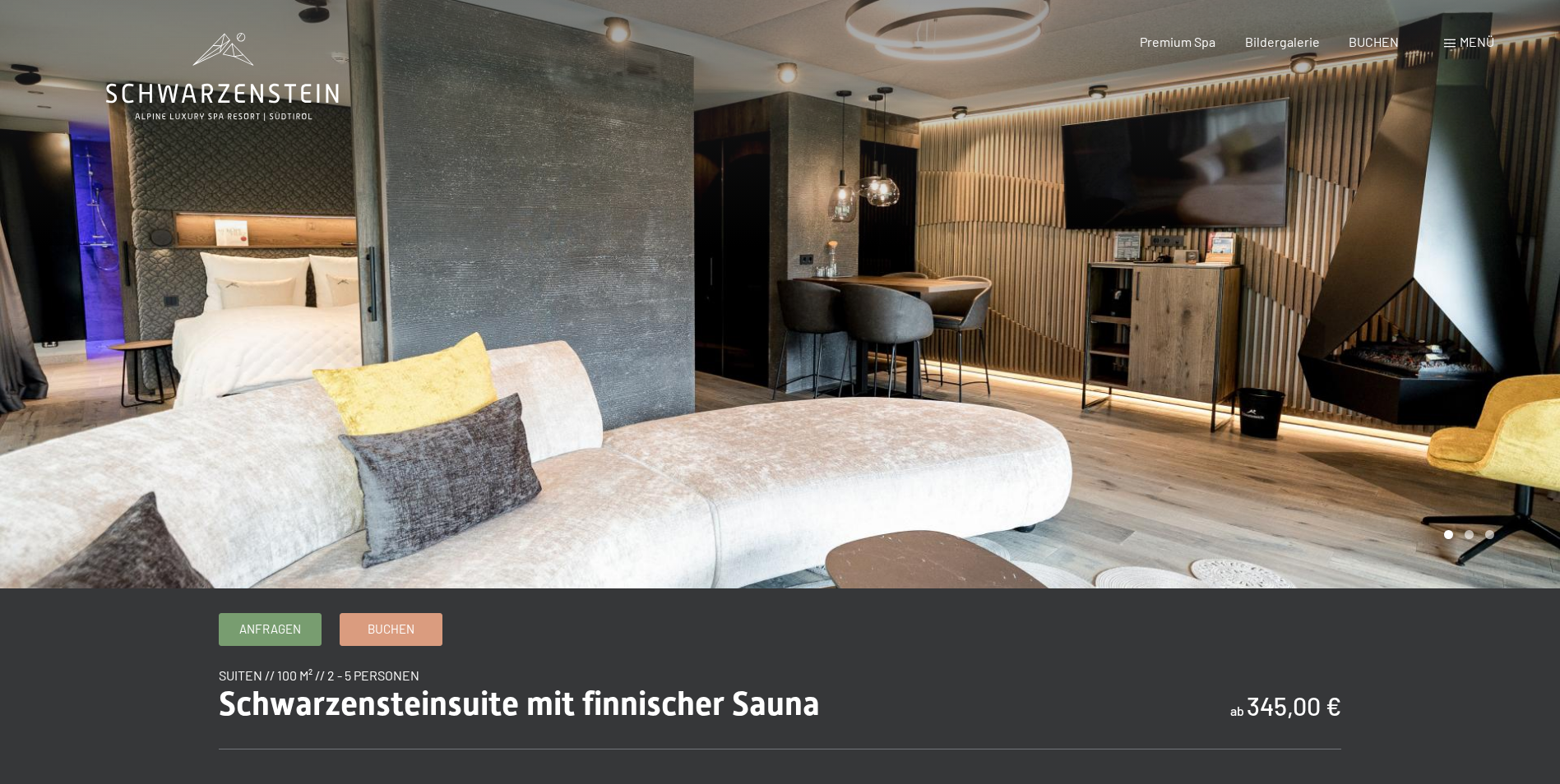
click at [1433, 279] on div at bounding box center [1170, 294] width 780 height 588
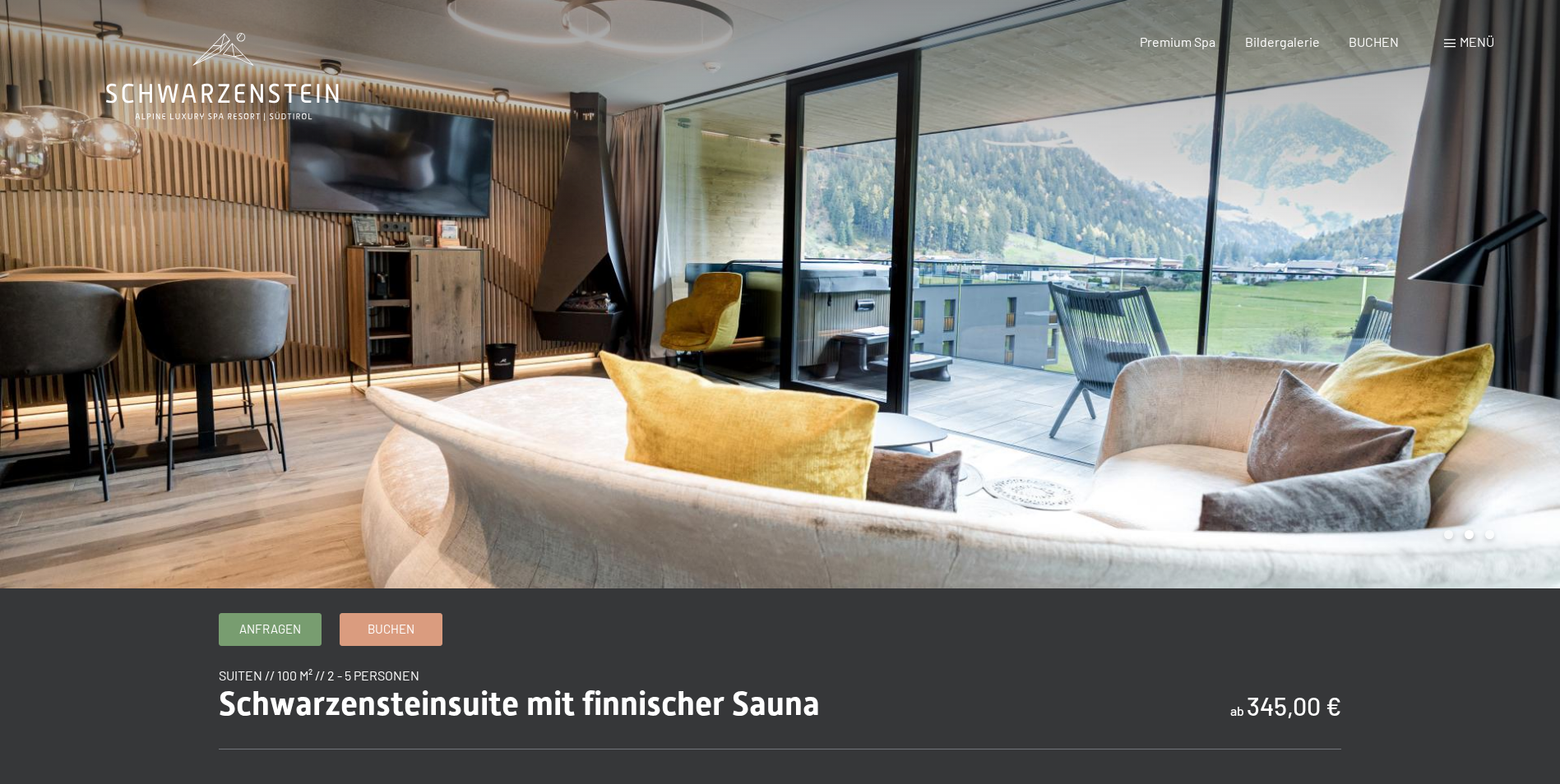
click at [1433, 281] on div at bounding box center [1170, 294] width 780 height 588
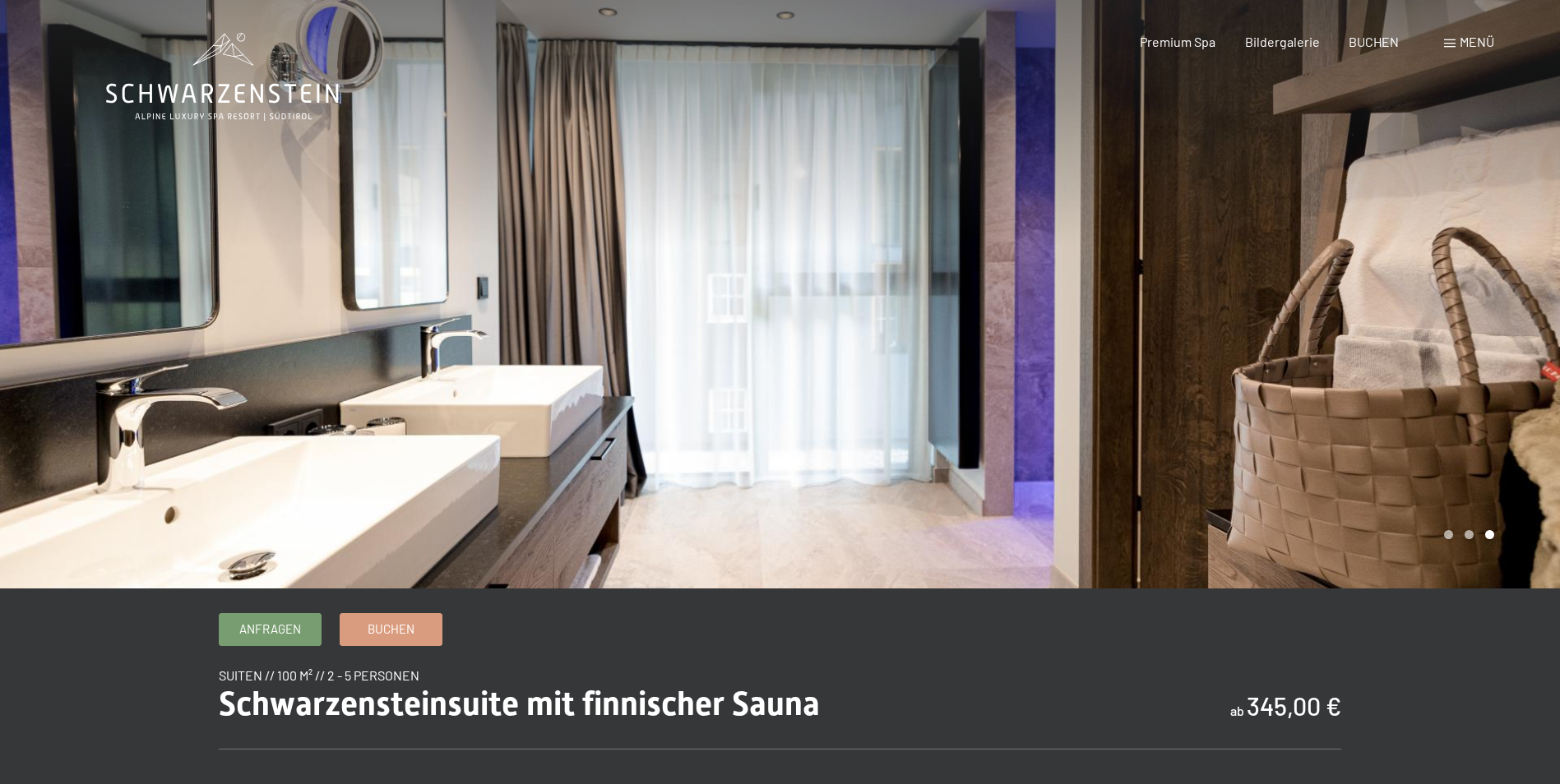
click at [1433, 281] on div at bounding box center [1170, 294] width 780 height 588
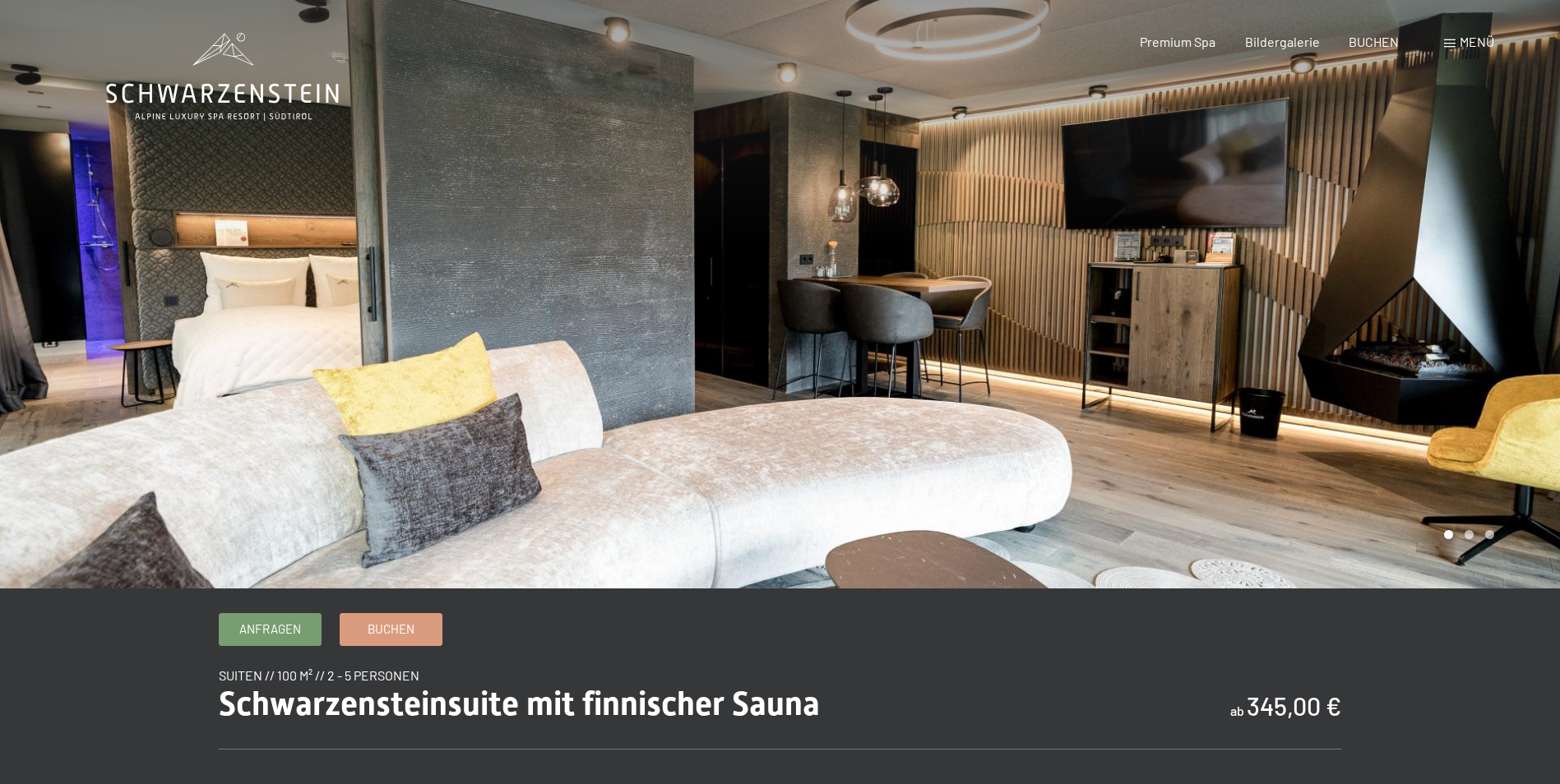
click at [1433, 281] on div at bounding box center [1170, 294] width 780 height 588
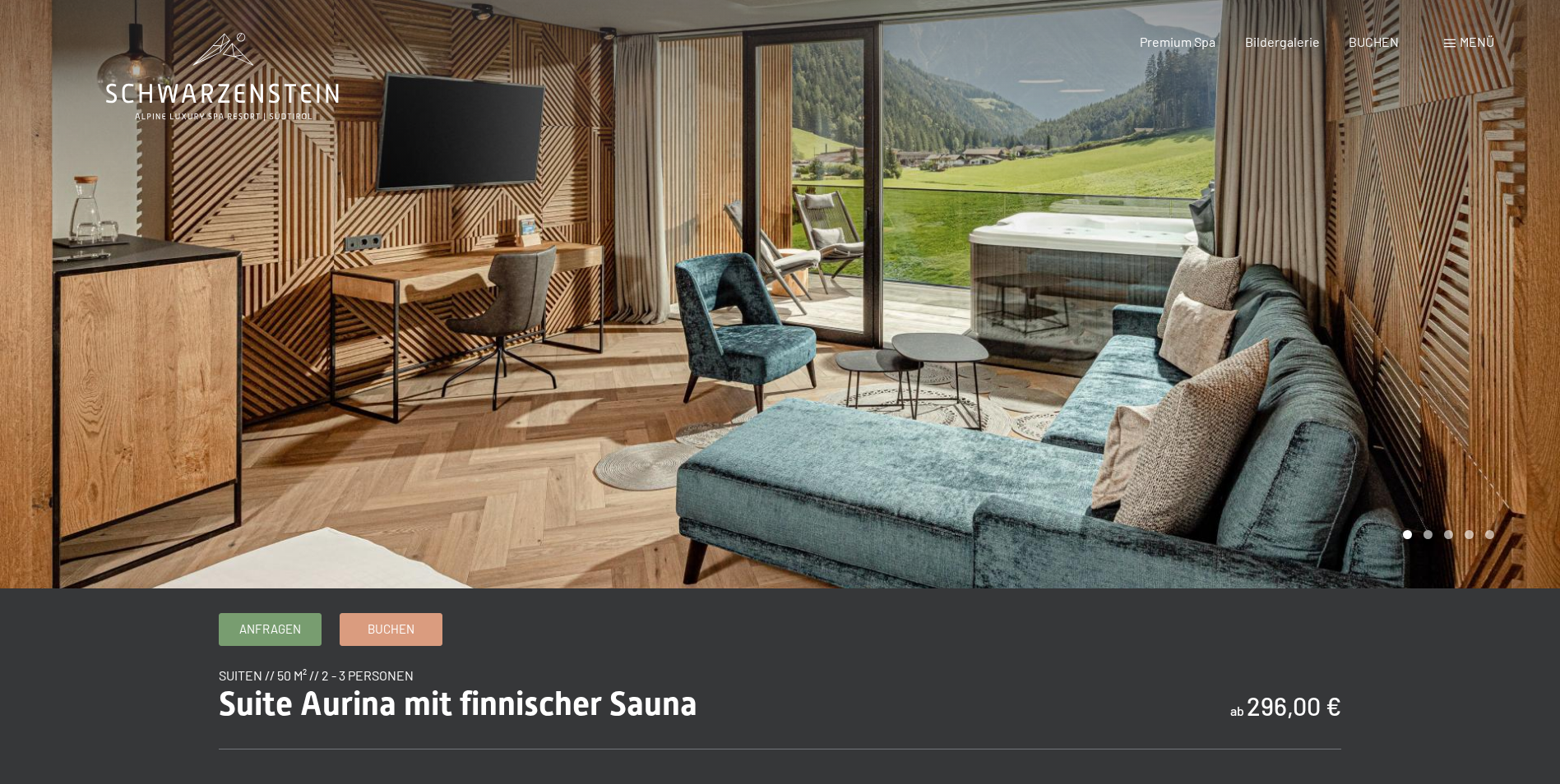
click at [1502, 240] on div at bounding box center [1170, 294] width 780 height 588
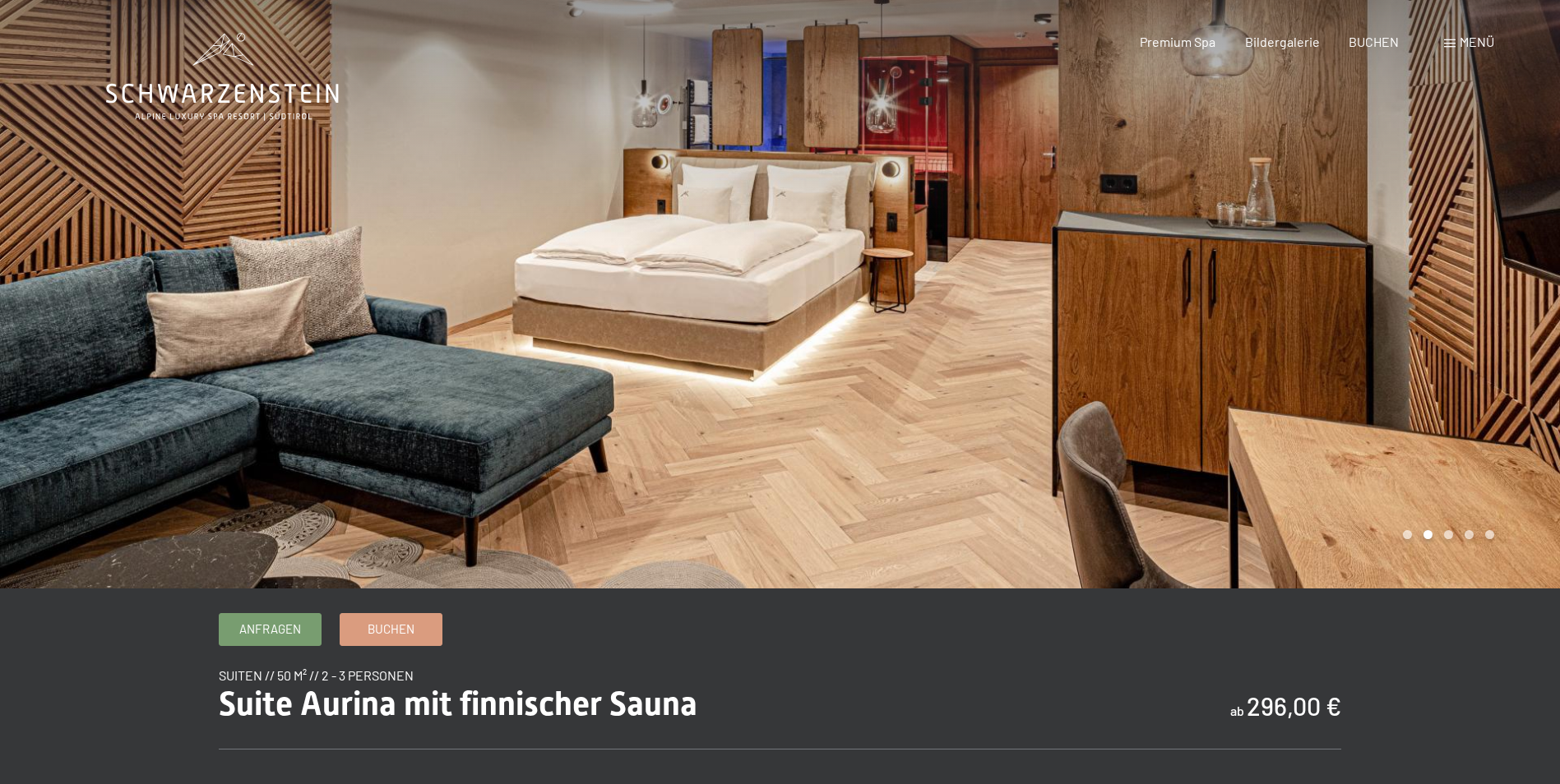
click at [1502, 240] on div at bounding box center [1170, 294] width 780 height 588
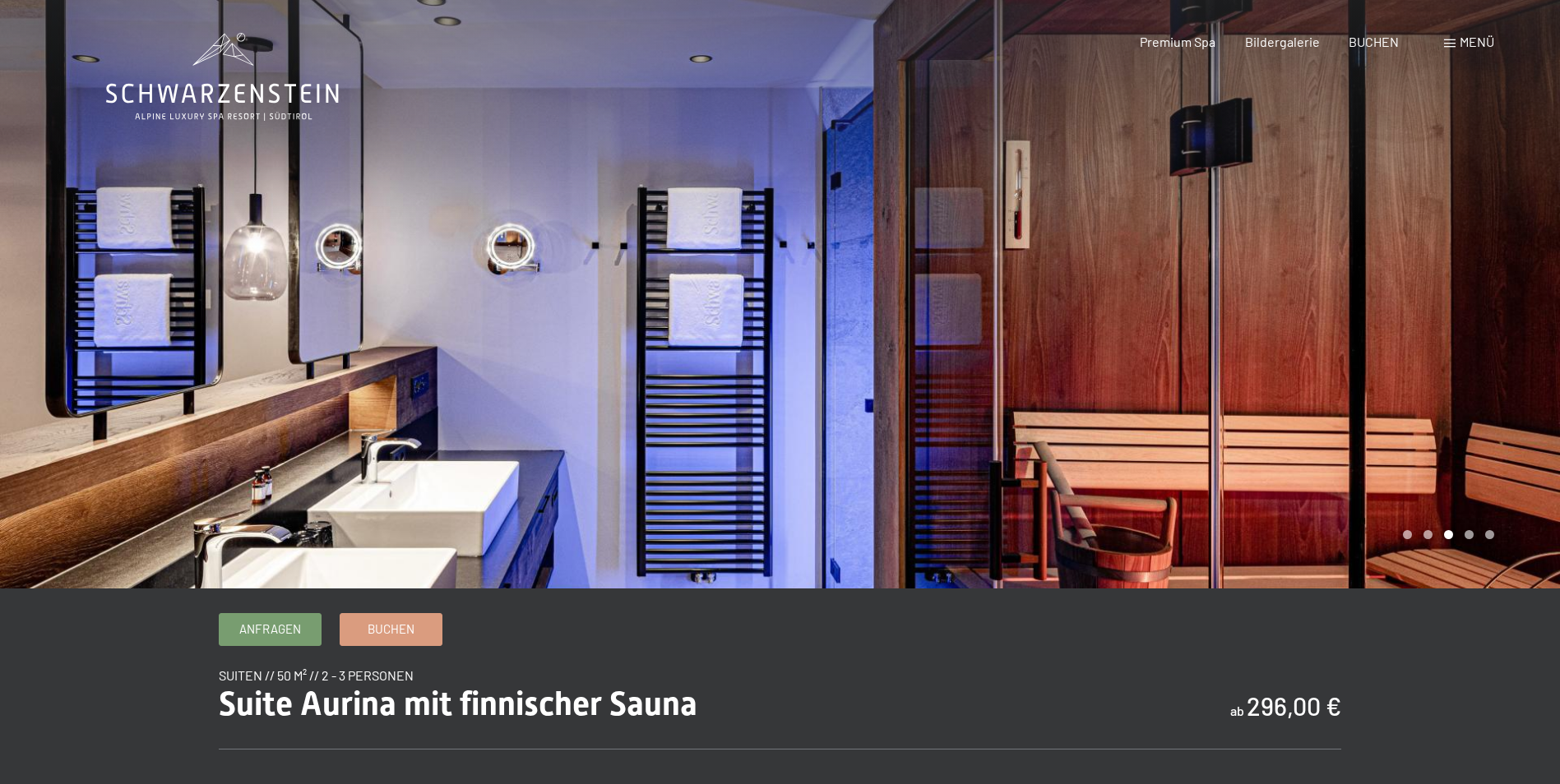
click at [1502, 240] on div at bounding box center [1170, 294] width 780 height 588
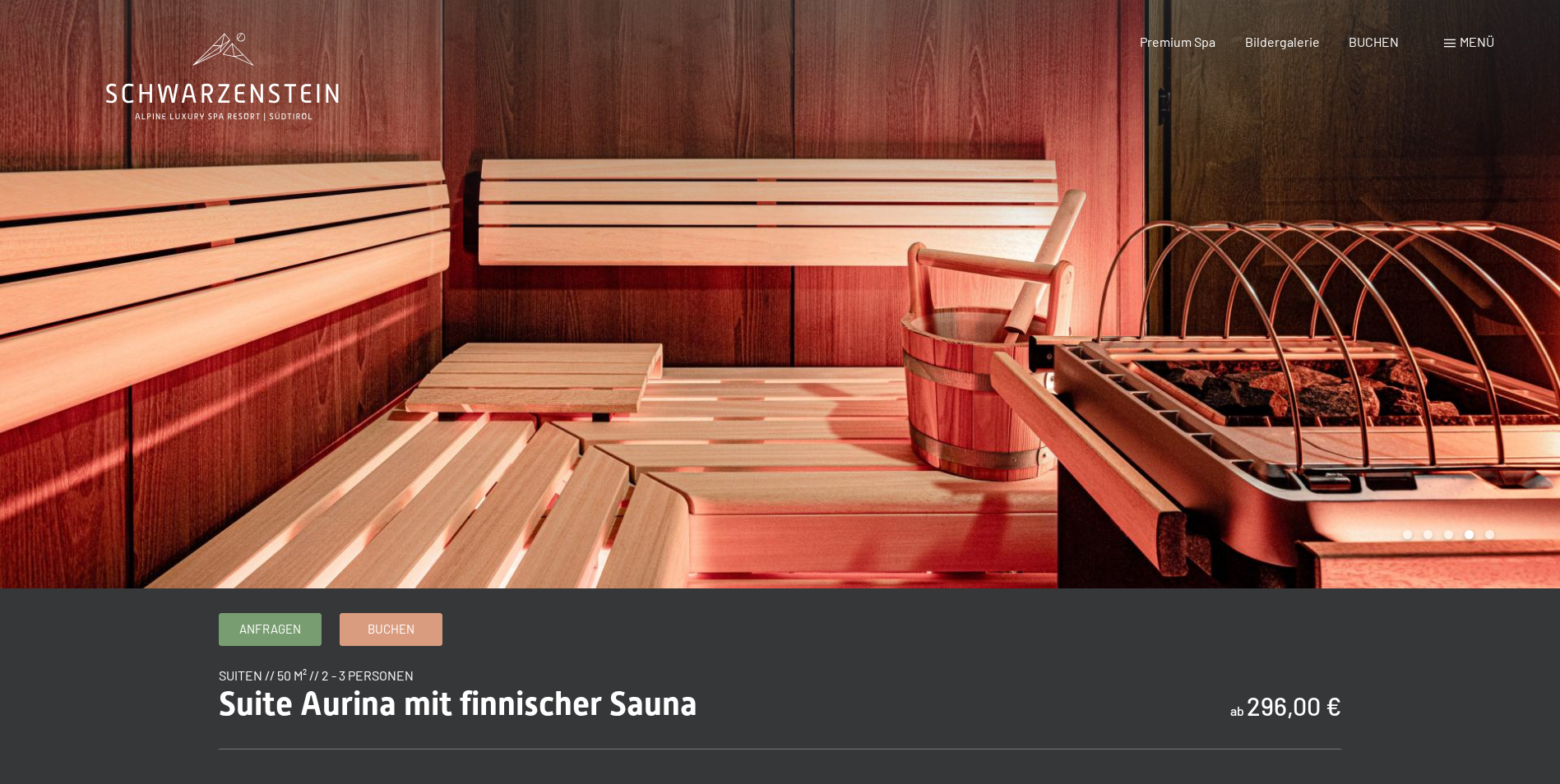
click at [404, 278] on div at bounding box center [390, 294] width 780 height 588
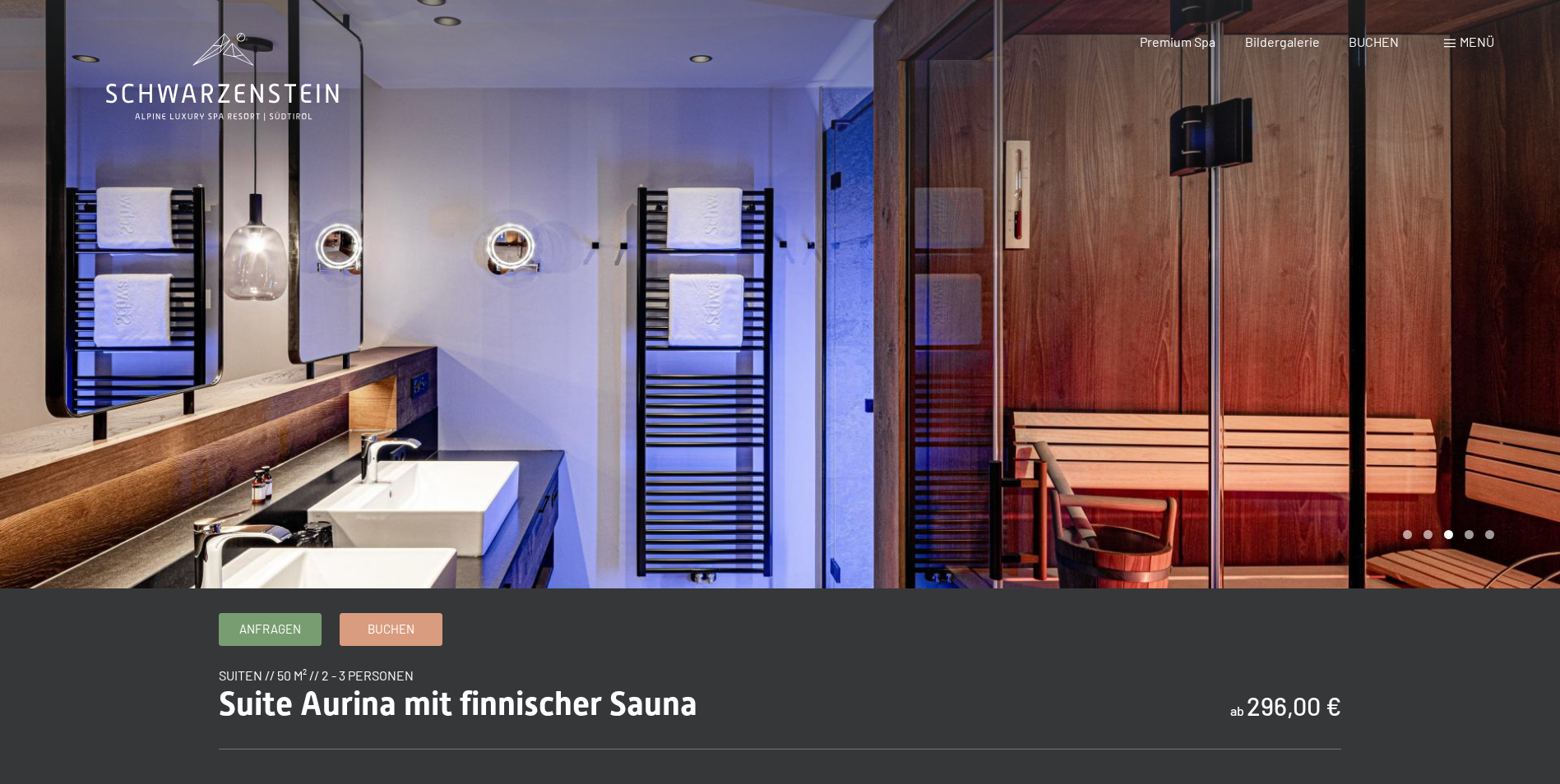
click at [372, 278] on div at bounding box center [390, 294] width 780 height 588
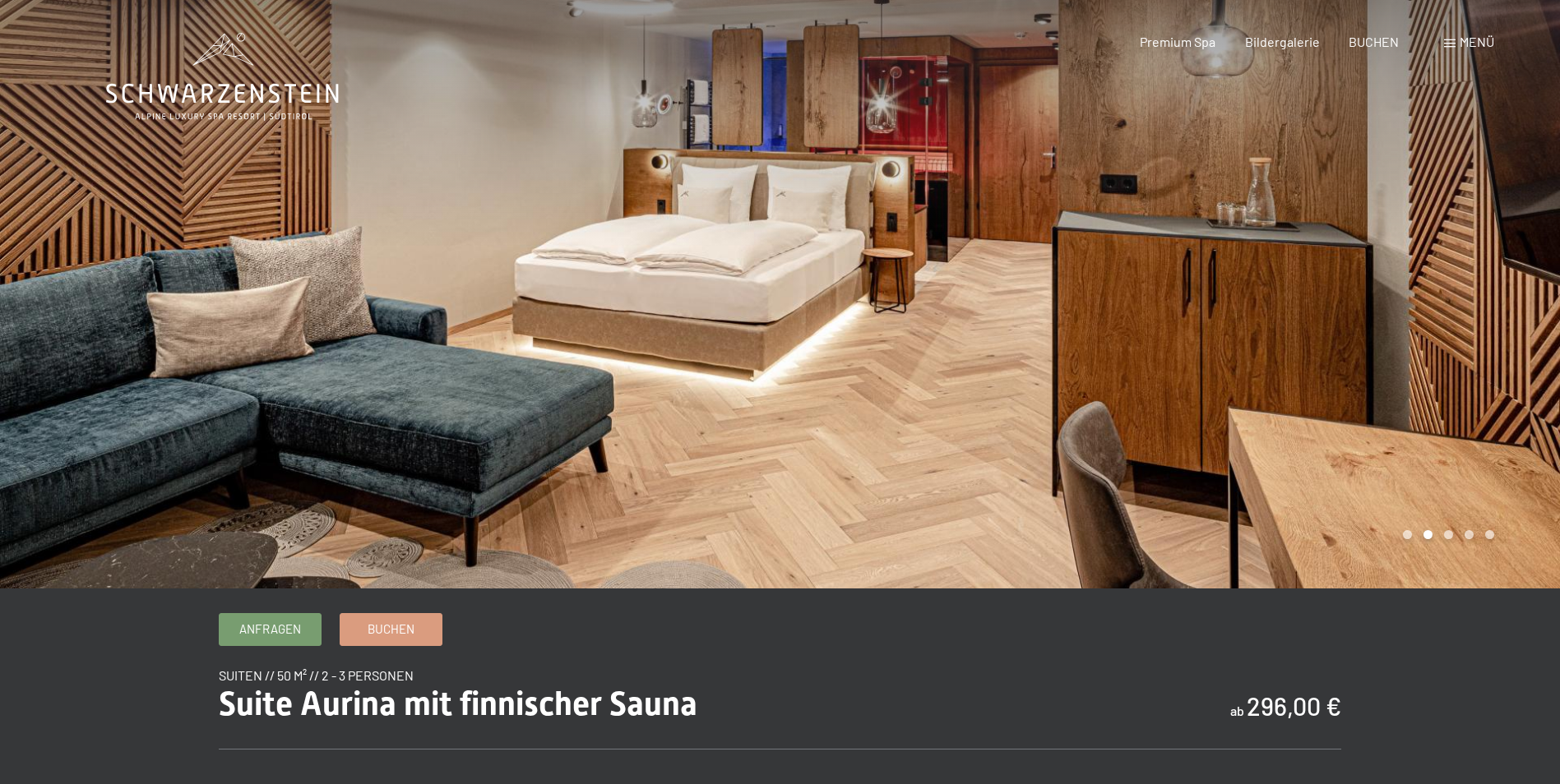
click at [1430, 277] on div at bounding box center [1170, 294] width 780 height 588
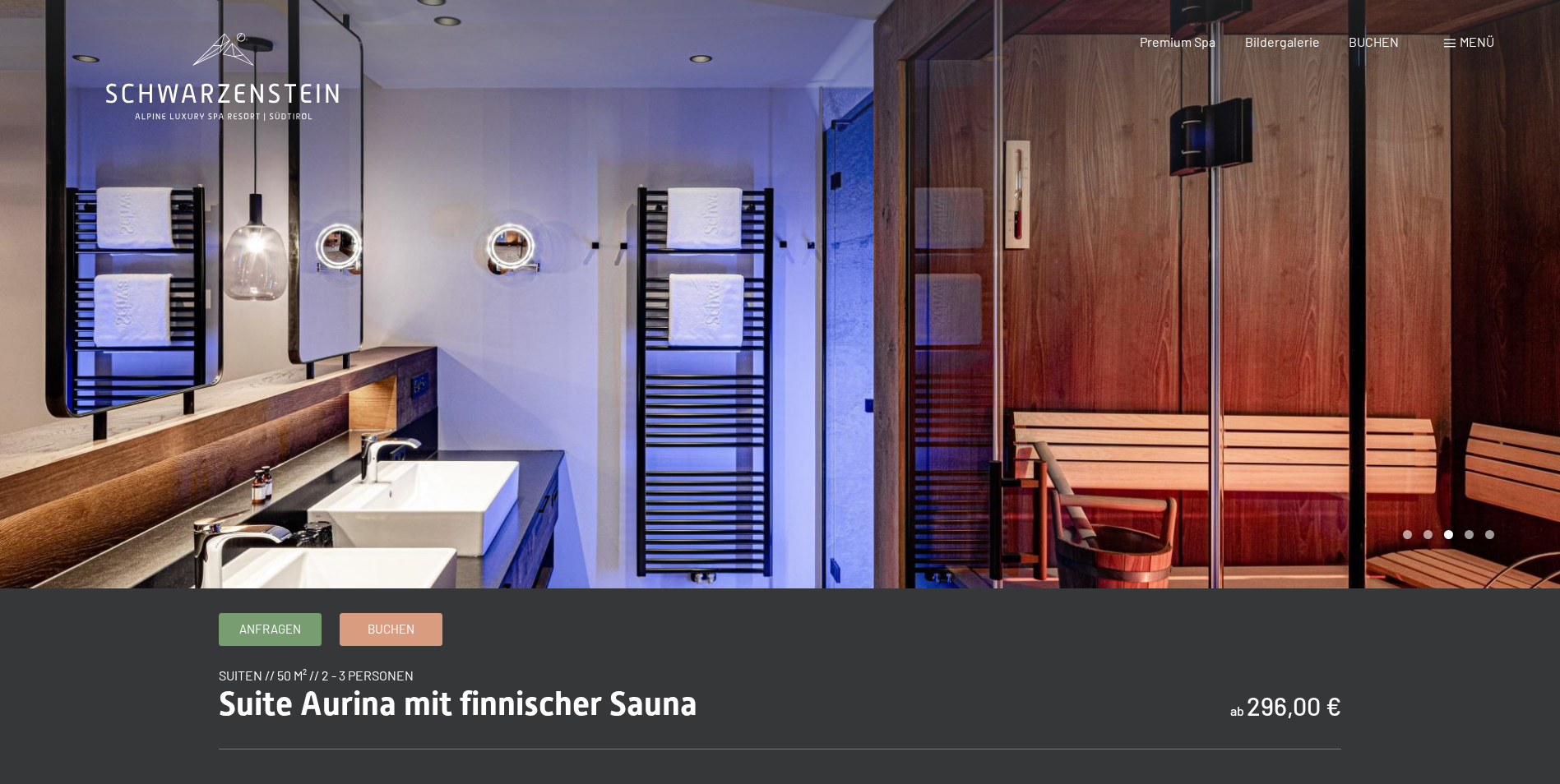
click at [1430, 276] on div at bounding box center [1170, 294] width 780 height 588
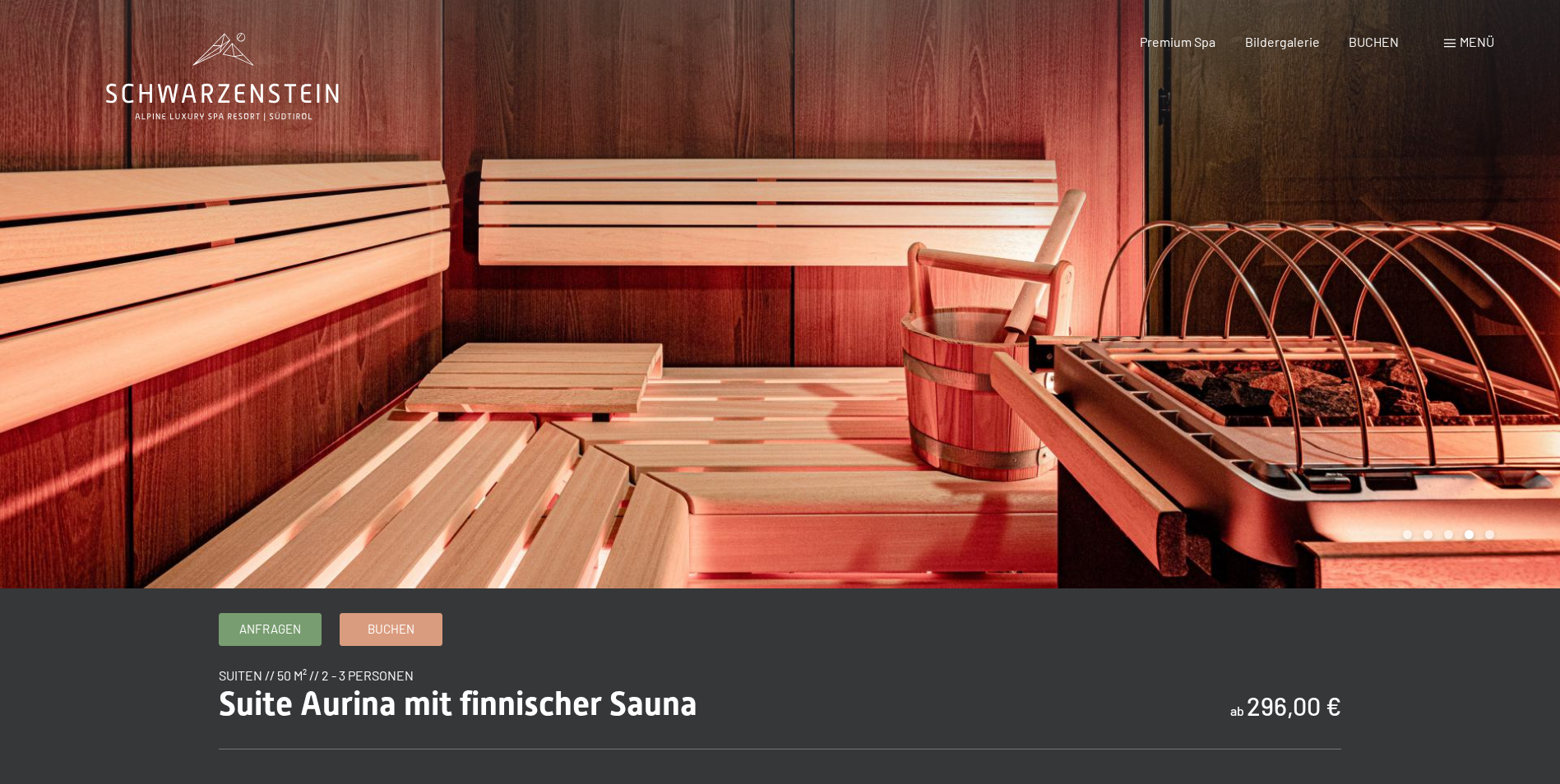
click at [1430, 276] on div at bounding box center [1170, 294] width 780 height 588
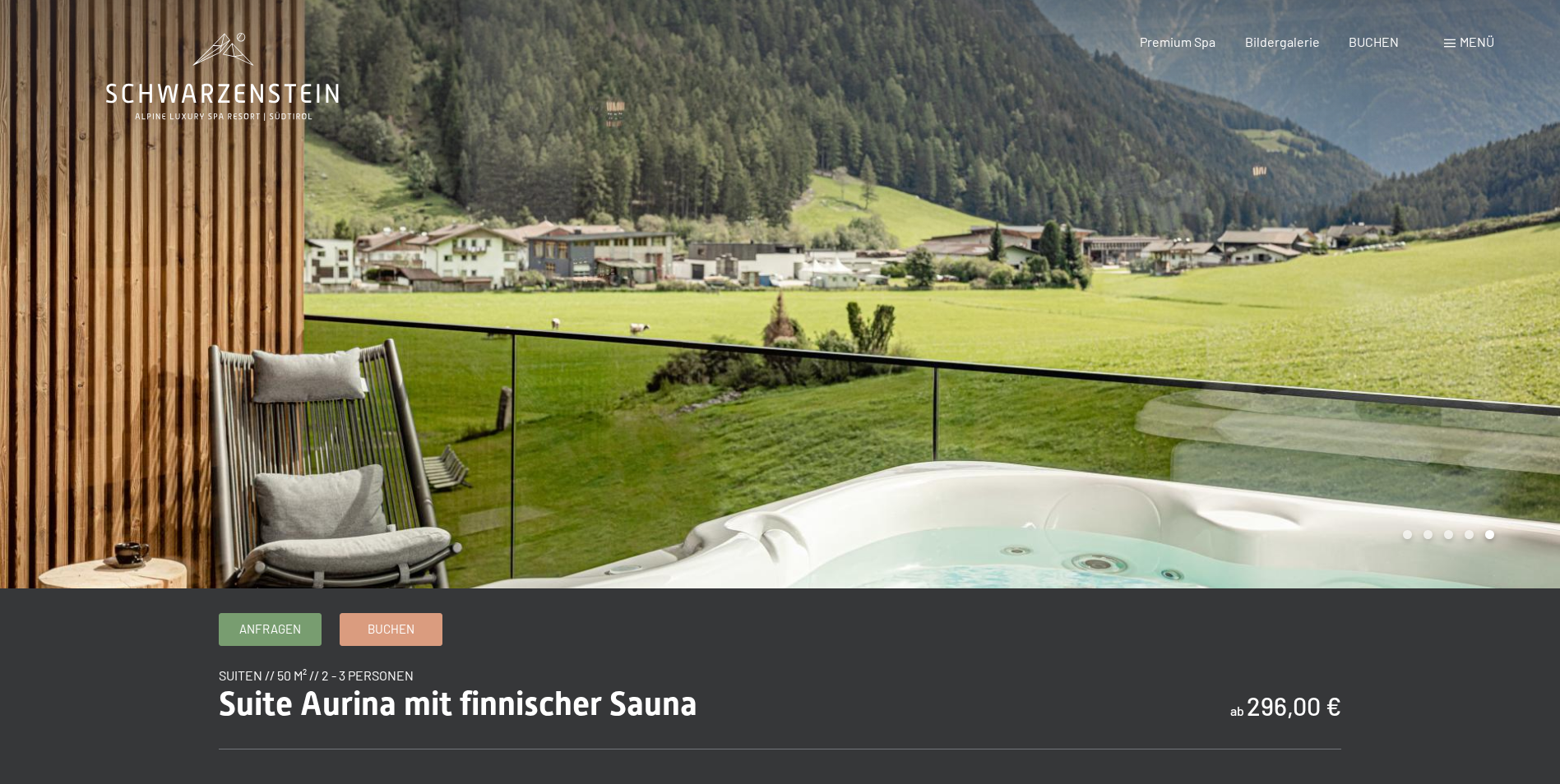
click at [1430, 276] on div at bounding box center [1170, 294] width 780 height 588
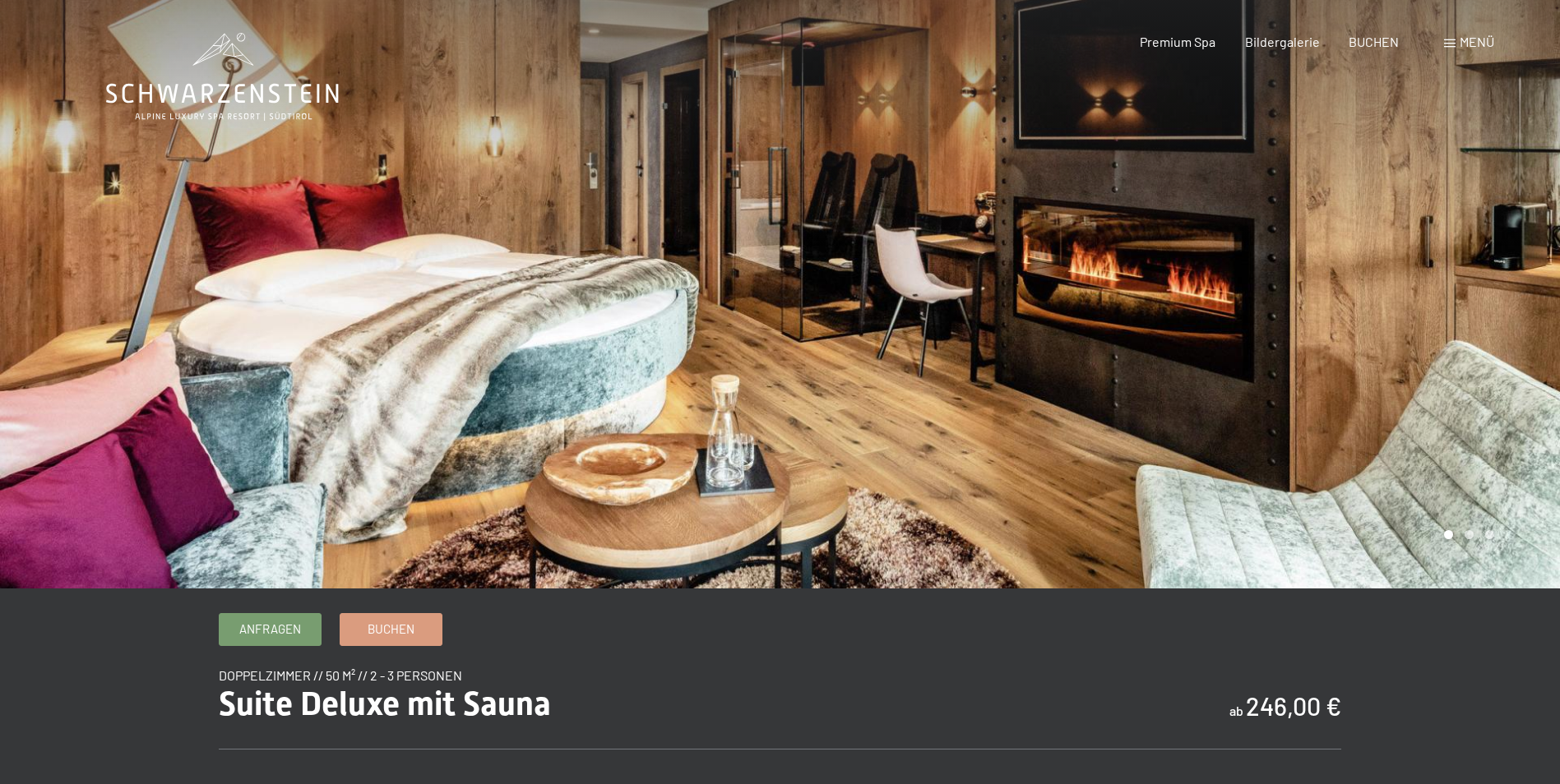
click at [1477, 286] on div at bounding box center [1170, 294] width 780 height 588
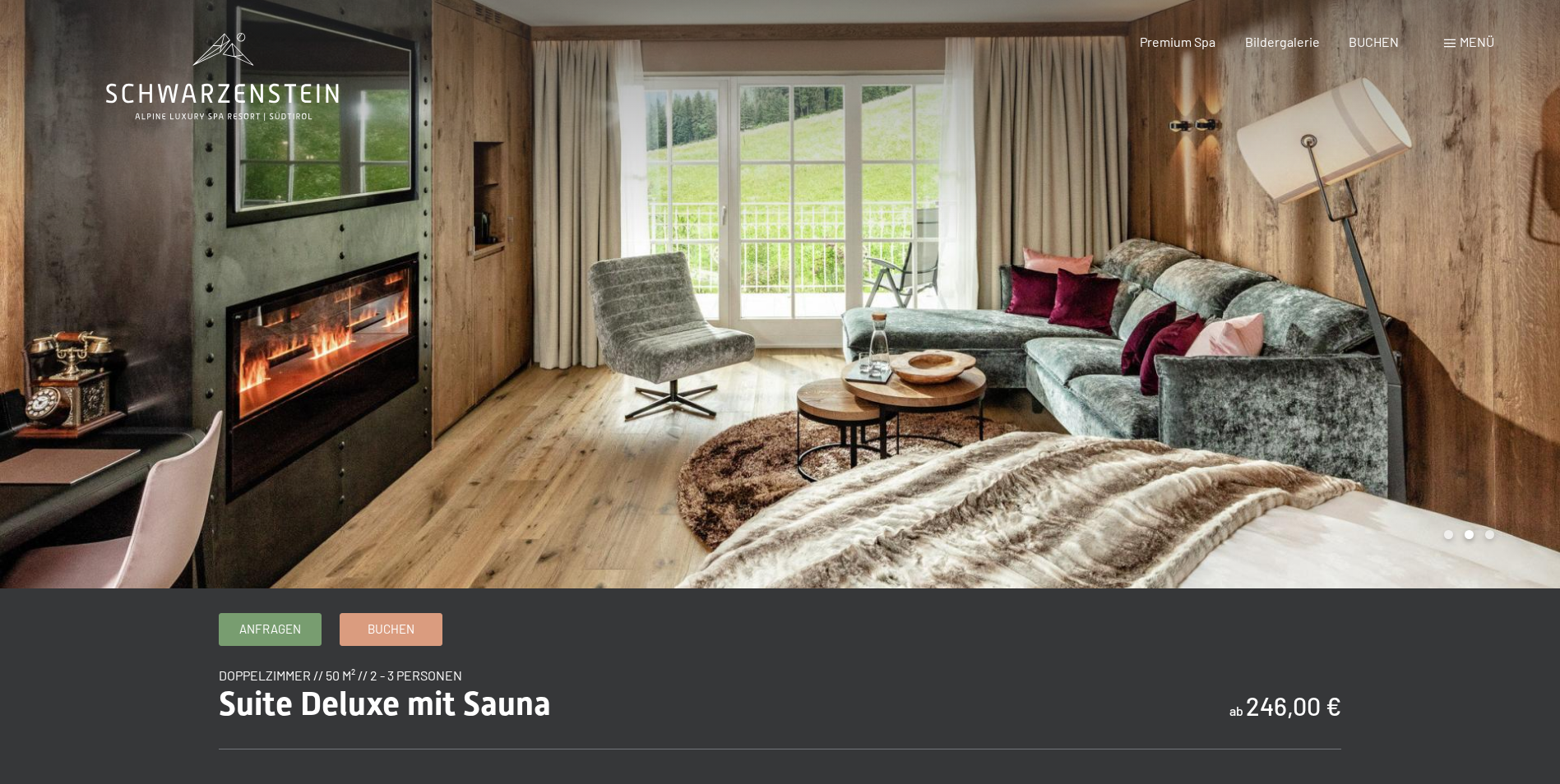
click at [1477, 286] on div at bounding box center [1170, 294] width 780 height 588
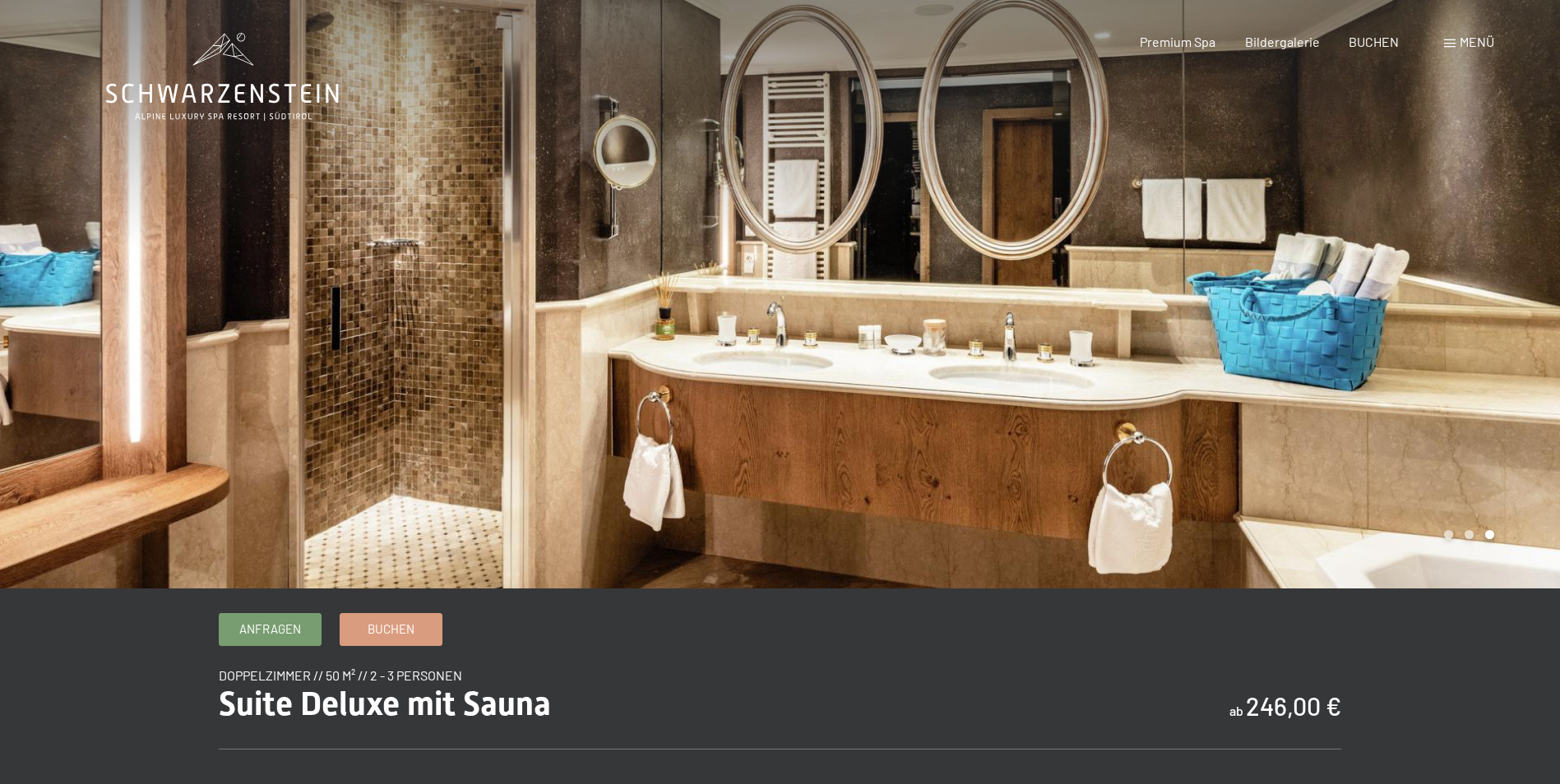
click at [1477, 286] on div at bounding box center [1170, 294] width 780 height 588
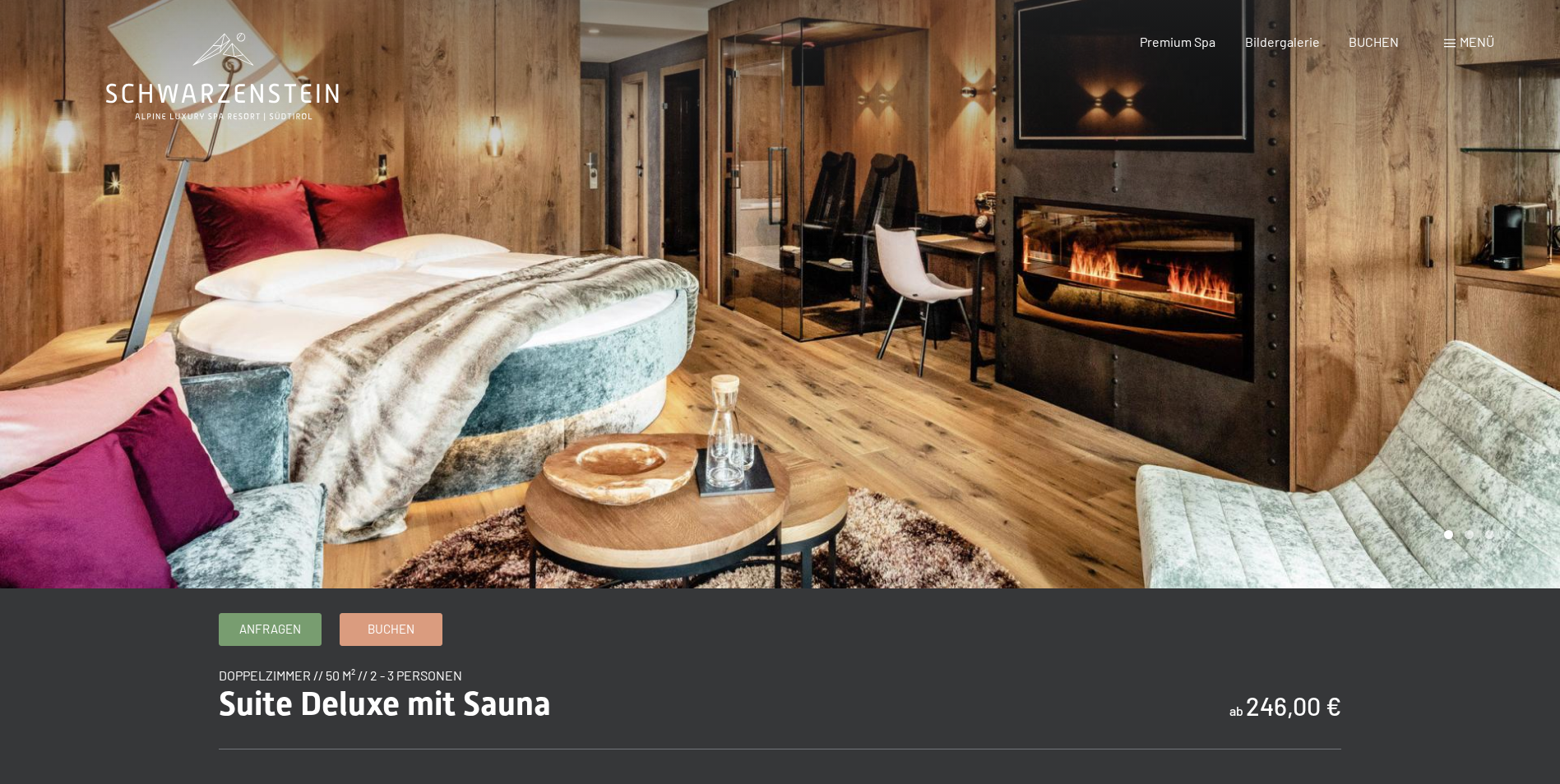
click at [1477, 287] on div at bounding box center [1170, 294] width 780 height 588
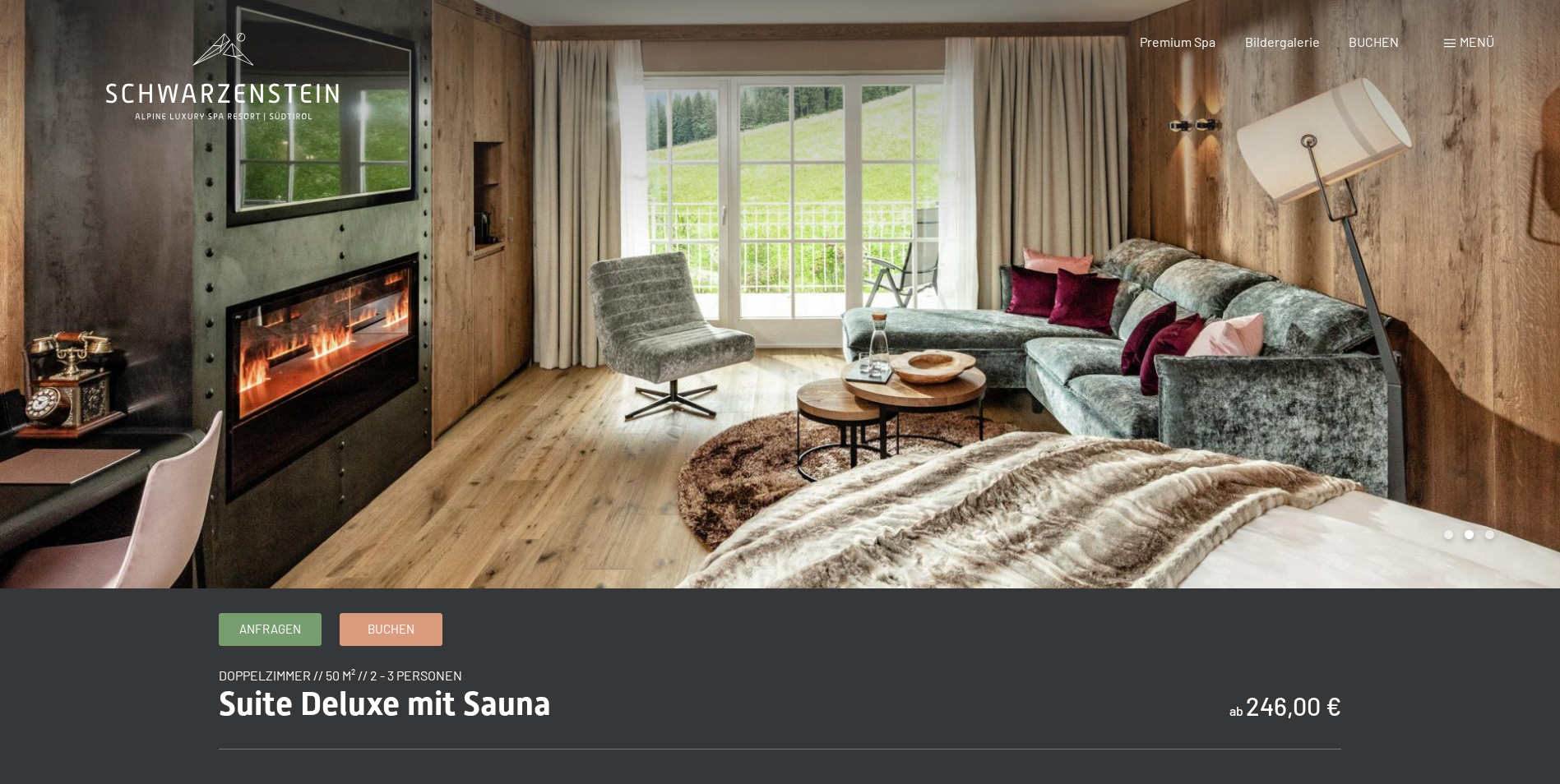
click at [1477, 287] on div at bounding box center [1170, 294] width 780 height 588
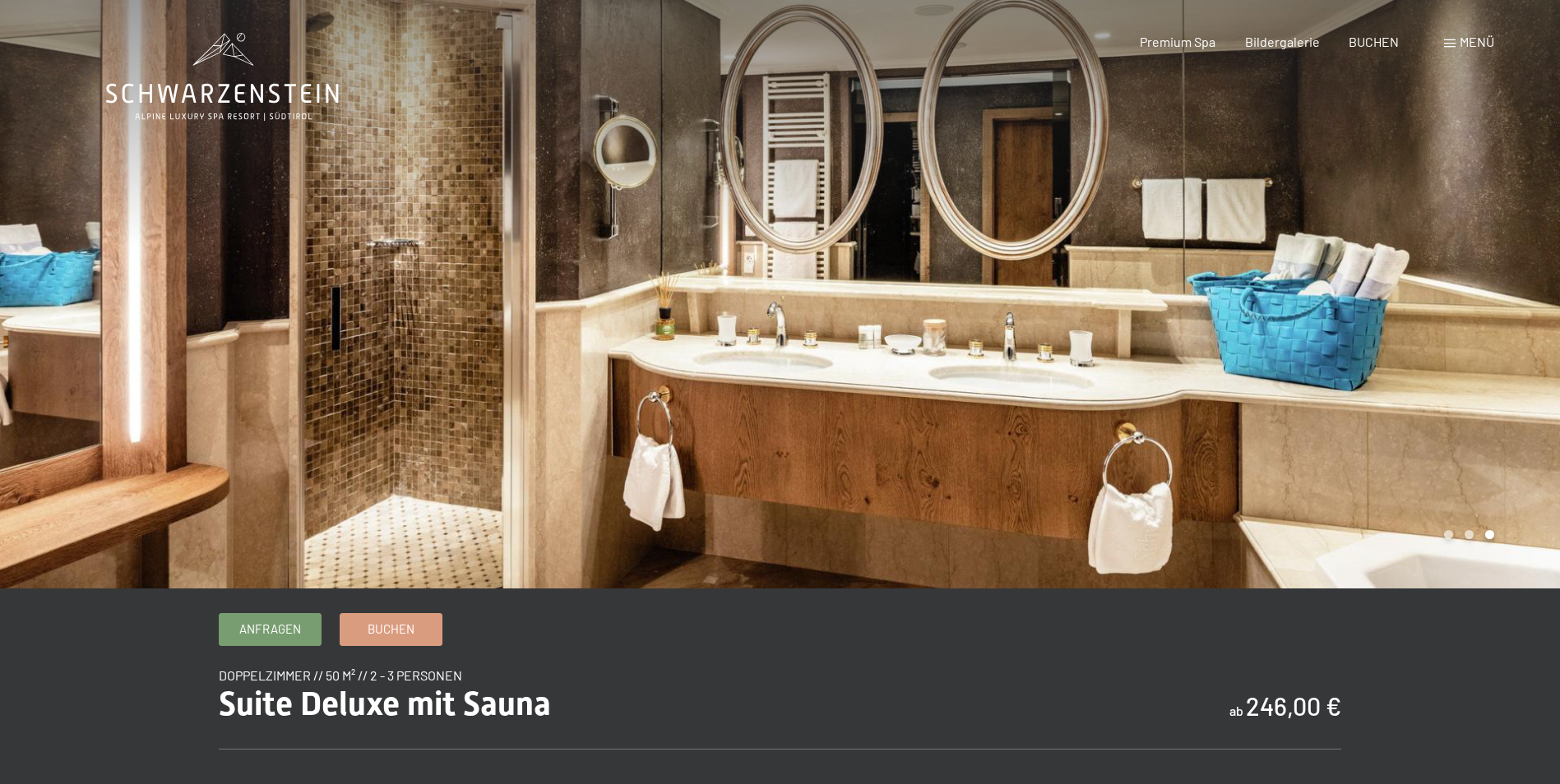
click at [1477, 287] on div at bounding box center [1170, 294] width 780 height 588
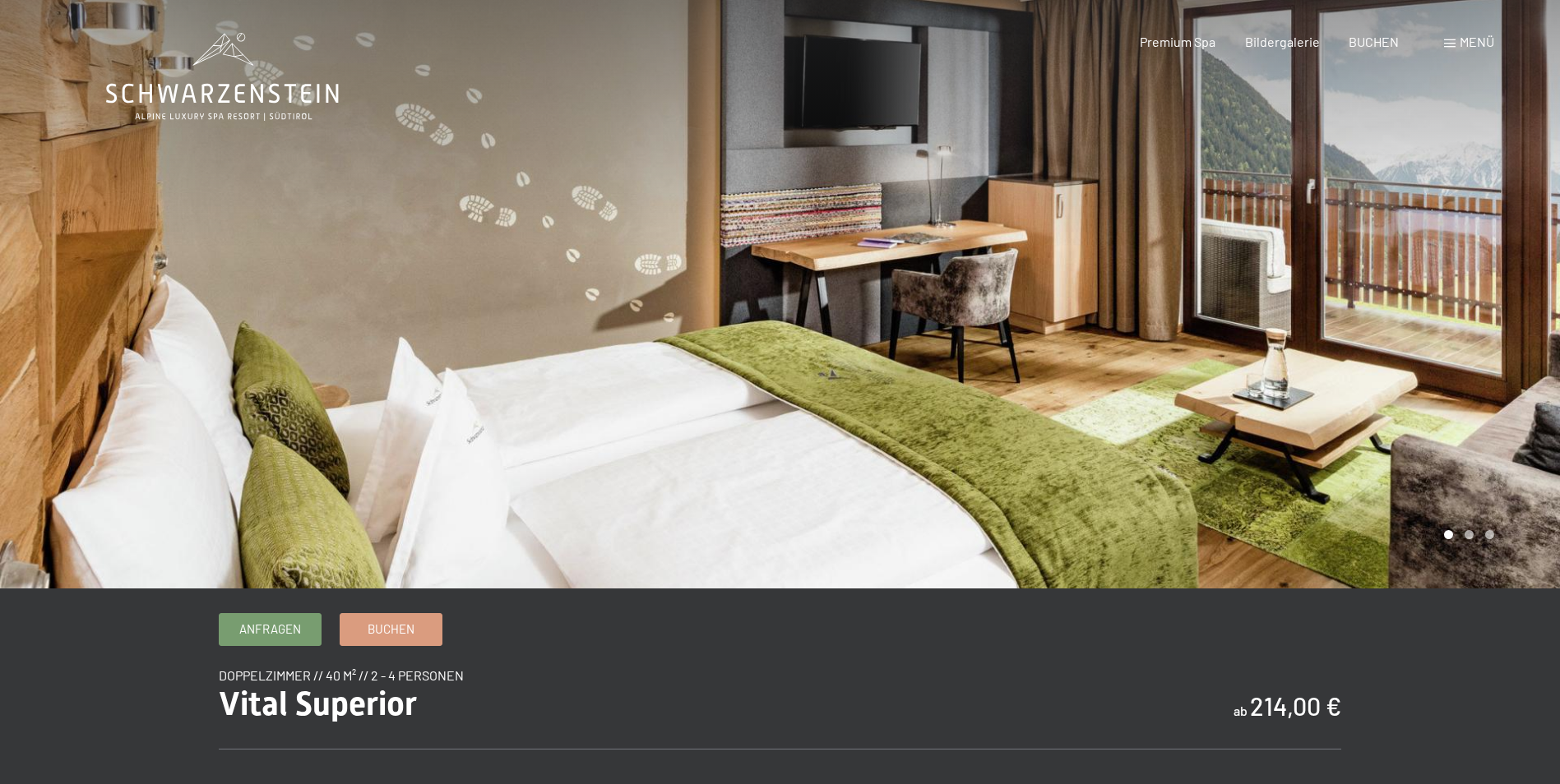
click at [1391, 303] on div at bounding box center [1170, 294] width 780 height 588
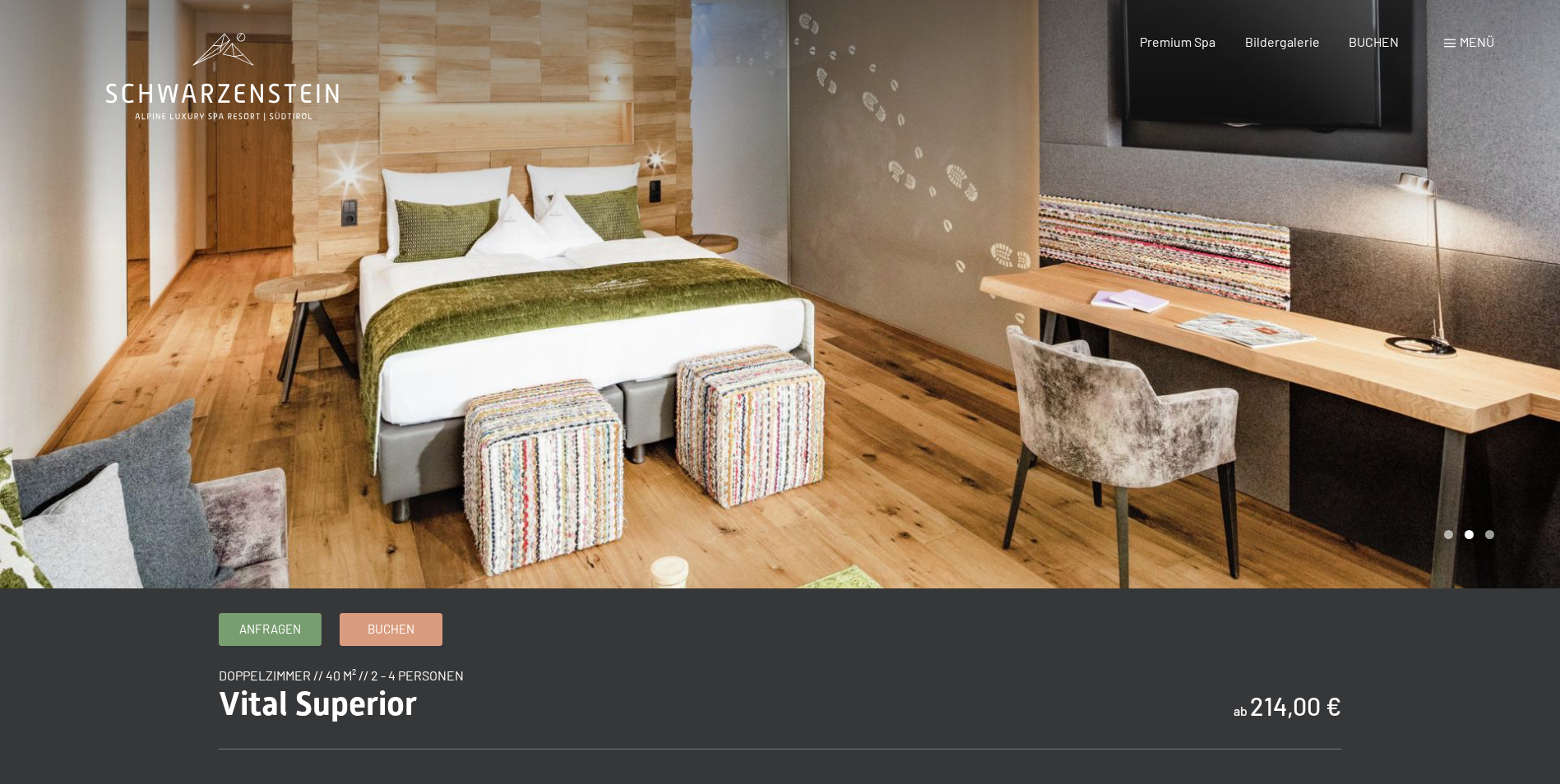
click at [1391, 303] on div at bounding box center [1170, 294] width 780 height 588
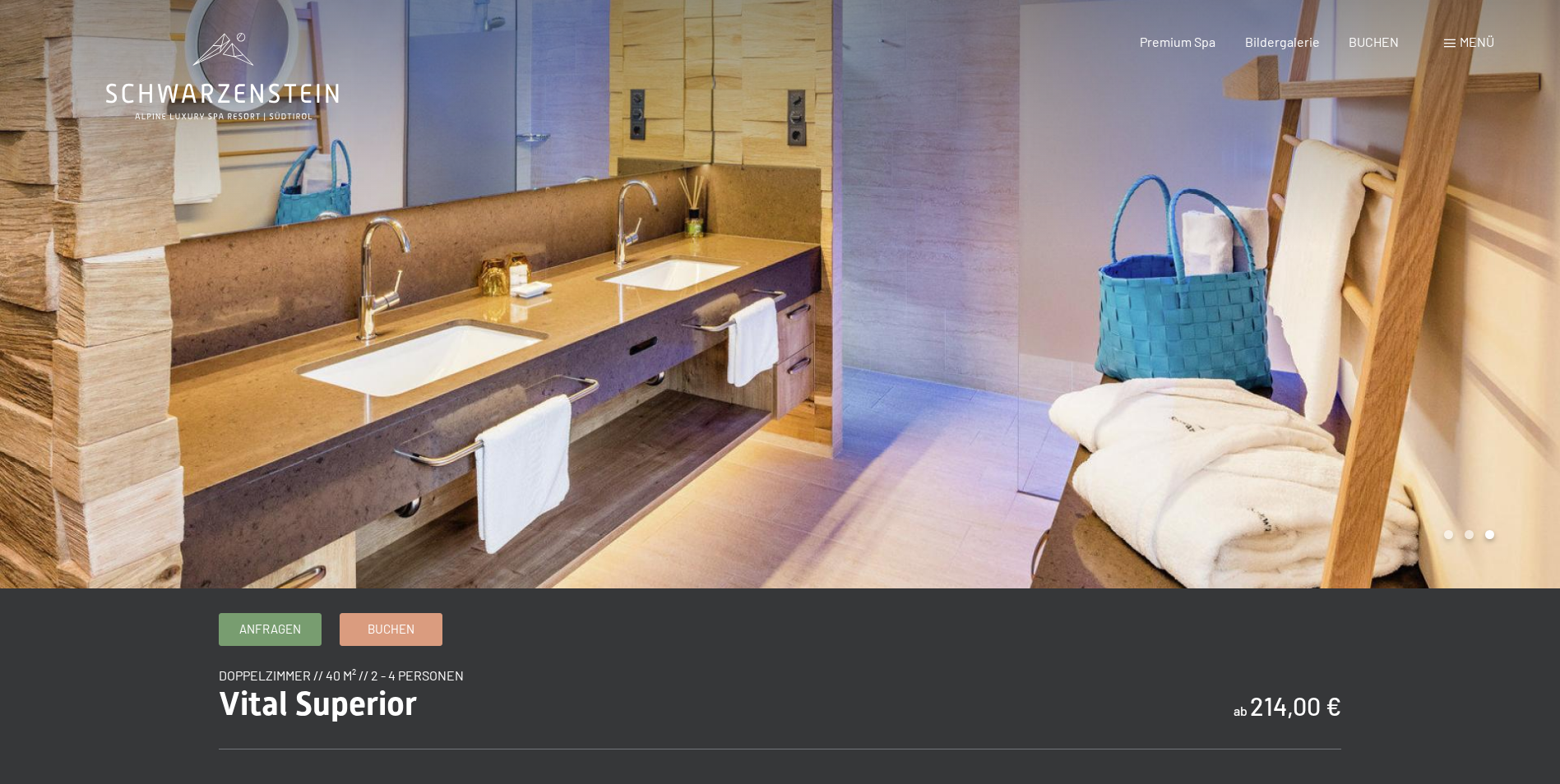
click at [1391, 303] on div at bounding box center [1170, 294] width 780 height 588
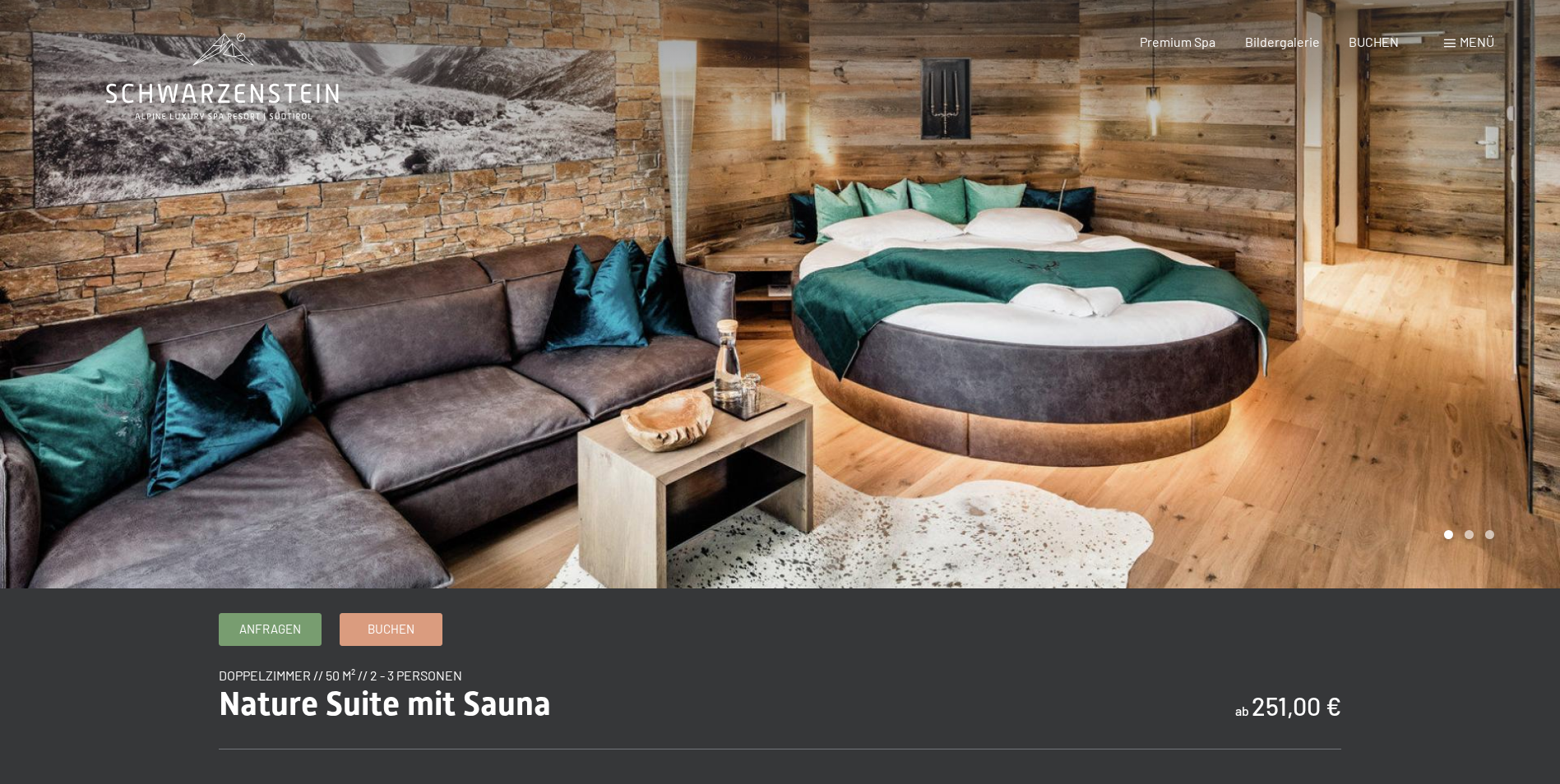
click at [1433, 232] on div at bounding box center [1170, 294] width 780 height 588
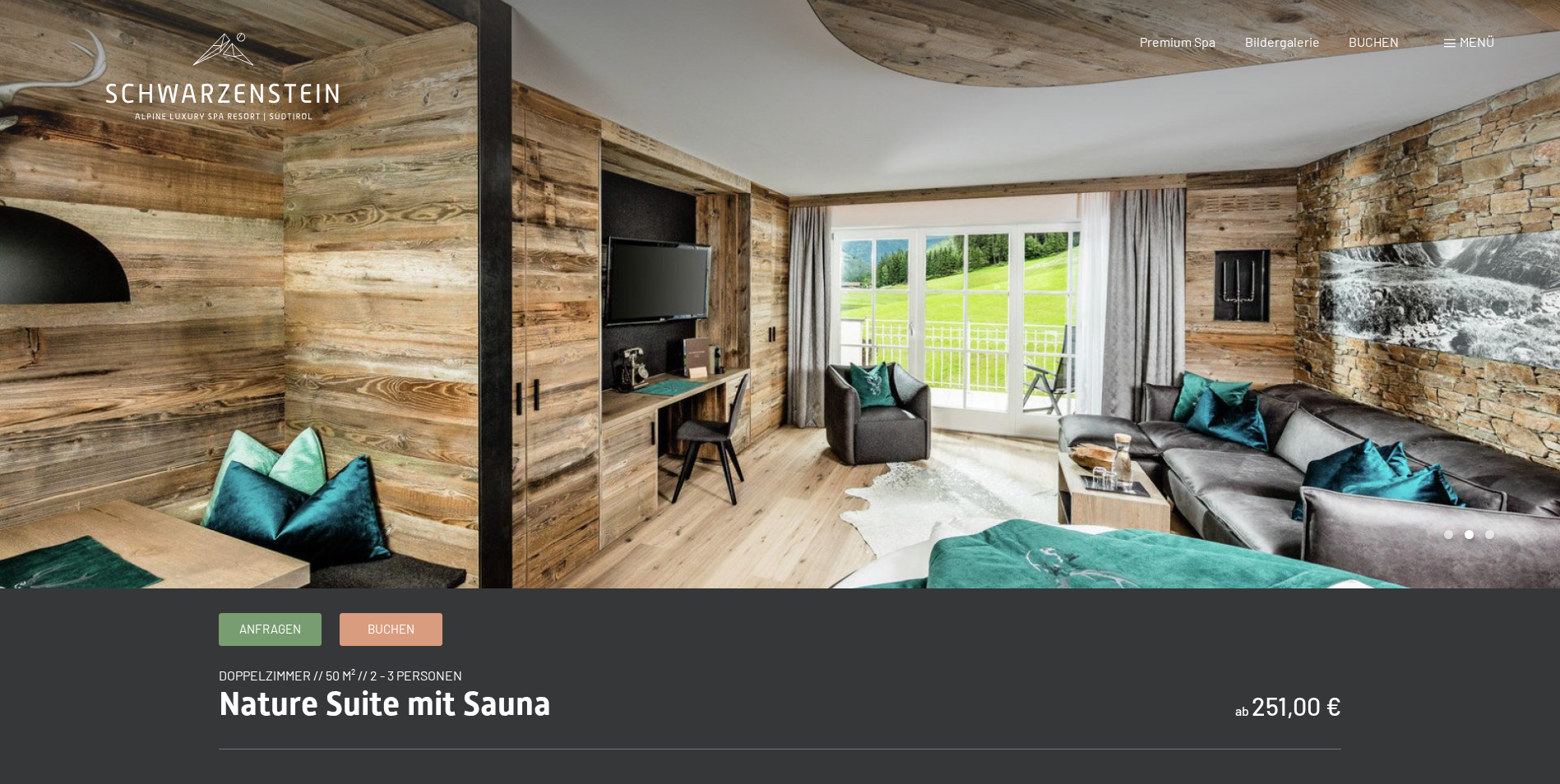
click at [1433, 232] on div at bounding box center [1170, 294] width 780 height 588
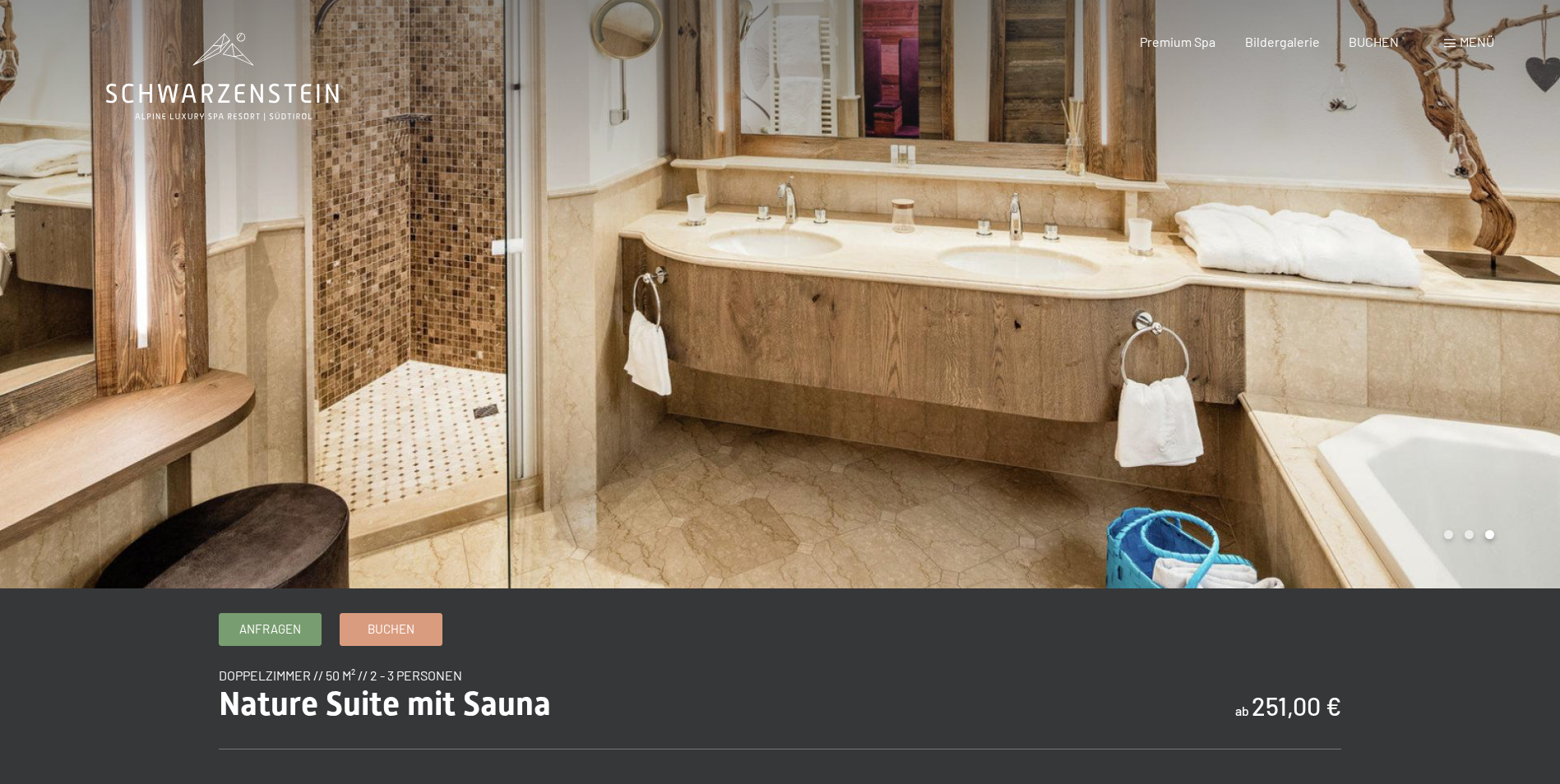
click at [1433, 232] on div at bounding box center [1170, 294] width 780 height 588
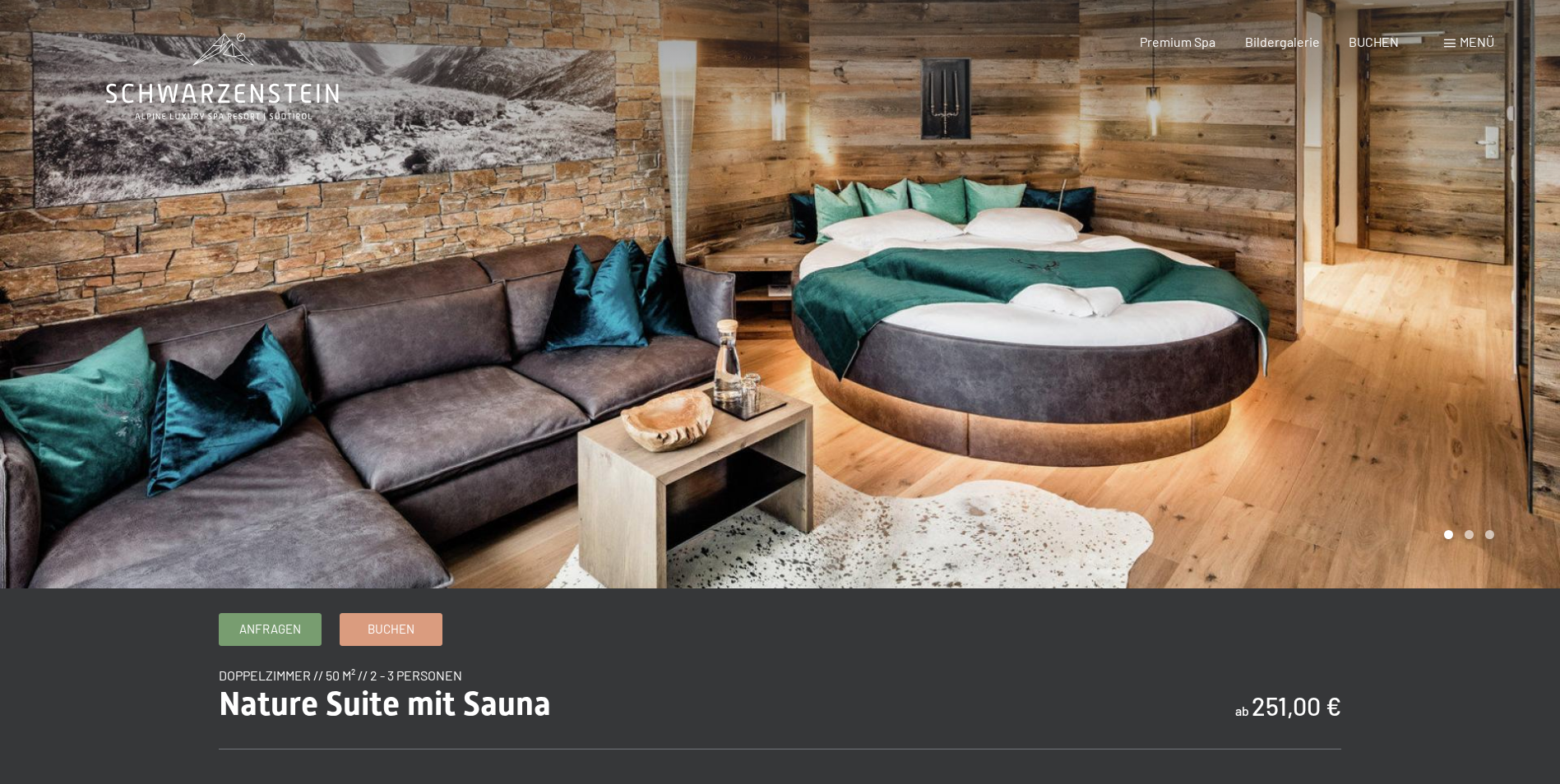
click at [1433, 232] on div at bounding box center [1170, 294] width 780 height 588
